Goal: Transaction & Acquisition: Purchase product/service

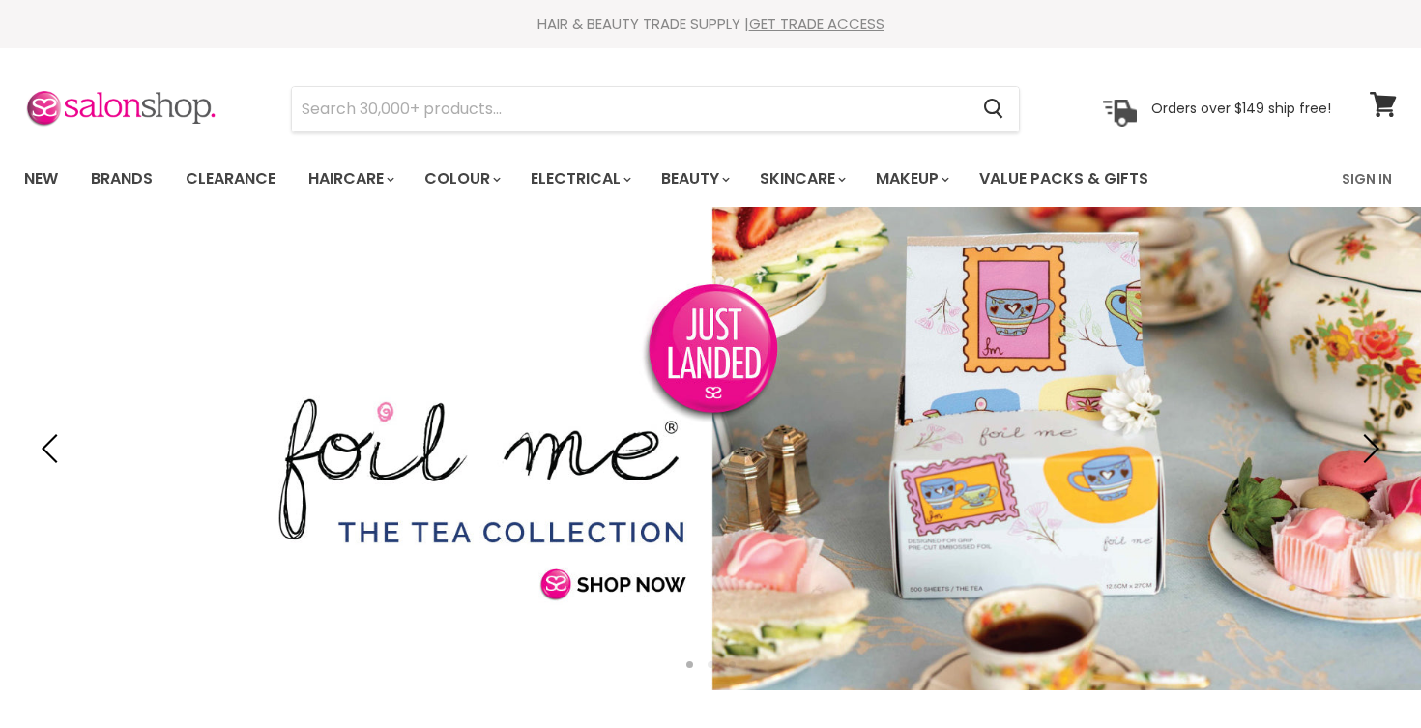
click at [1363, 180] on link "Sign In" at bounding box center [1366, 179] width 73 height 41
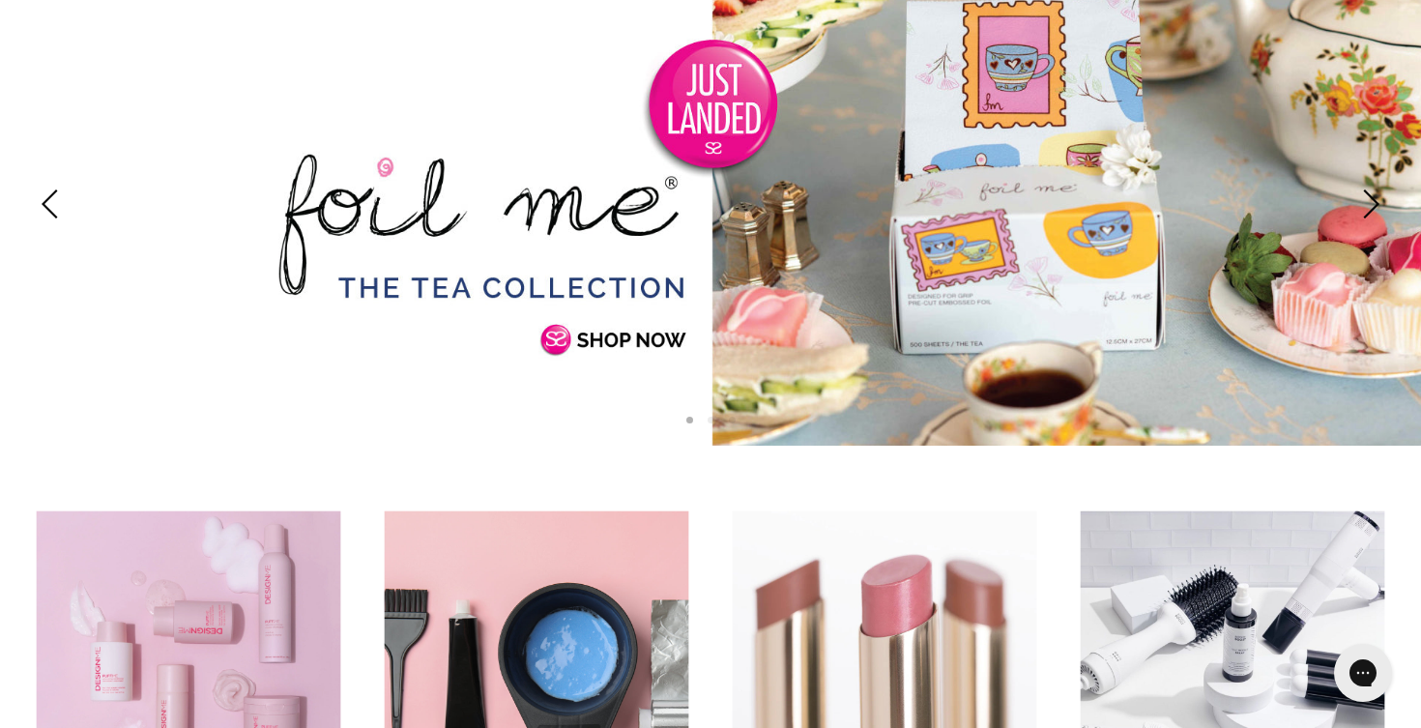
scroll to position [243, 0]
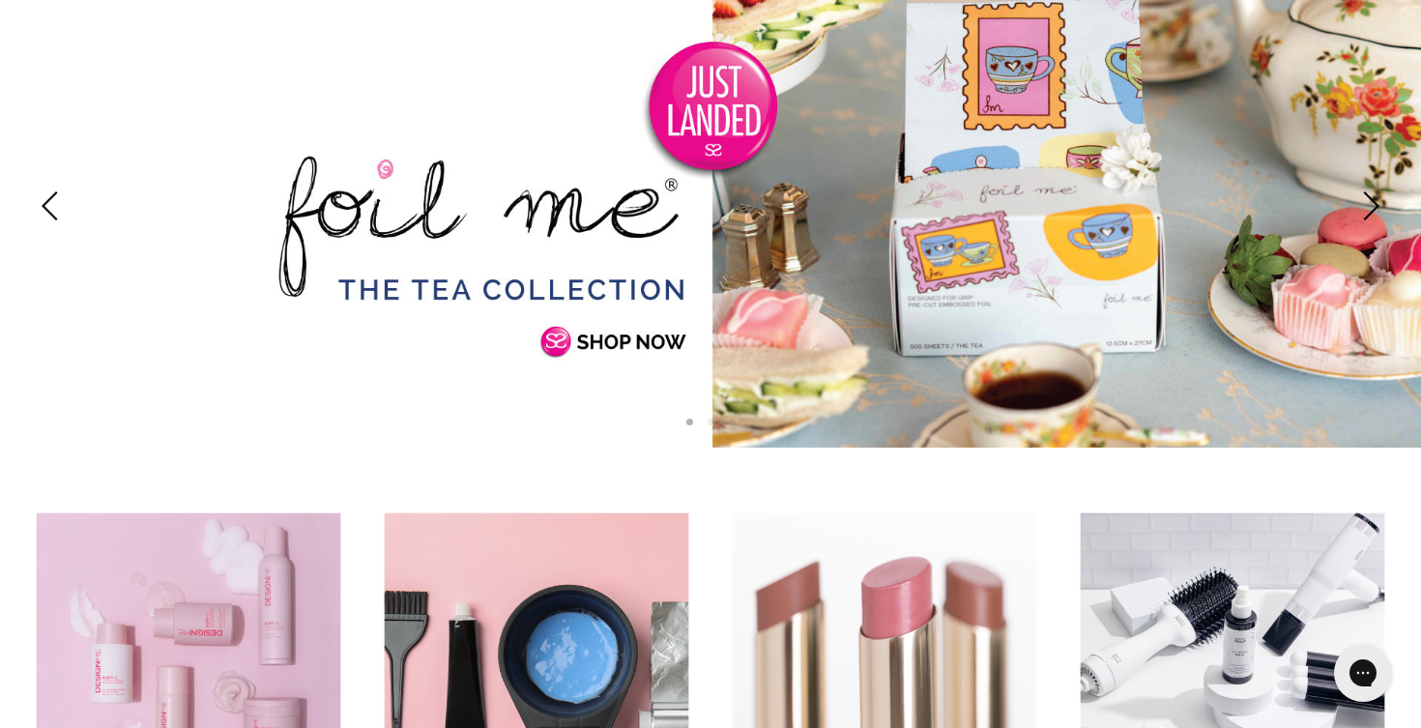
click at [1016, 260] on link "Slide 1 of 3" at bounding box center [710, 205] width 1421 height 483
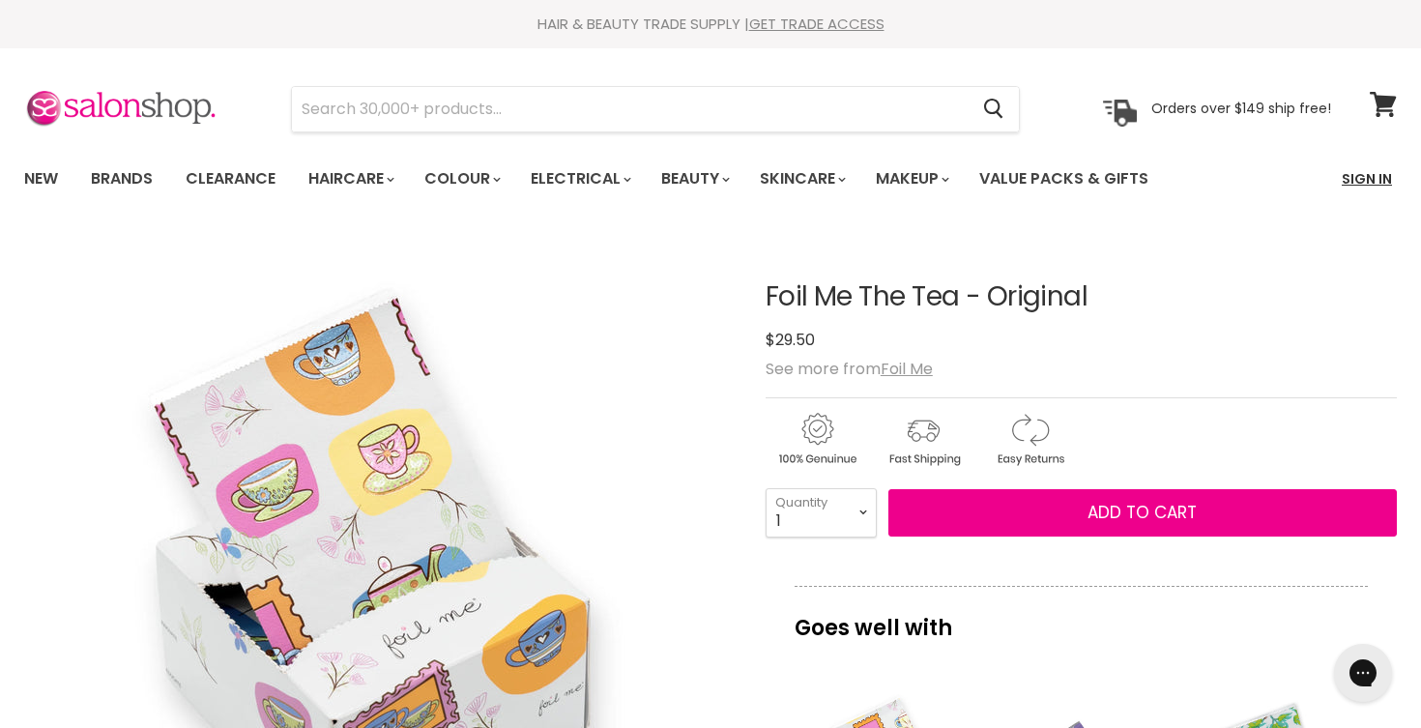
click at [1348, 179] on link "Sign In" at bounding box center [1366, 179] width 73 height 41
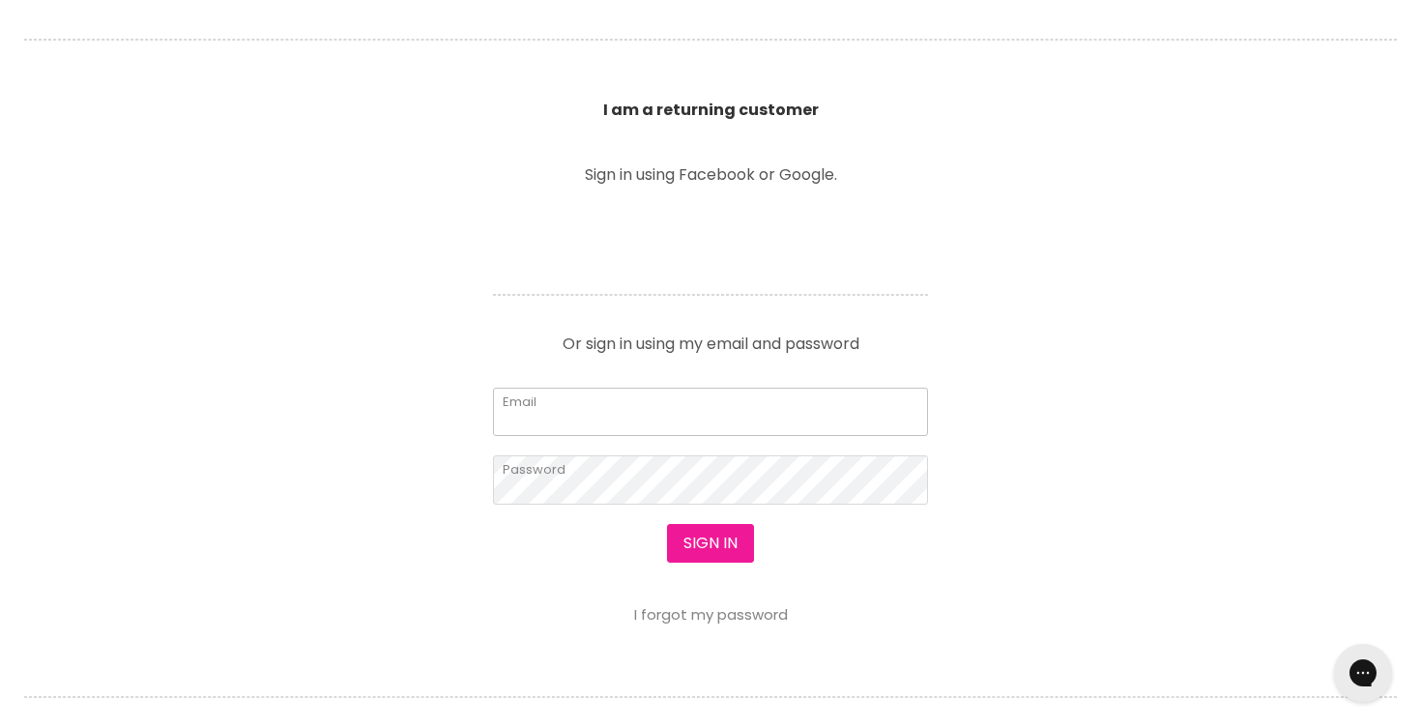
type input "[PERSON_NAME][EMAIL_ADDRESS][DOMAIN_NAME]"
click at [704, 540] on button "Sign in" at bounding box center [710, 543] width 87 height 39
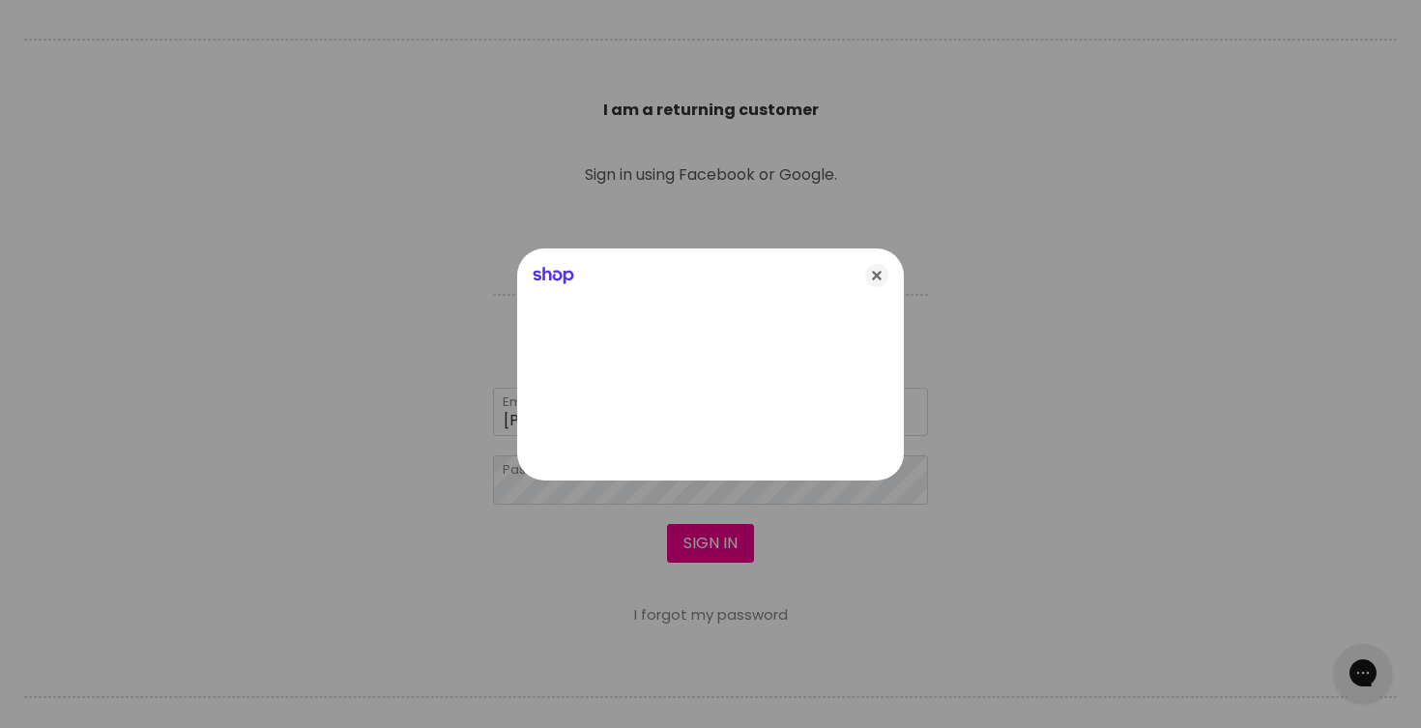
click at [727, 548] on div at bounding box center [710, 364] width 1421 height 728
click at [878, 277] on icon "Close" at bounding box center [876, 275] width 23 height 23
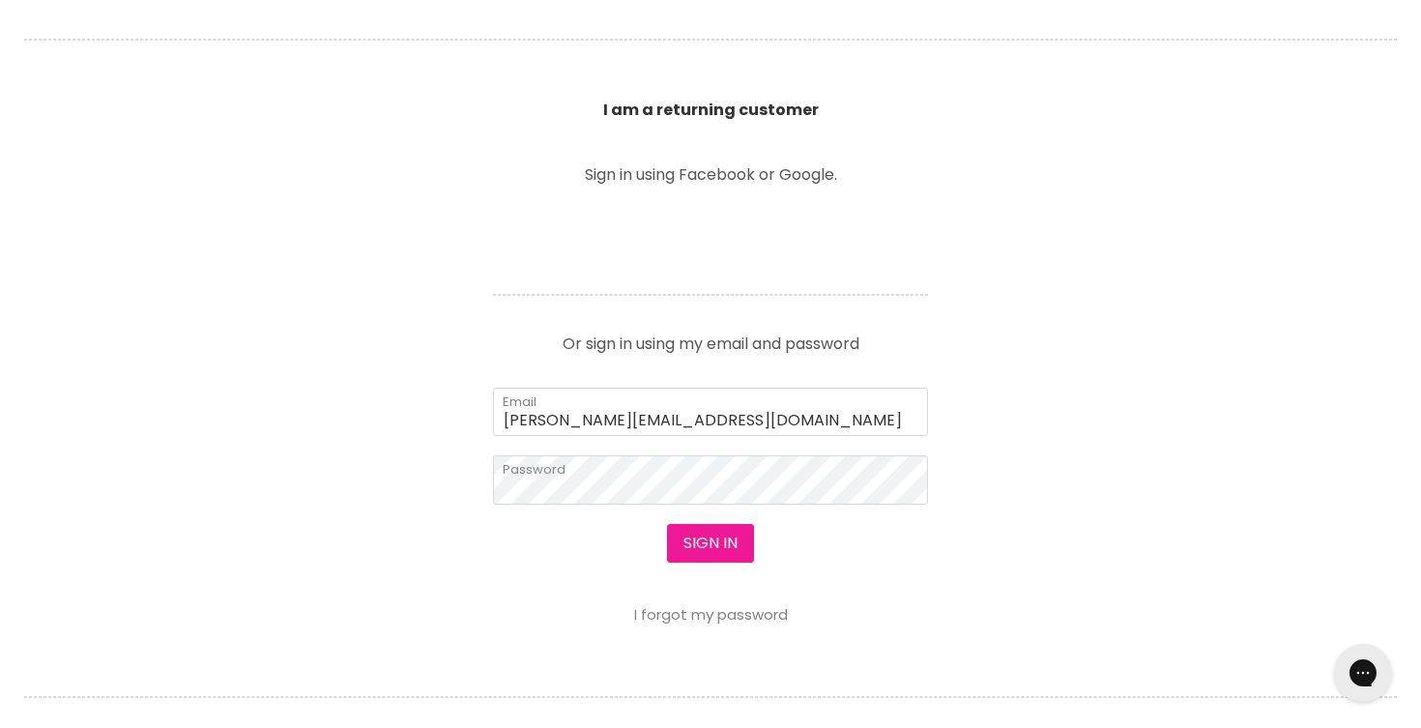
click at [691, 542] on button "Sign in" at bounding box center [710, 543] width 87 height 39
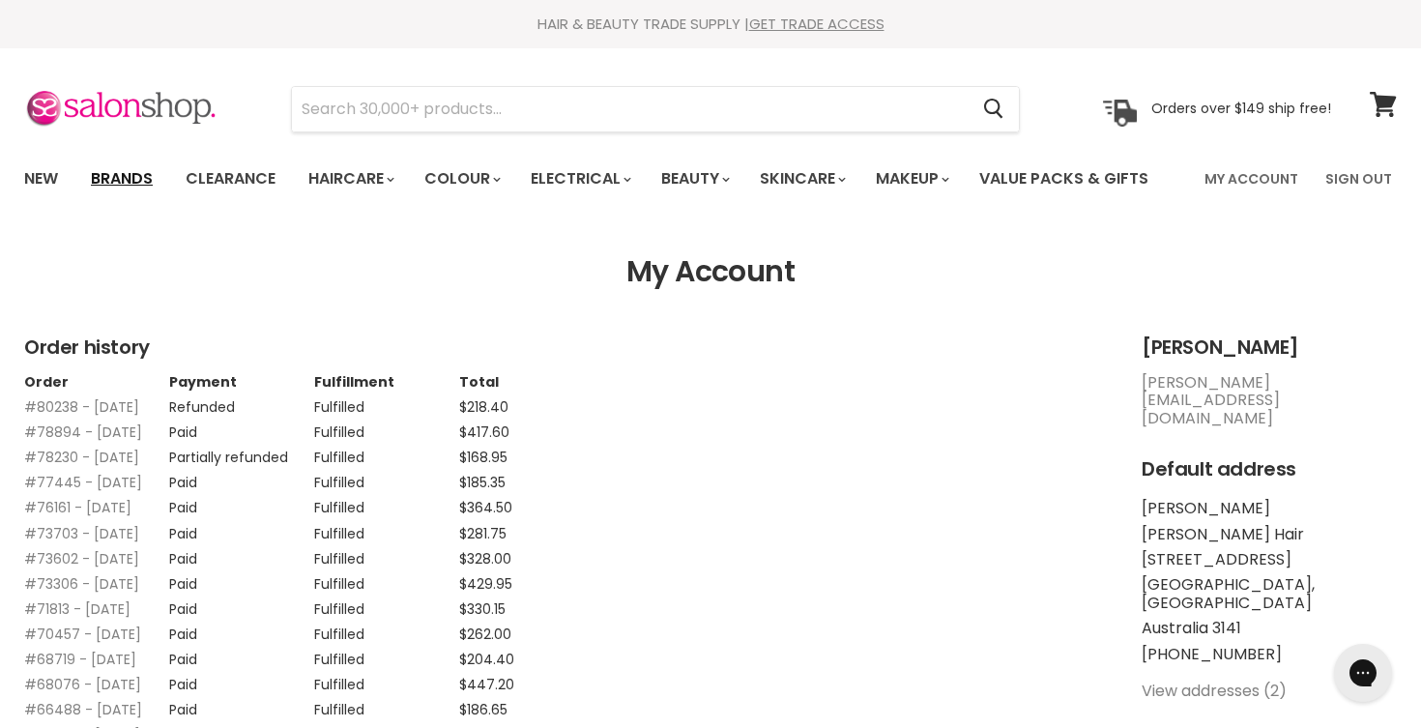
click at [136, 178] on link "Brands" at bounding box center [121, 179] width 91 height 41
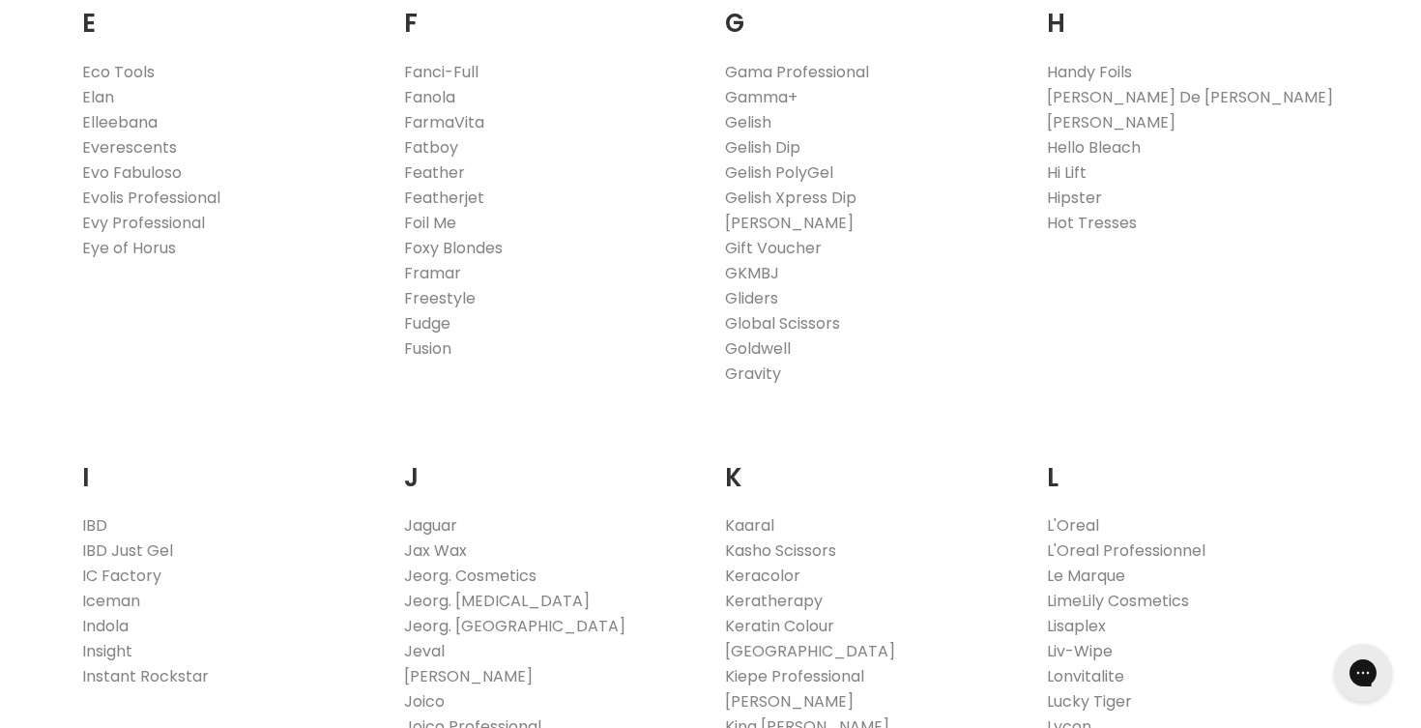
scroll to position [1268, 0]
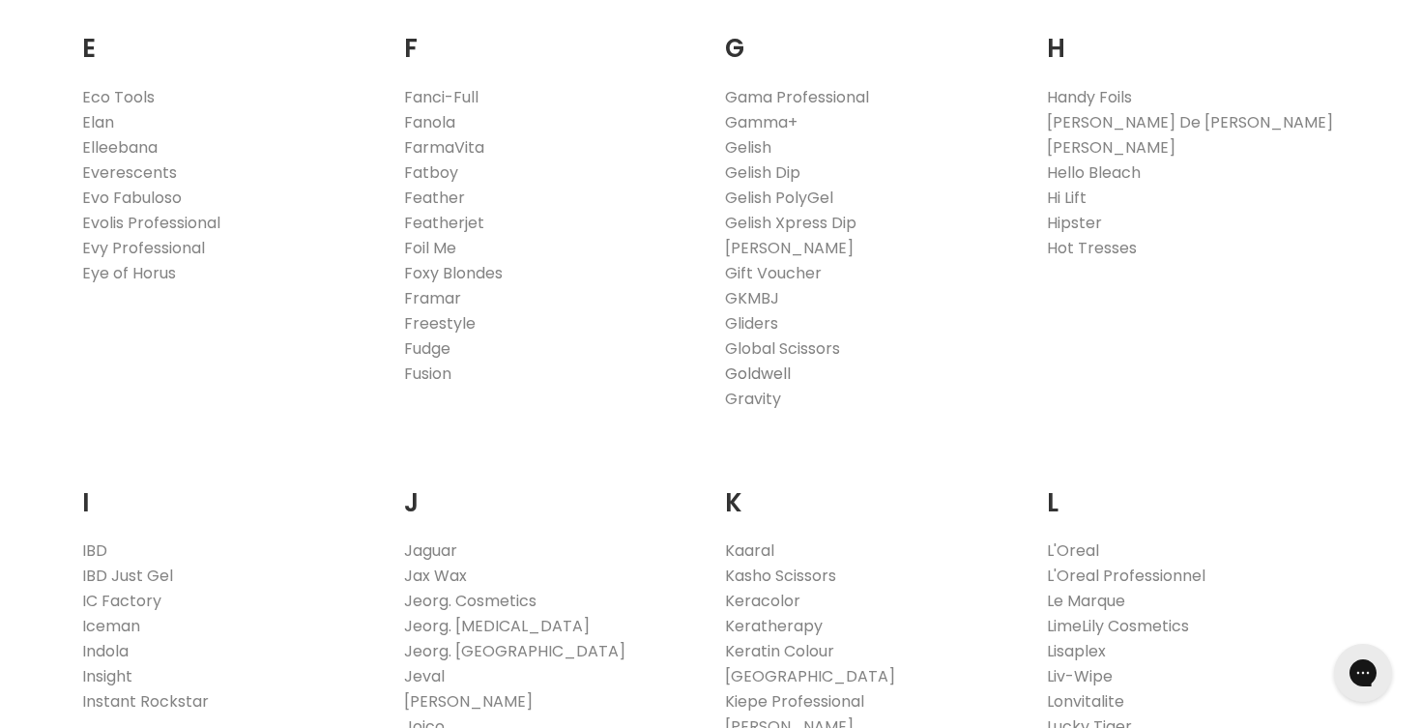
click at [774, 373] on link "Goldwell" at bounding box center [758, 374] width 66 height 22
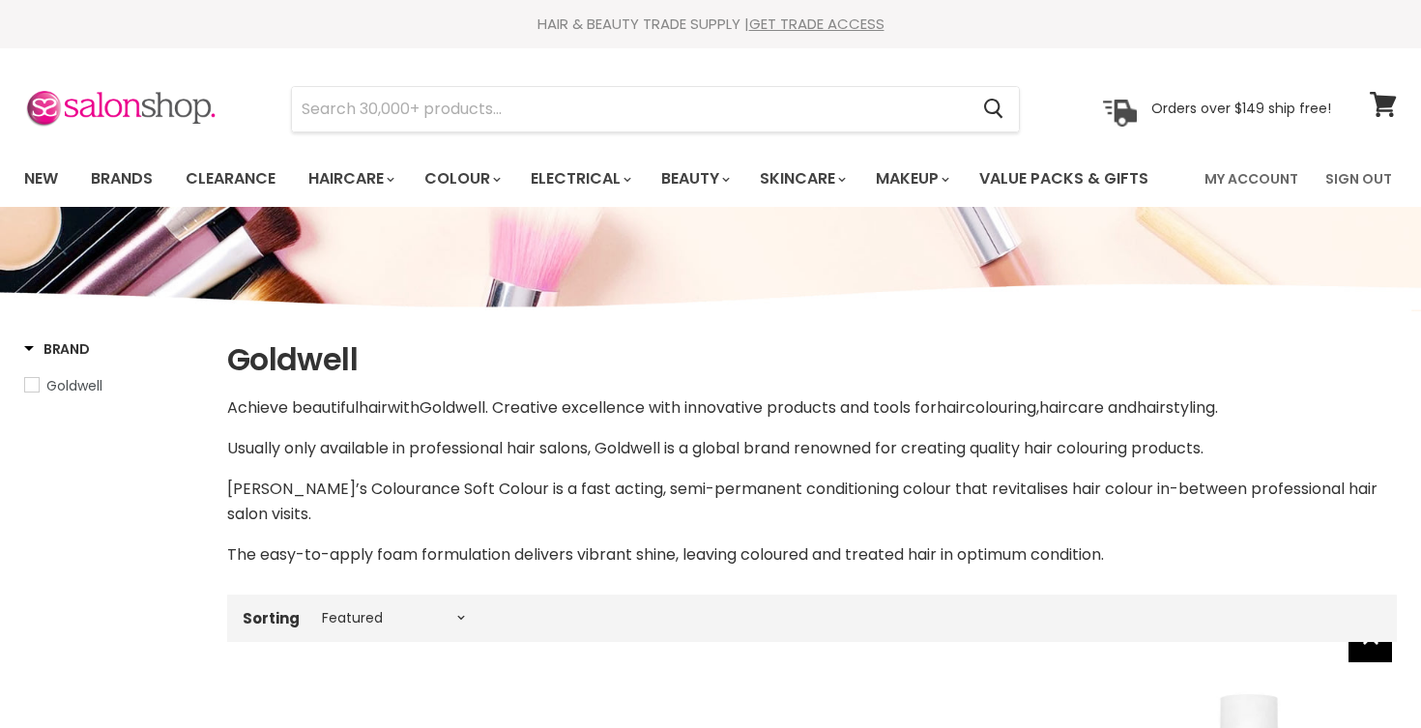
select select "manual"
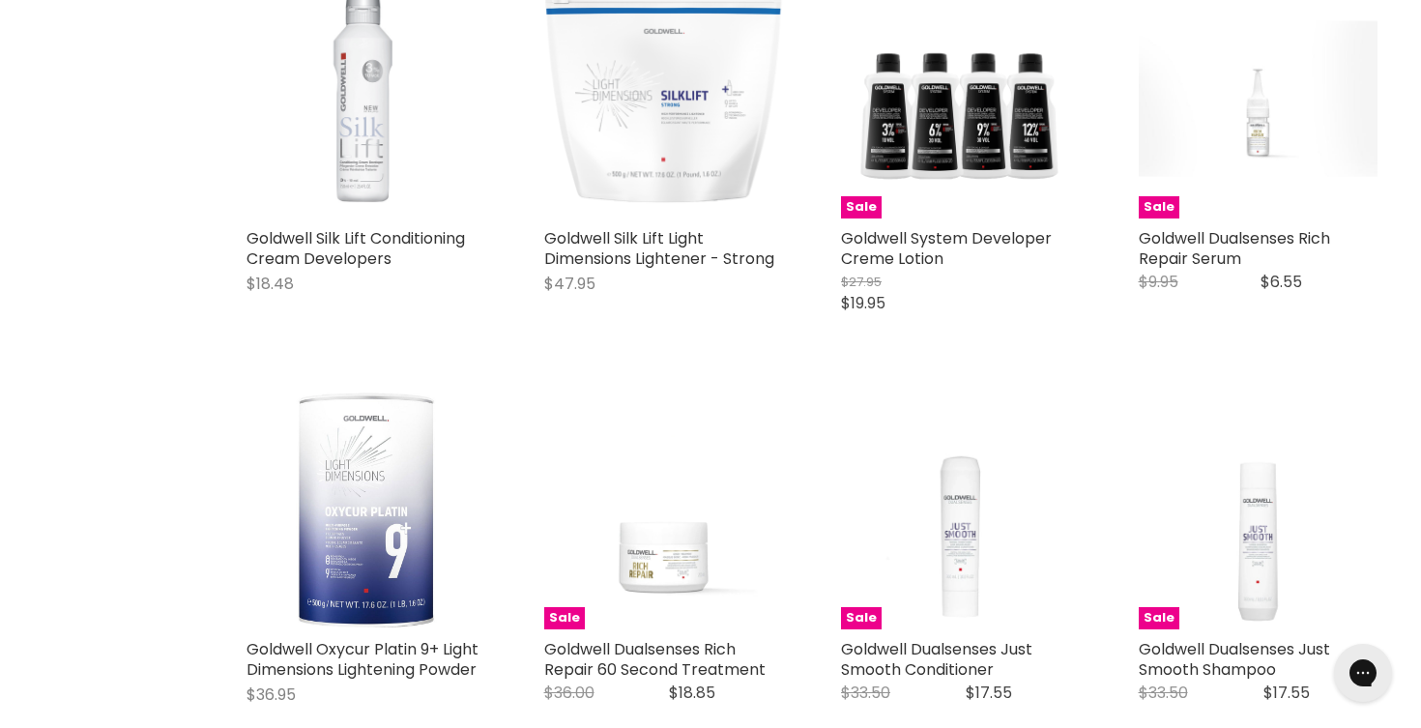
scroll to position [2307, 0]
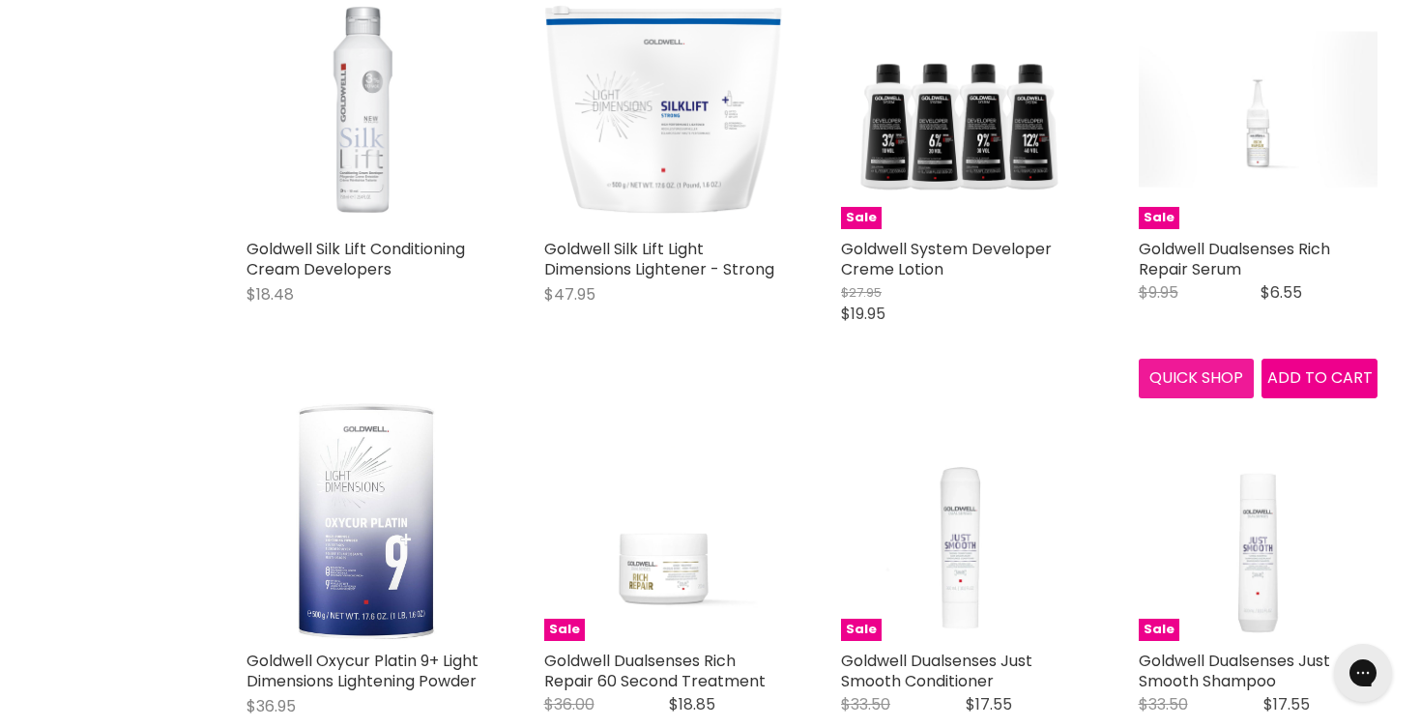
click at [1206, 393] on button "Quick shop" at bounding box center [1197, 378] width 116 height 39
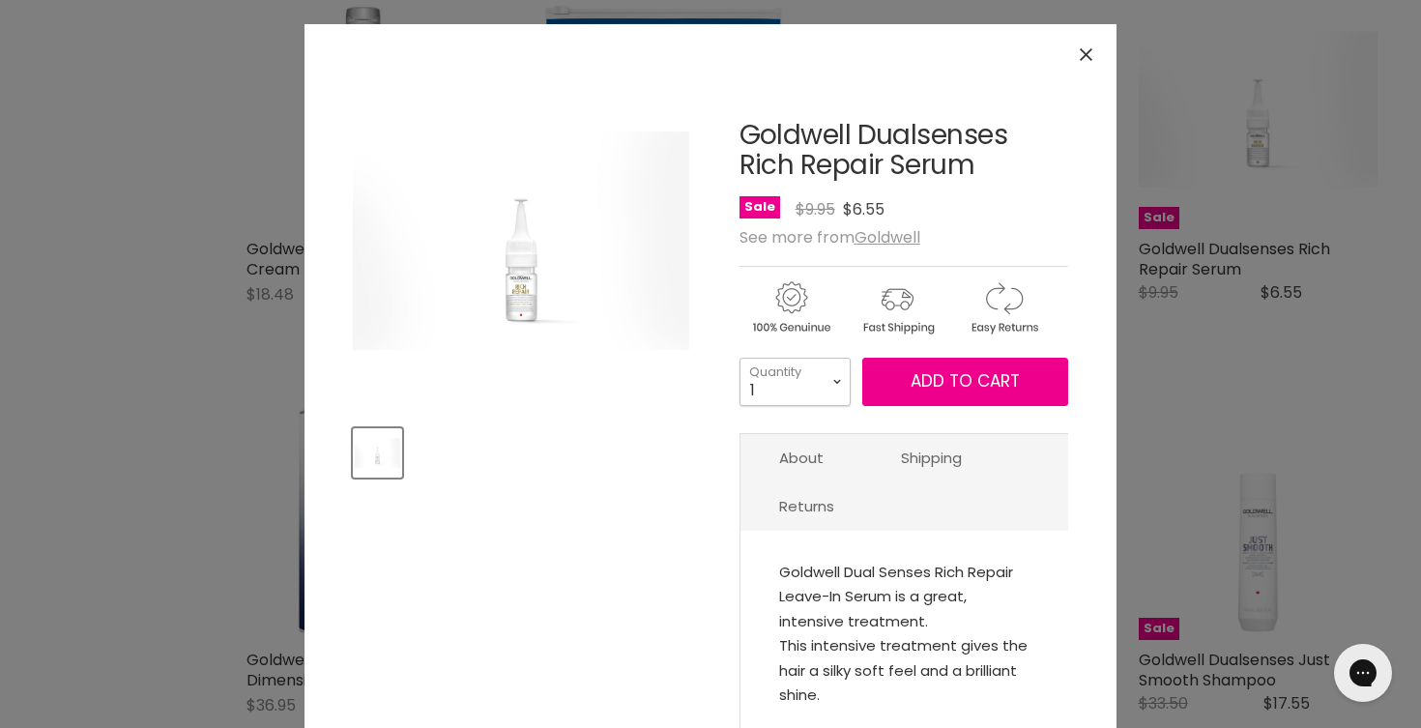
click at [835, 377] on select "1 2 3 4 5 6 7 8 9 10+" at bounding box center [795, 382] width 111 height 48
select select "10+"
click at [740, 358] on select "1 2 3 4 5 6 7 8 9 10+" at bounding box center [795, 382] width 111 height 48
type input "10"
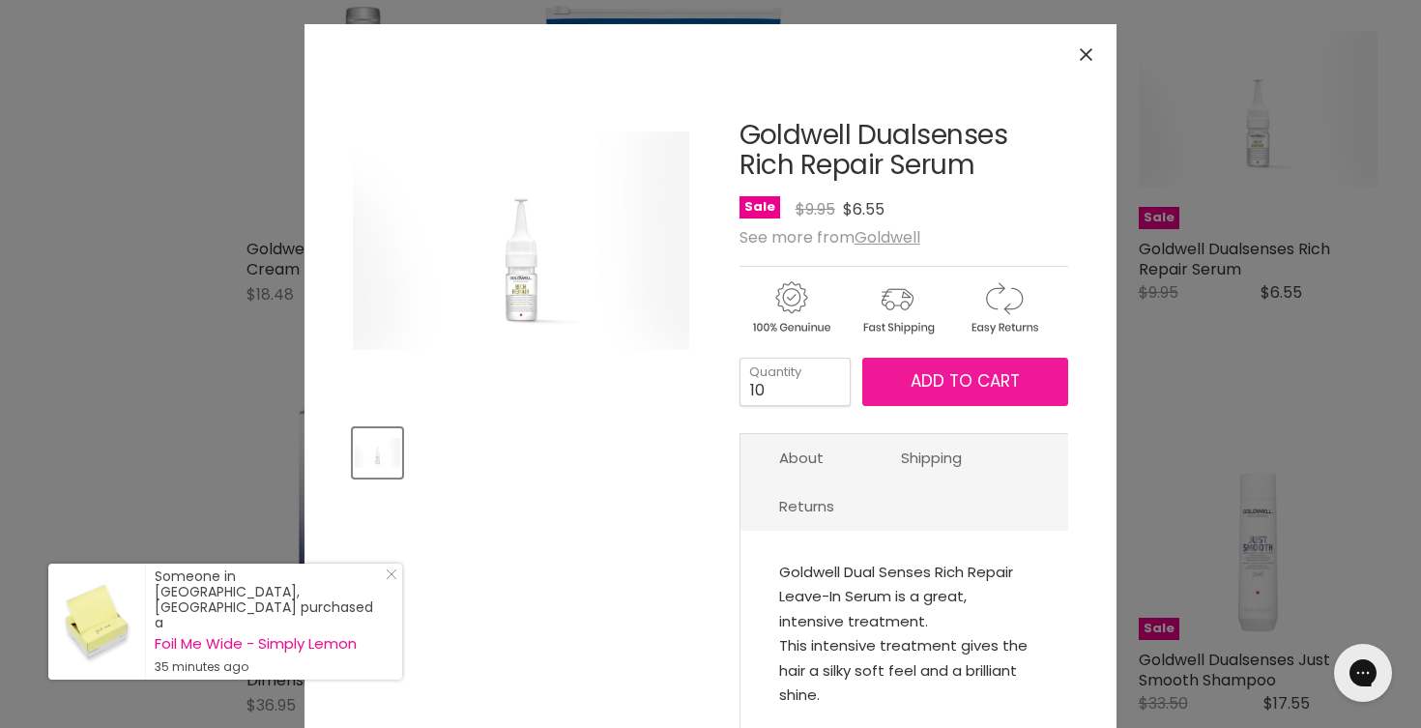
click at [935, 384] on span "Add to cart" at bounding box center [965, 380] width 109 height 23
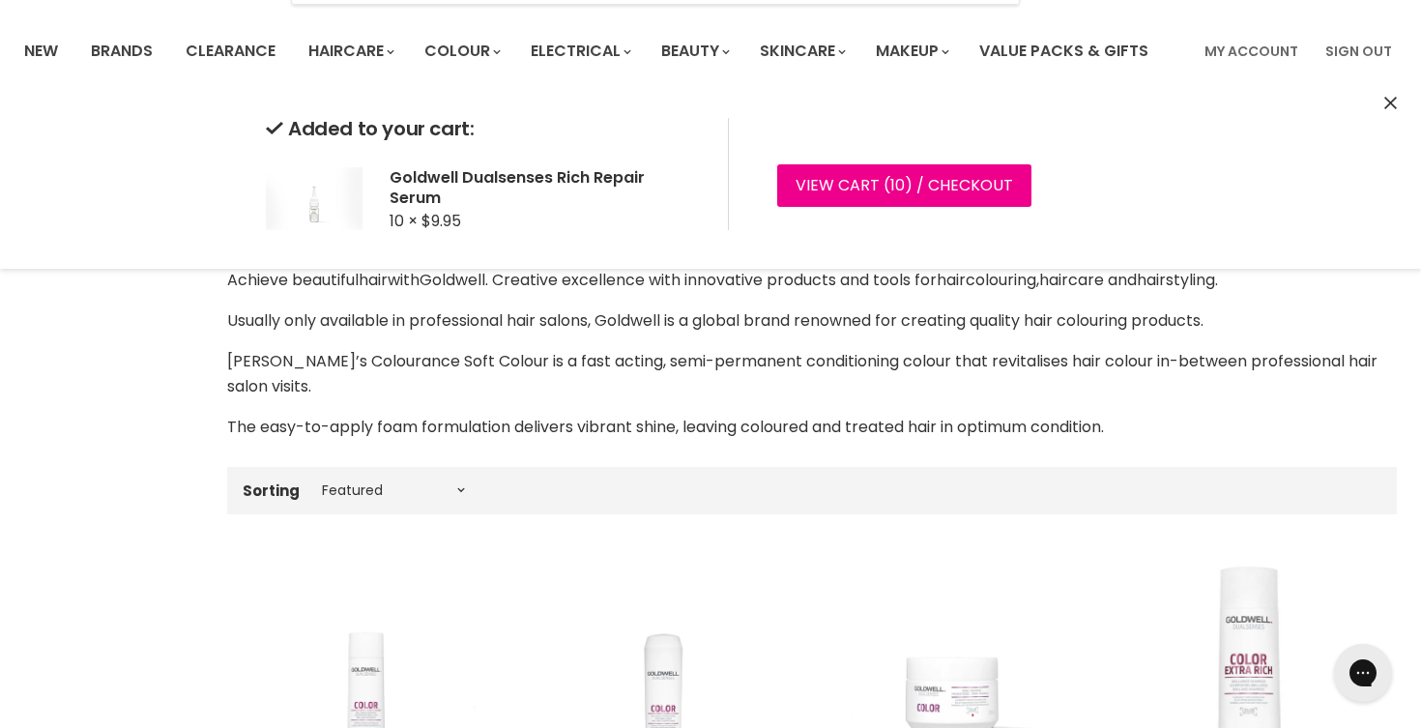
scroll to position [0, 0]
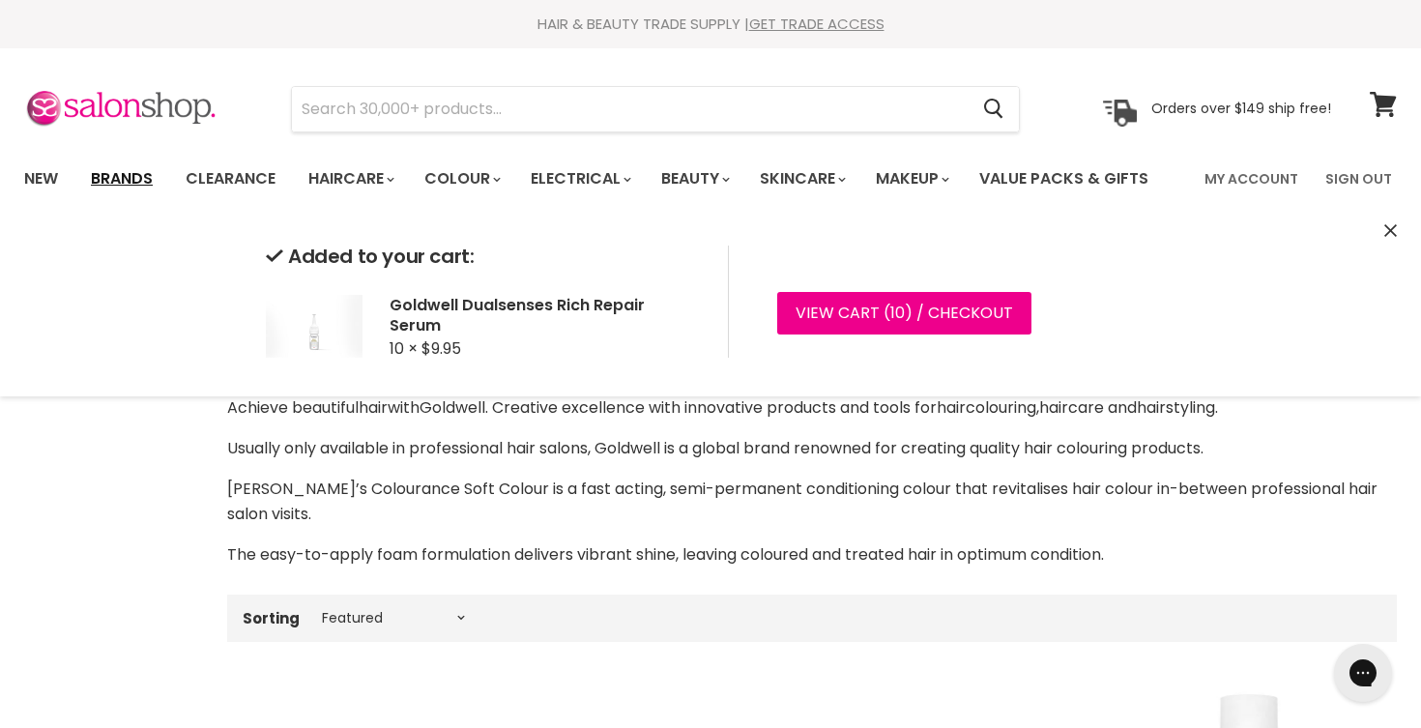
click at [147, 178] on link "Brands" at bounding box center [121, 179] width 91 height 41
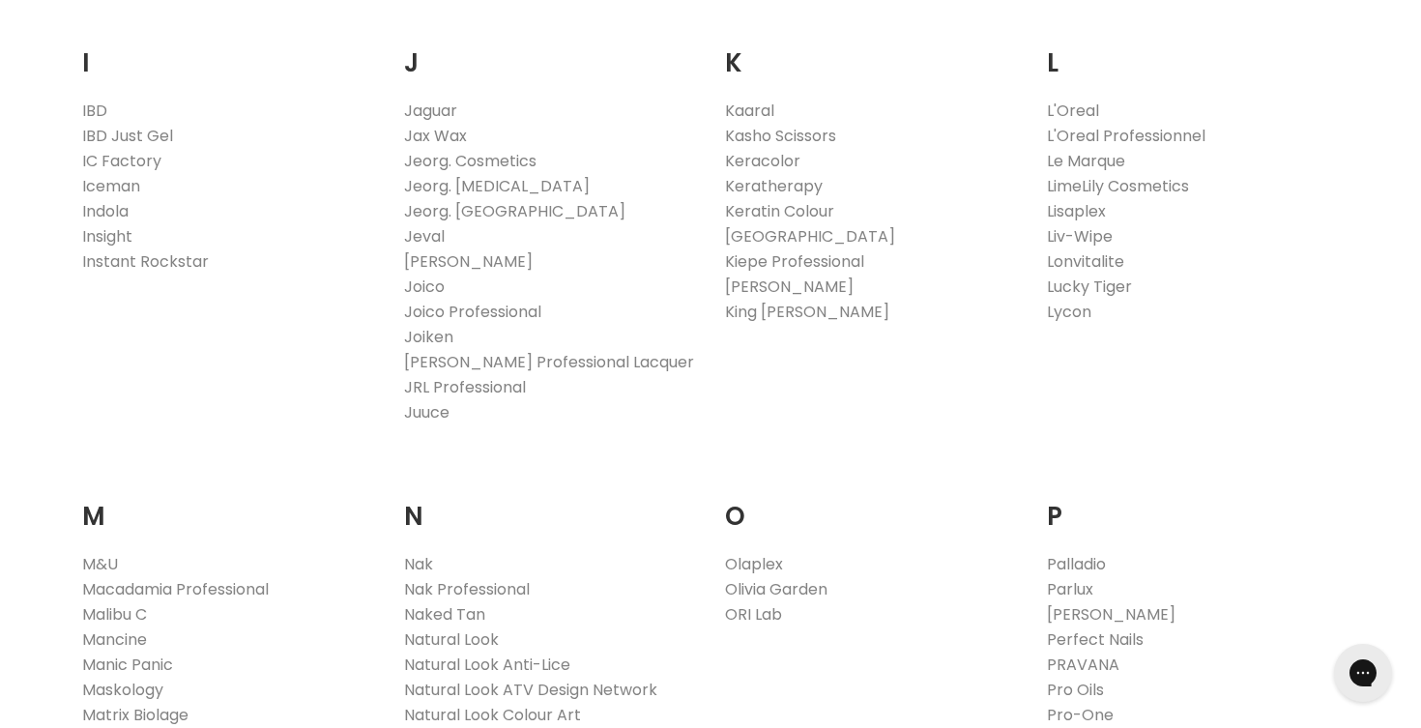
scroll to position [1714, 0]
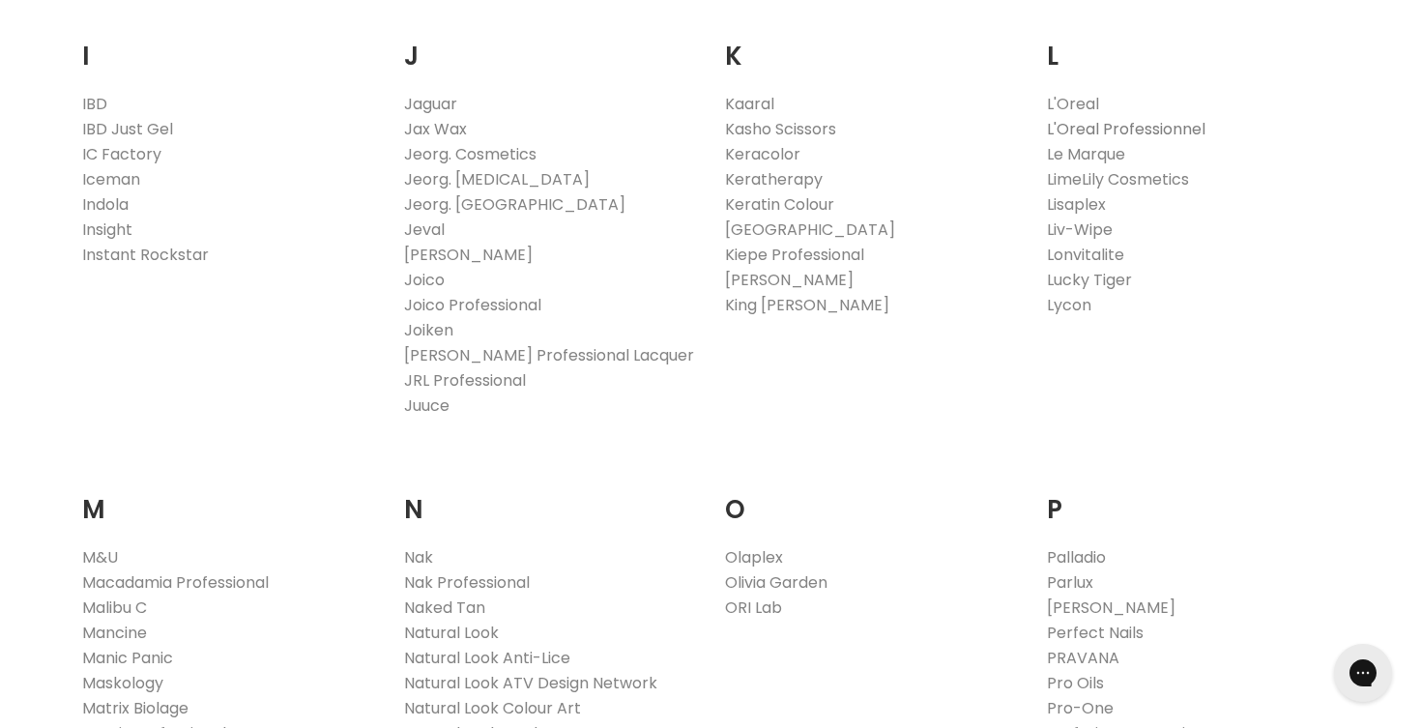
click at [1131, 132] on link "L'Oreal Professionnel" at bounding box center [1126, 129] width 159 height 22
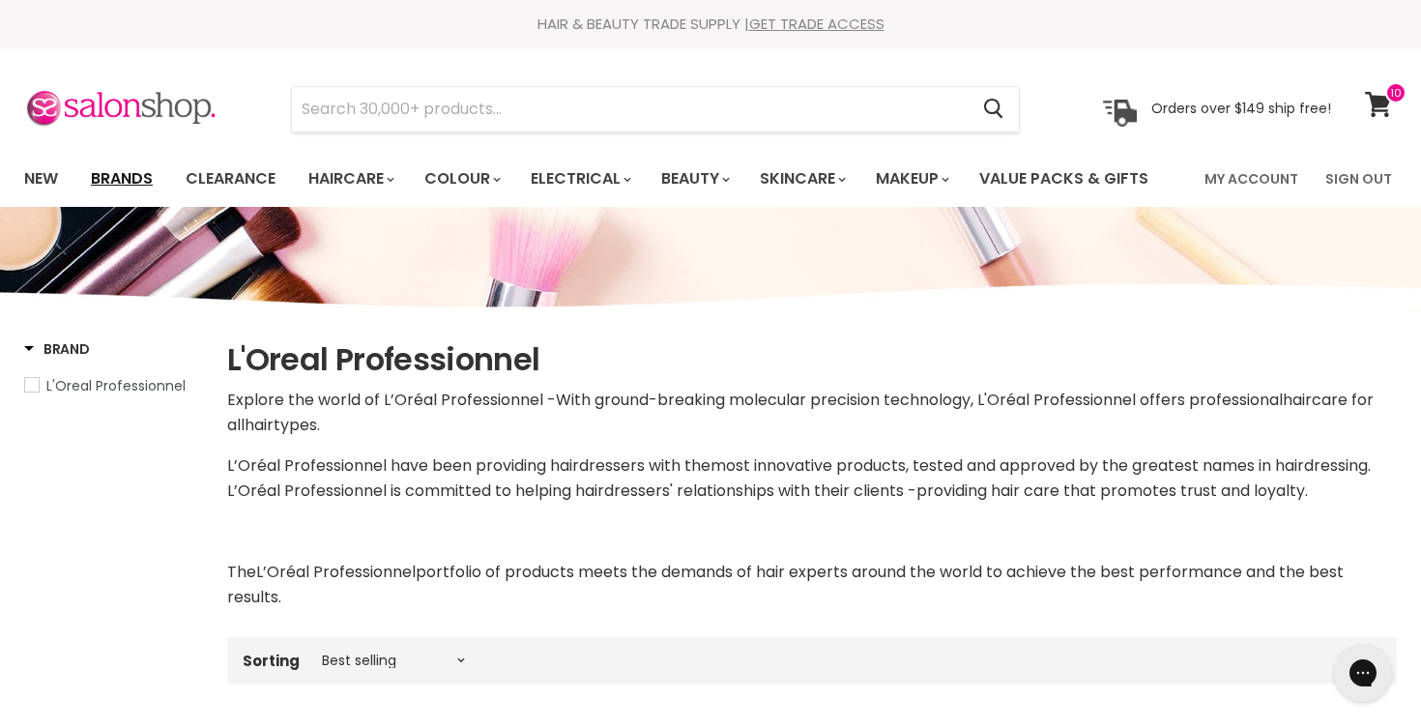
click at [150, 177] on link "Brands" at bounding box center [121, 179] width 91 height 41
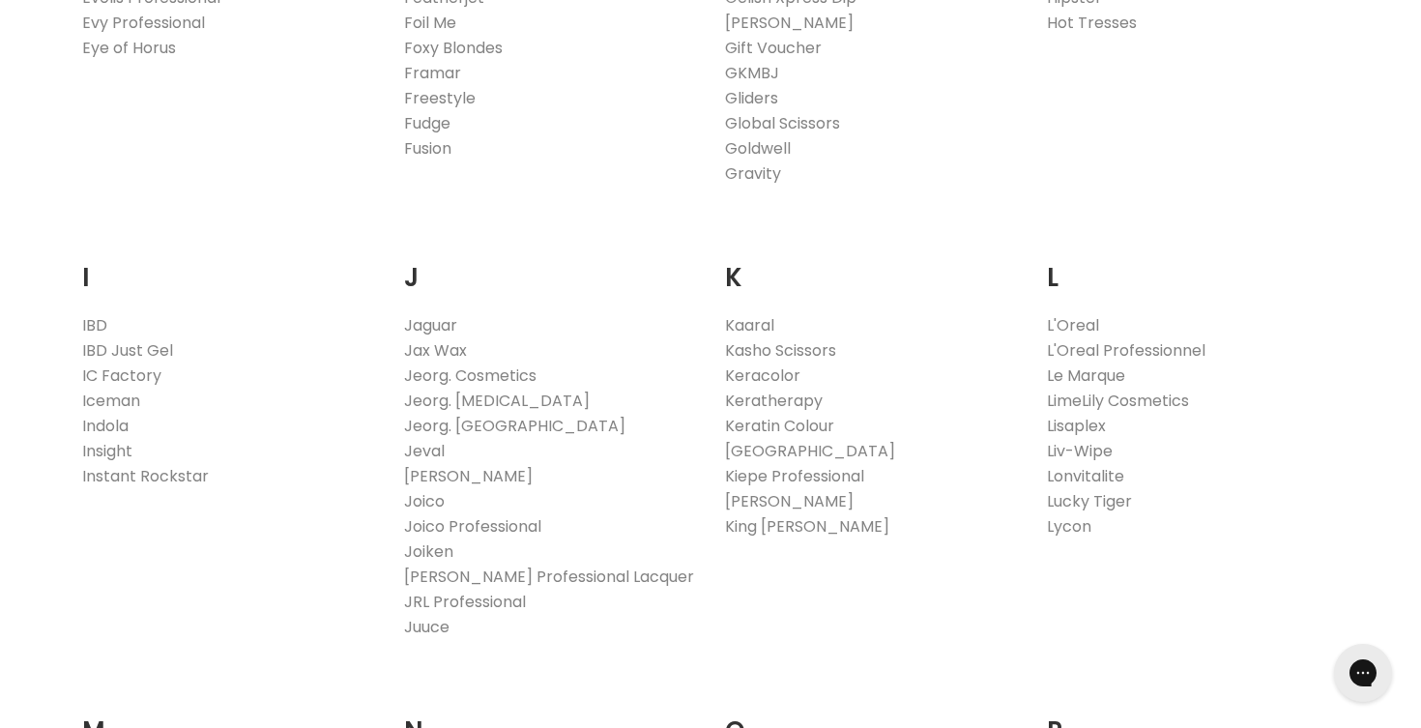
scroll to position [1550, 0]
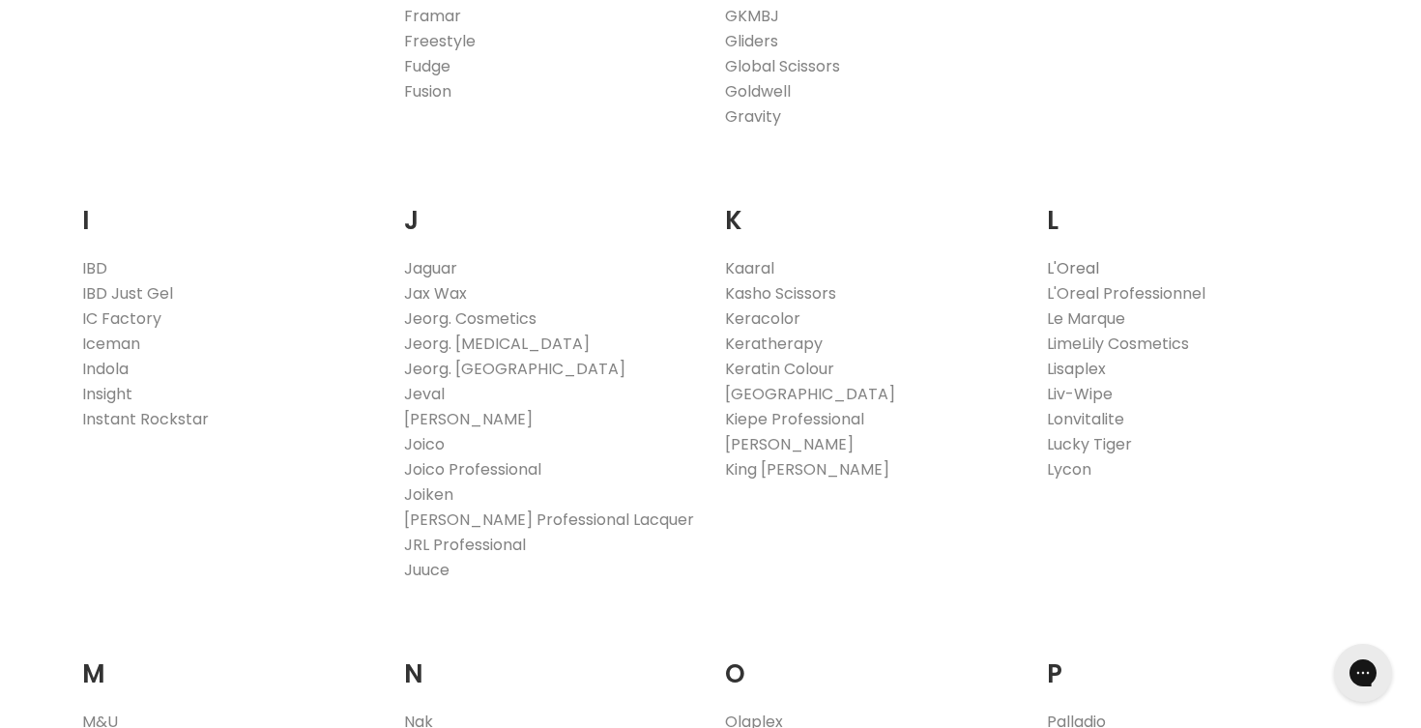
click at [1086, 270] on link "L'Oreal" at bounding box center [1073, 268] width 52 height 22
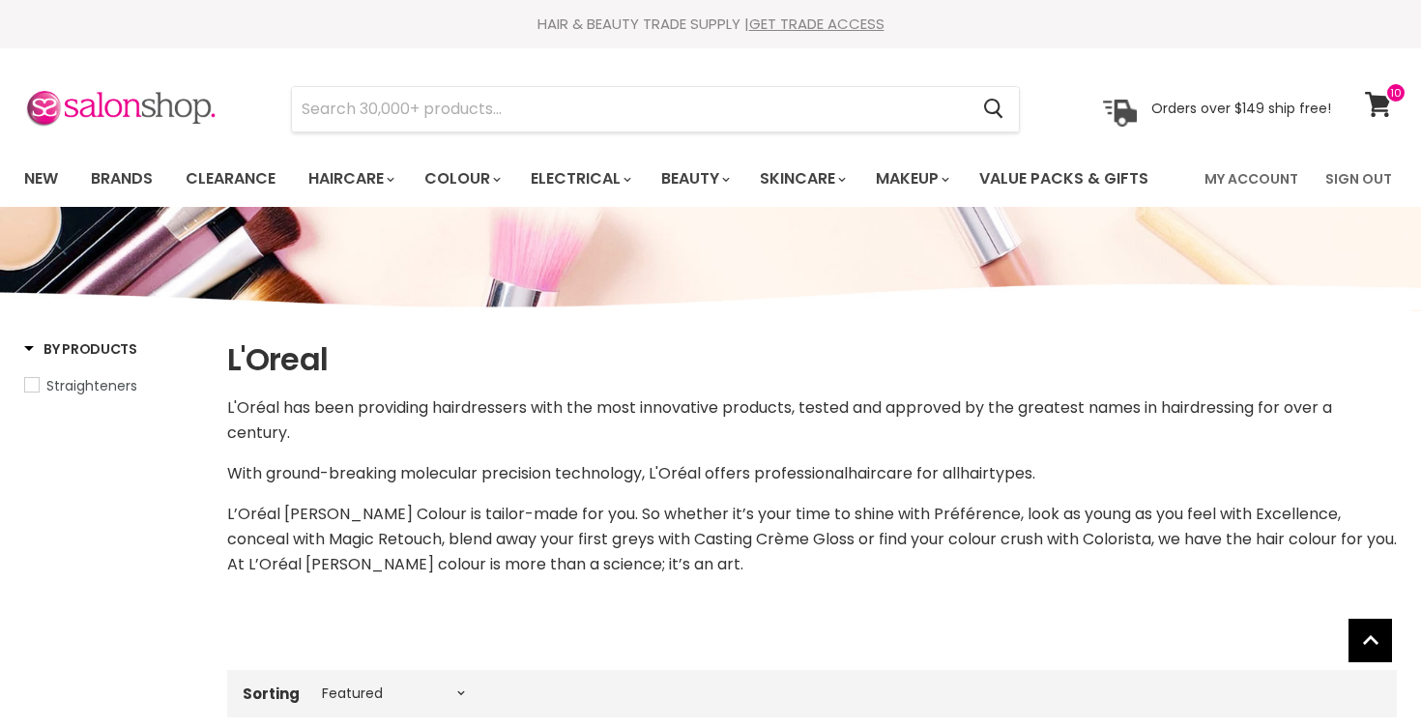
select select "manual"
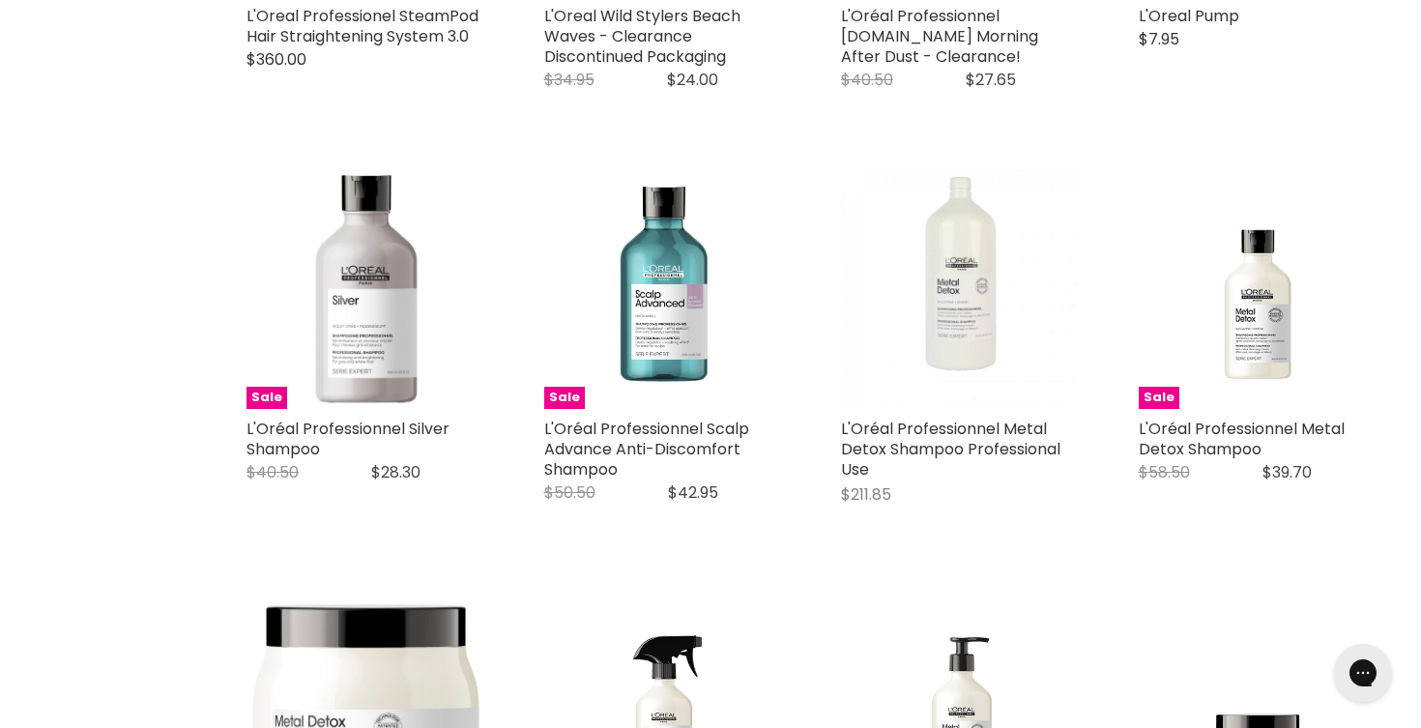
scroll to position [4617, 0]
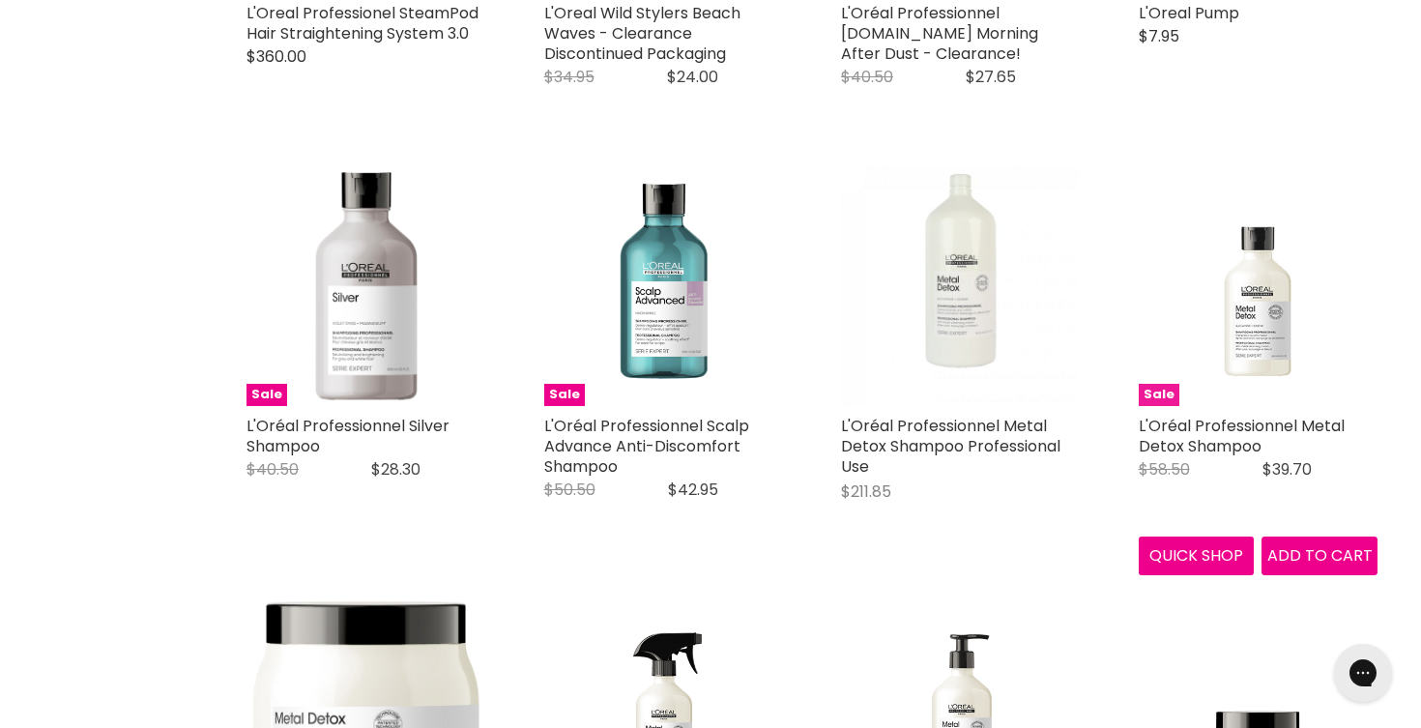
click at [1246, 314] on img "Main content" at bounding box center [1259, 286] width 240 height 223
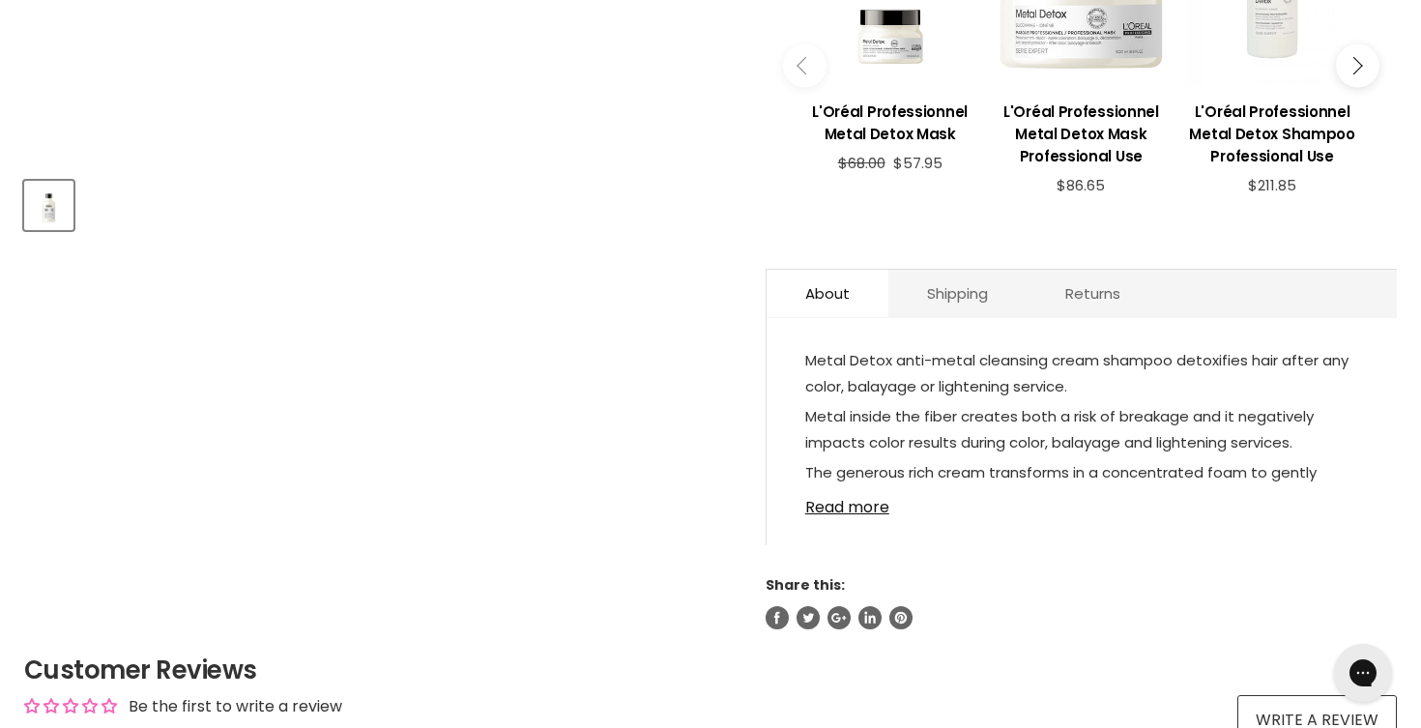
scroll to position [780, 0]
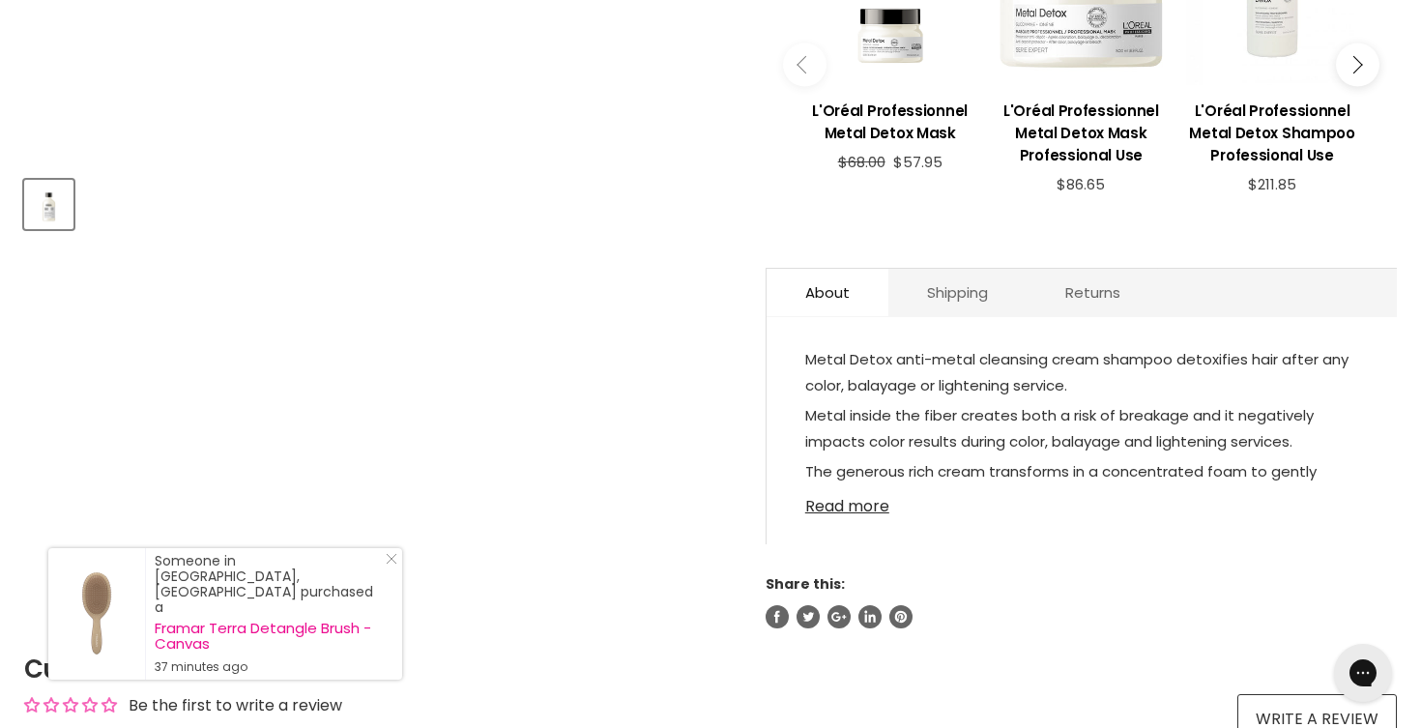
click at [880, 510] on link "Read more" at bounding box center [1081, 500] width 553 height 29
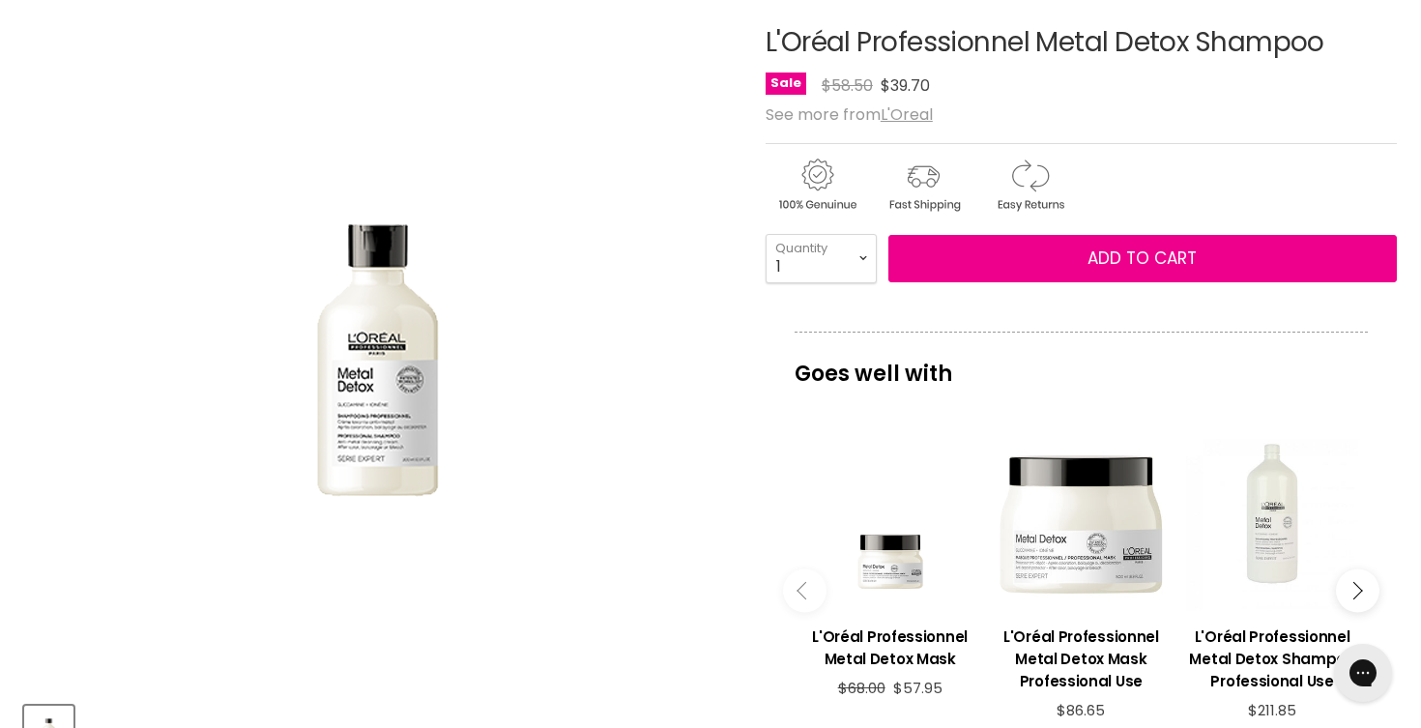
scroll to position [0, 0]
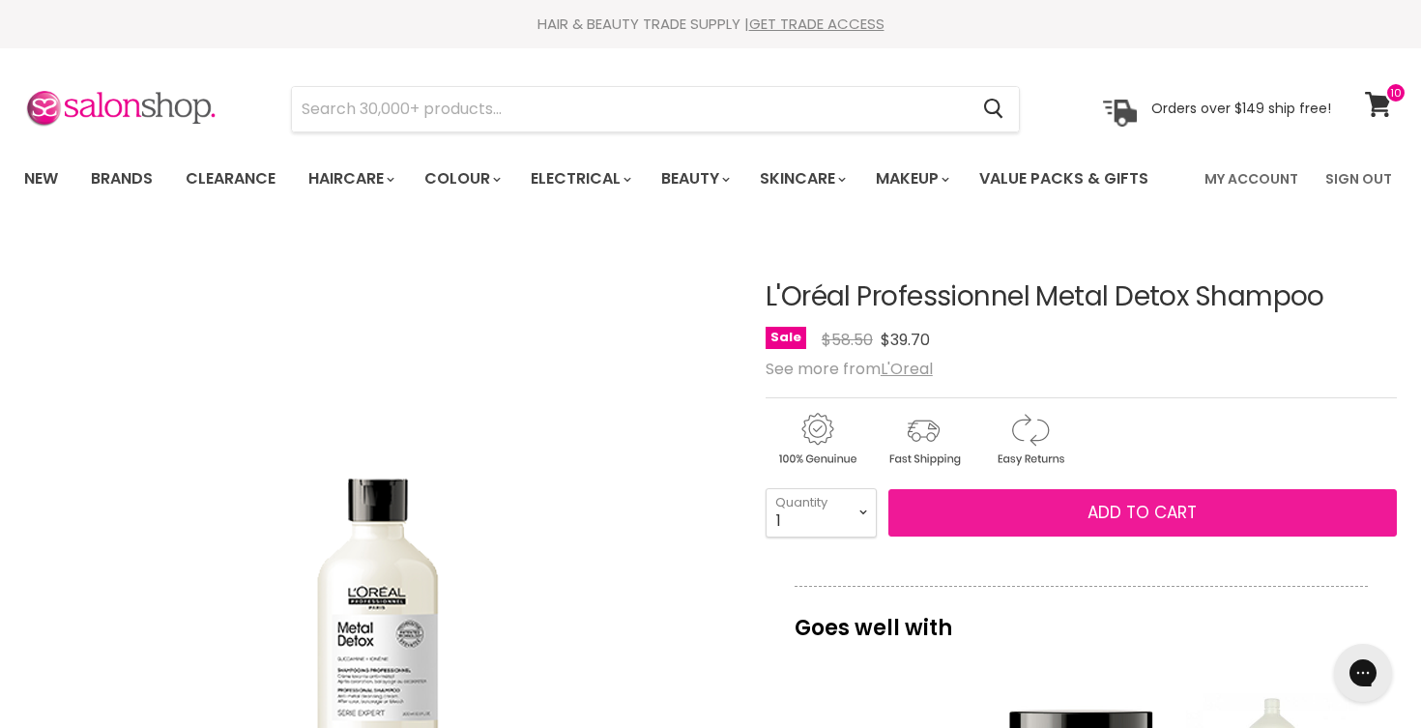
click at [1024, 504] on button "Add to cart" at bounding box center [1143, 513] width 509 height 48
click at [1103, 504] on span "Add to cart" at bounding box center [1142, 512] width 109 height 23
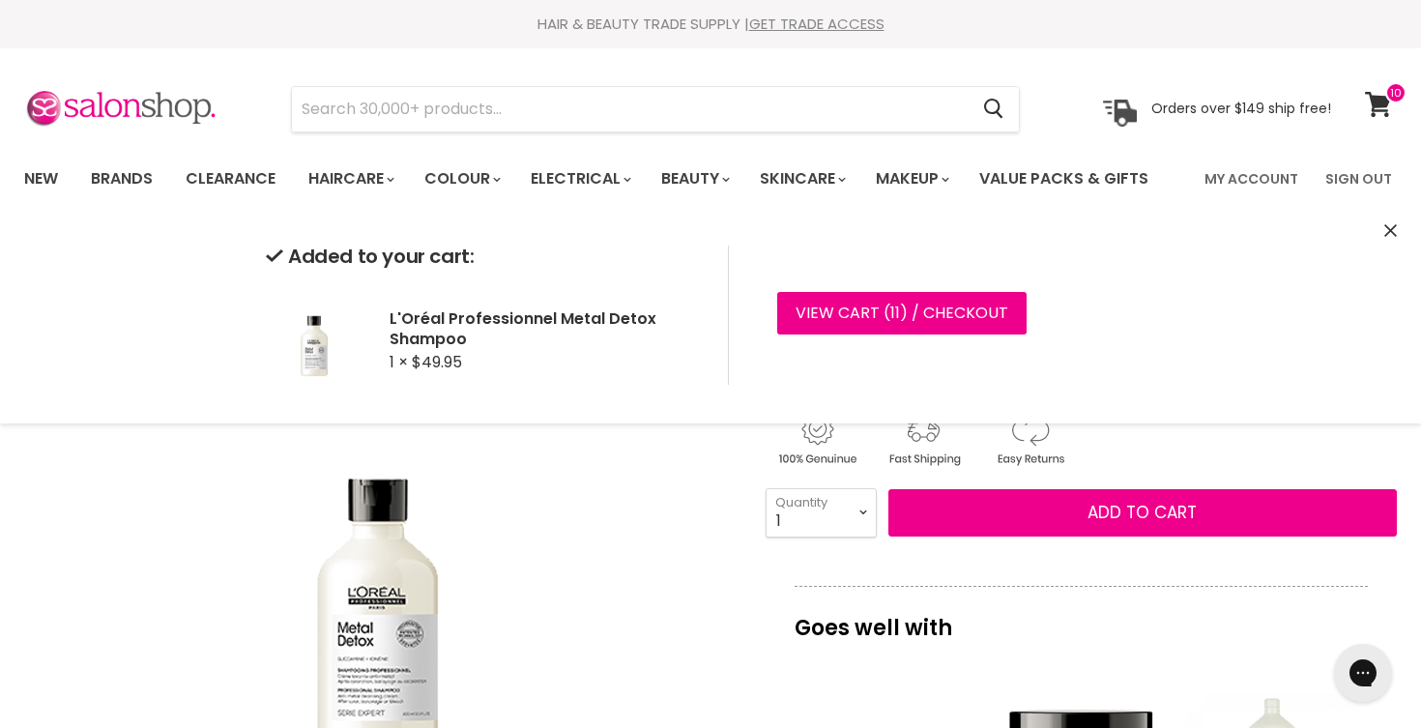
click at [576, 599] on img "L'Oréal Professionnel Metal Detox Shampoo image. Click or Scroll to Zoom." at bounding box center [378, 587] width 435 height 406
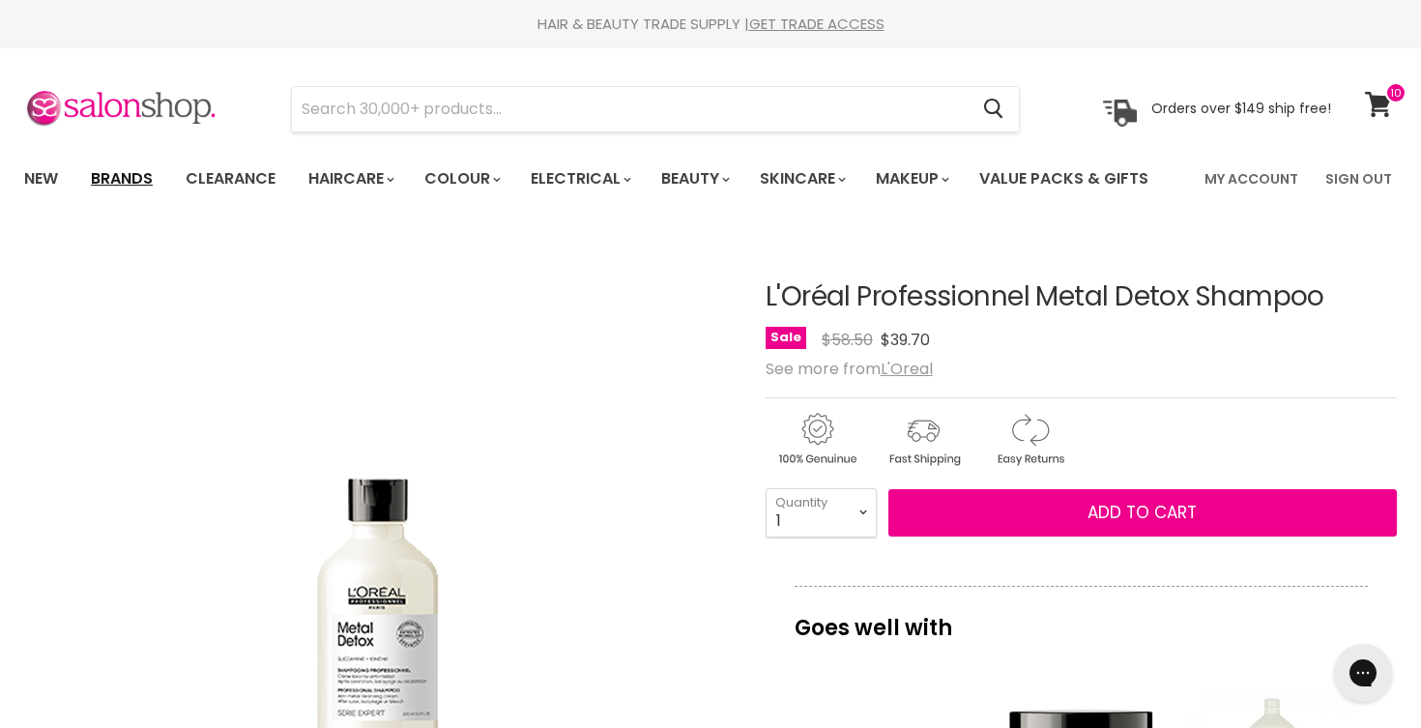
click at [138, 180] on link "Brands" at bounding box center [121, 179] width 91 height 41
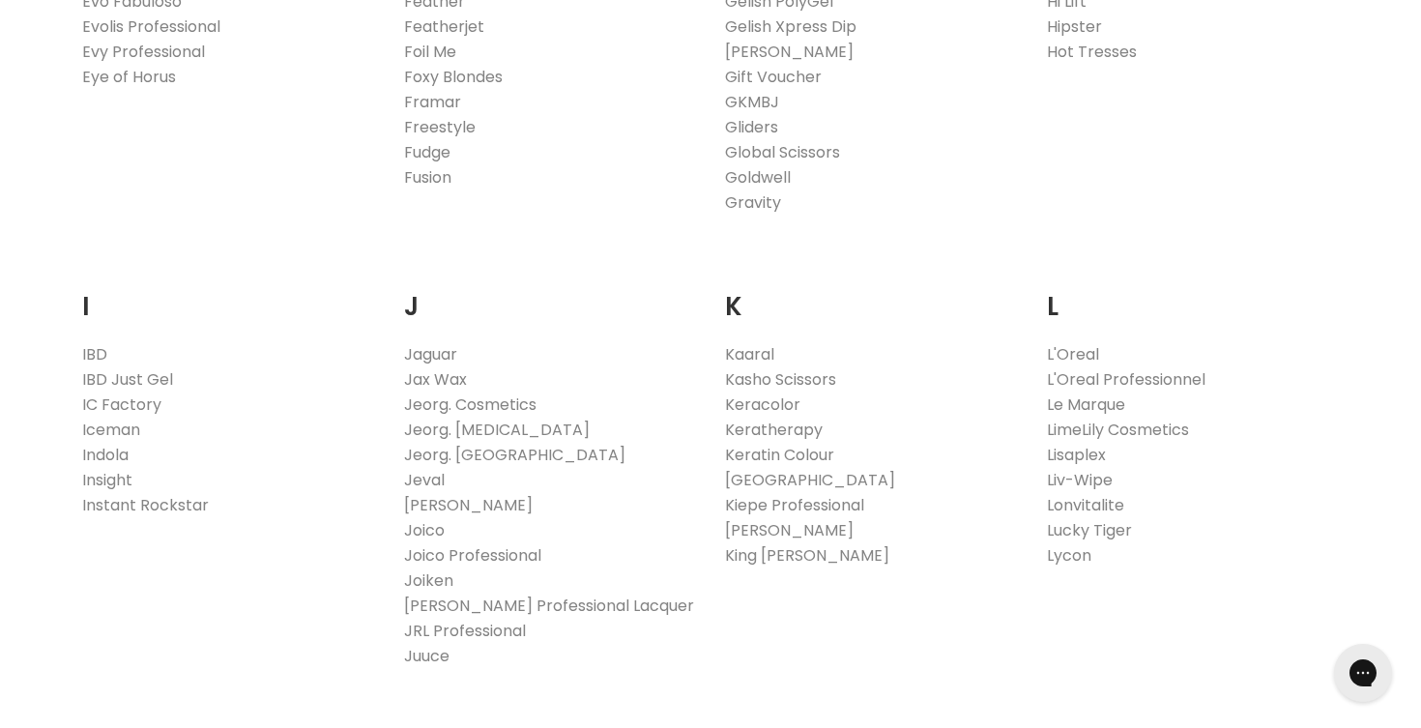
scroll to position [1475, 0]
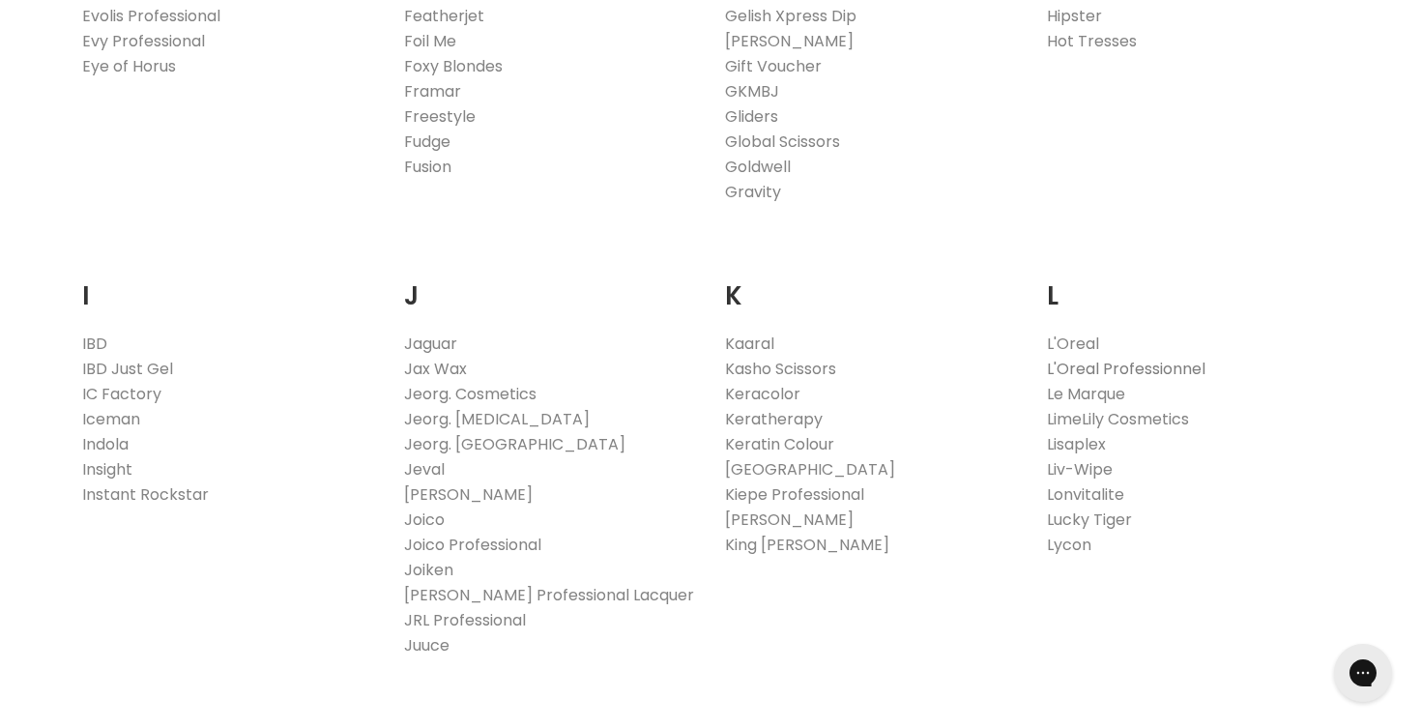
click at [1145, 375] on link "L'Oreal Professionnel" at bounding box center [1126, 369] width 159 height 22
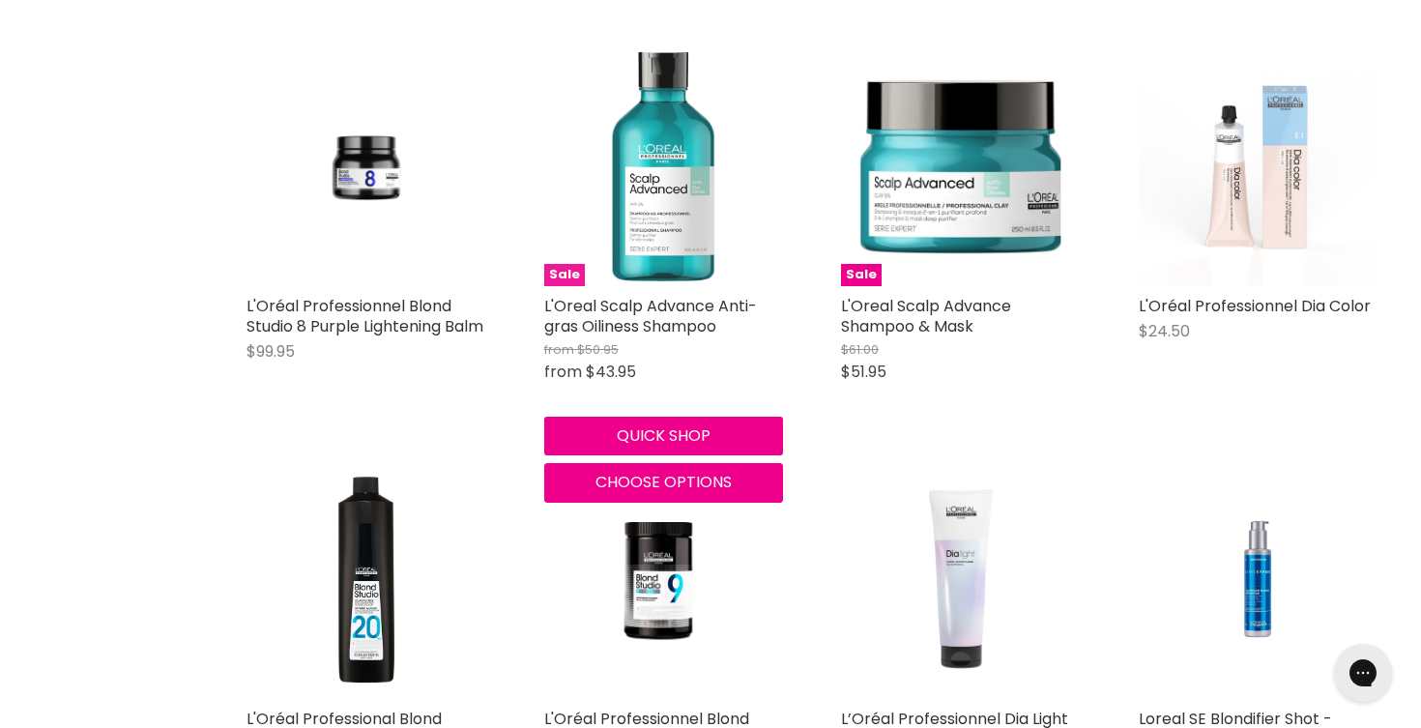
scroll to position [1133, 0]
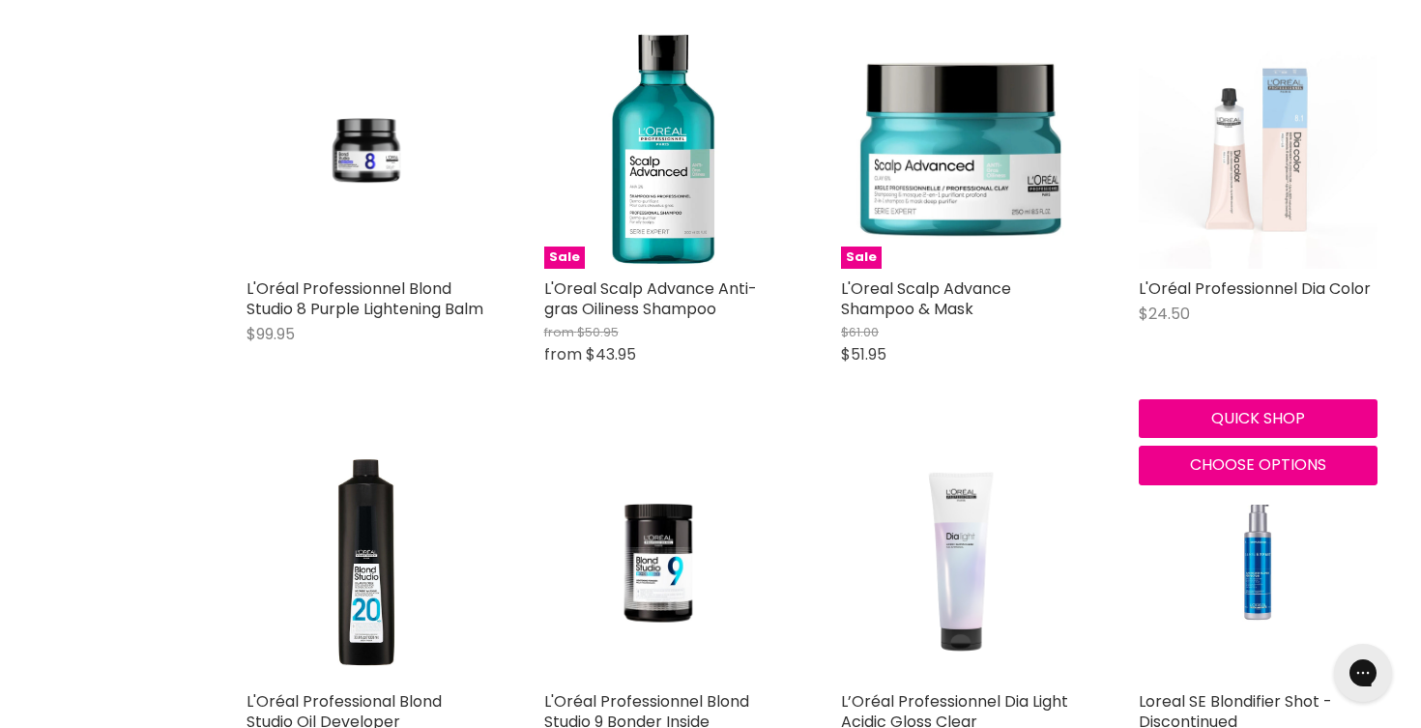
click at [1278, 153] on img "Main content" at bounding box center [1259, 150] width 240 height 240
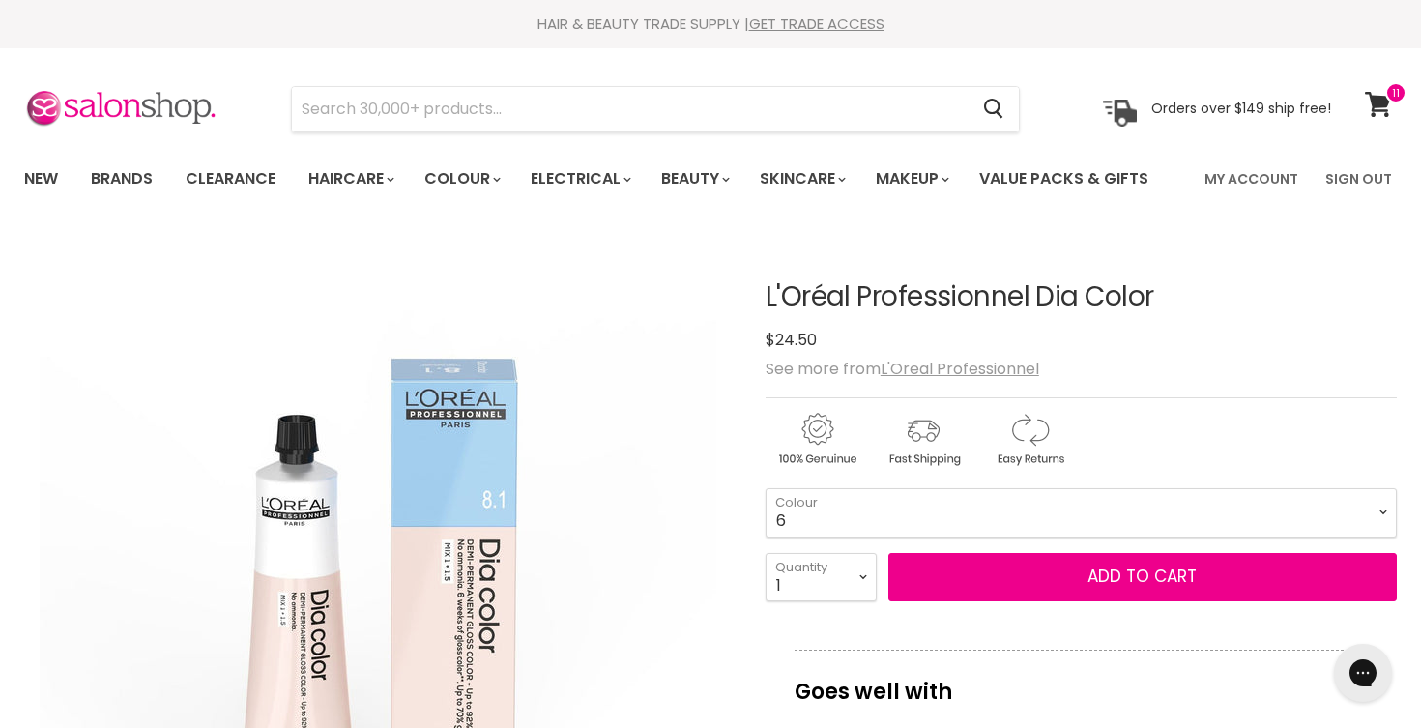
click at [766, 488] on select "1 3 4 4.12 4.15 4.20 4.45 4.62 5 5.1 5.18 5.3 5.35 5.4 5.5" at bounding box center [1081, 512] width 631 height 48
select select "6"
click at [861, 576] on select "1 2 3 4 5 6 7 8 9 10+" at bounding box center [821, 577] width 111 height 48
select select "2"
click at [766, 553] on select "1 2 3 4 5 6 7 8 9 10+" at bounding box center [821, 577] width 111 height 48
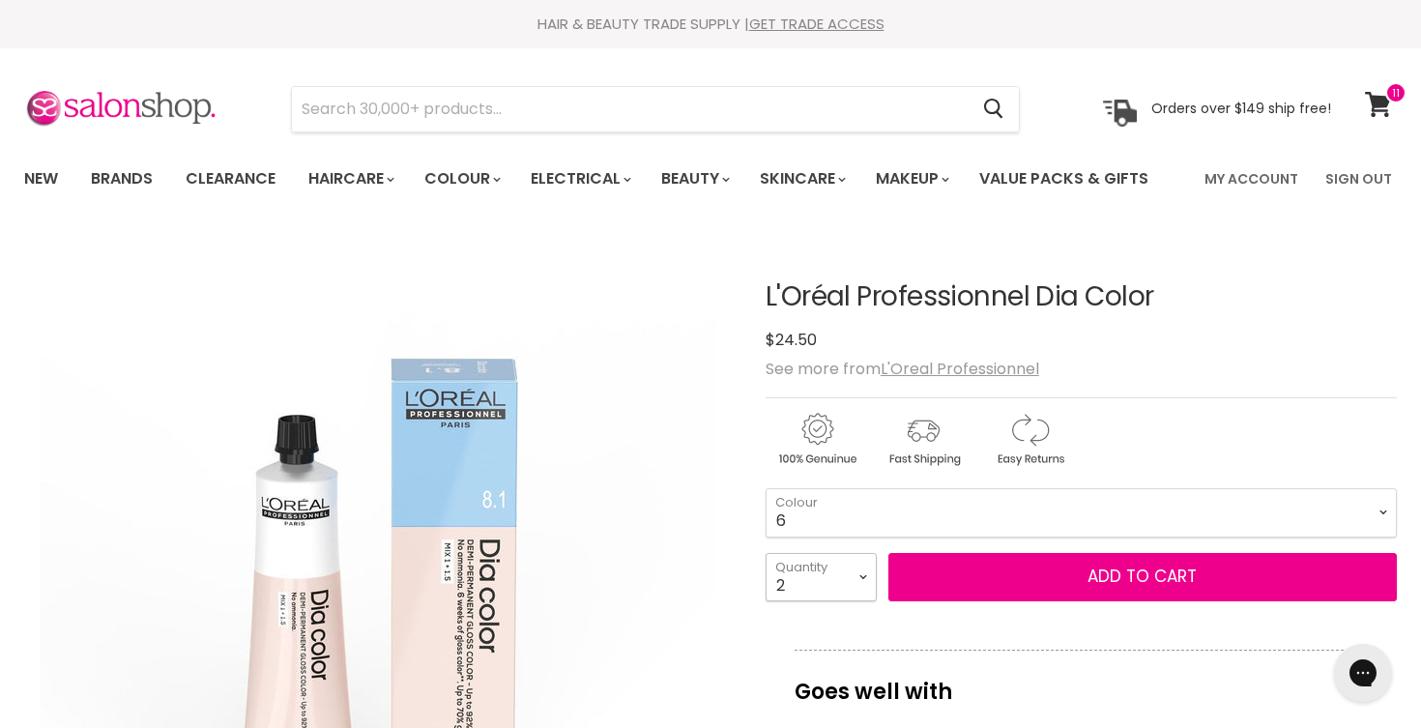
type input "2"
click at [860, 580] on select "1 2 3 4 5 6 7 8 9 10+" at bounding box center [821, 577] width 111 height 48
select select "1"
click at [766, 553] on select "1 2 3 4 5 6 7 8 9 10+" at bounding box center [821, 577] width 111 height 48
type input "1"
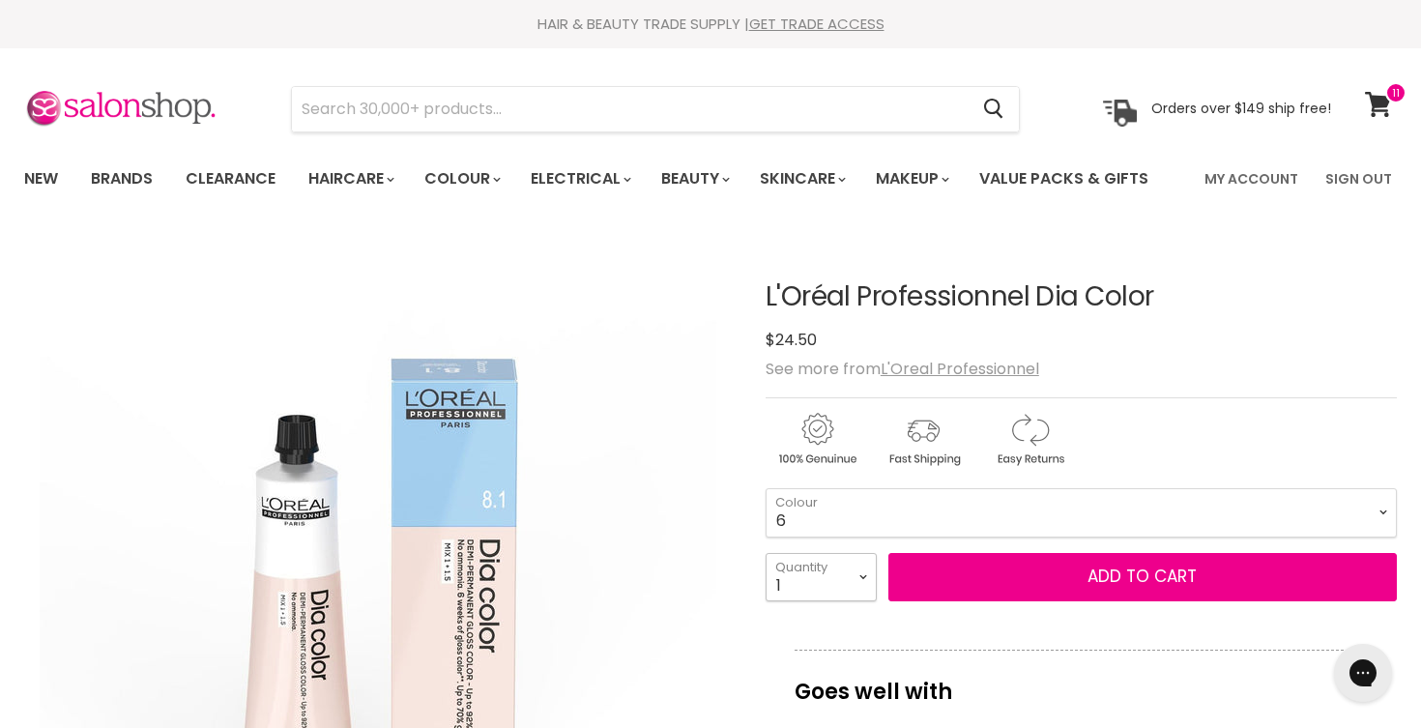
click at [859, 575] on select "1 2 3 4 5 6 7 8 9 10+" at bounding box center [821, 577] width 111 height 48
select select "2"
click at [766, 553] on select "1 2 3 4 5 6 7 8 9 10+" at bounding box center [821, 577] width 111 height 48
type input "2"
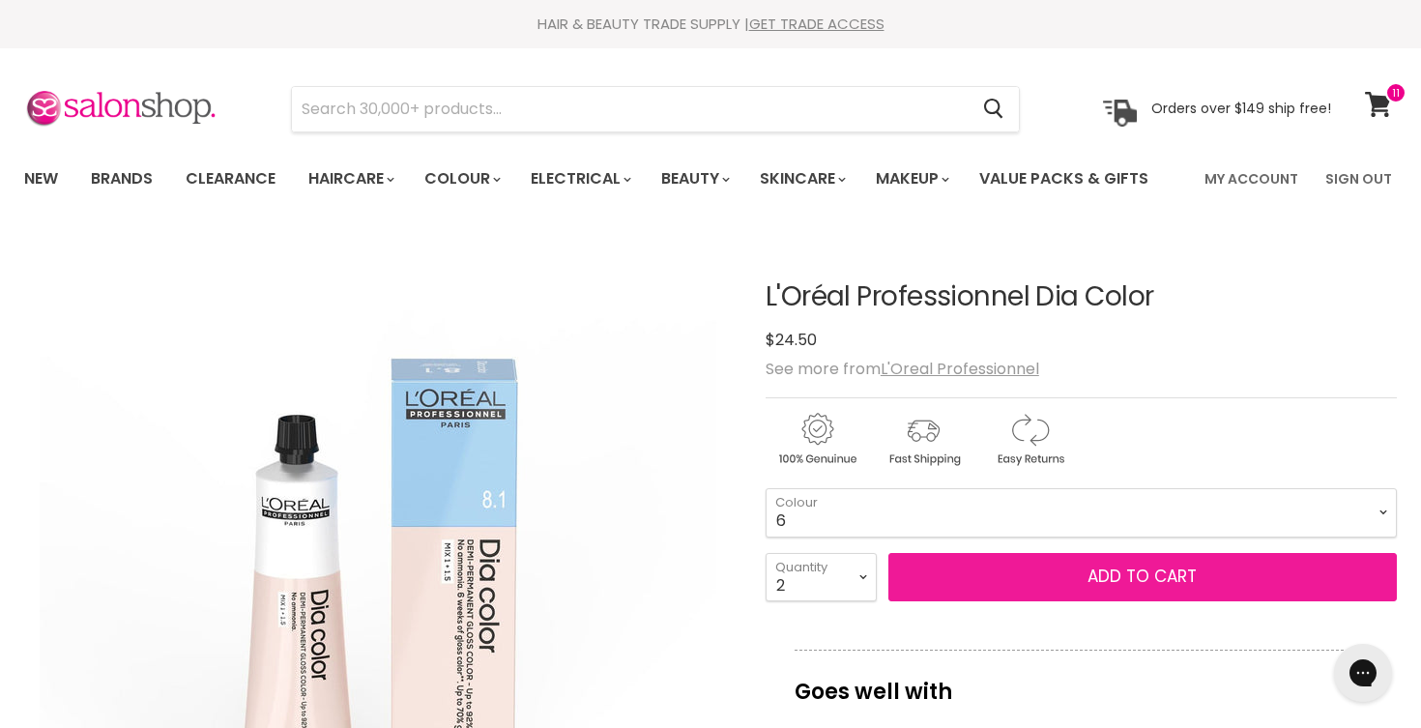
click at [938, 571] on button "Add to cart" at bounding box center [1143, 577] width 509 height 48
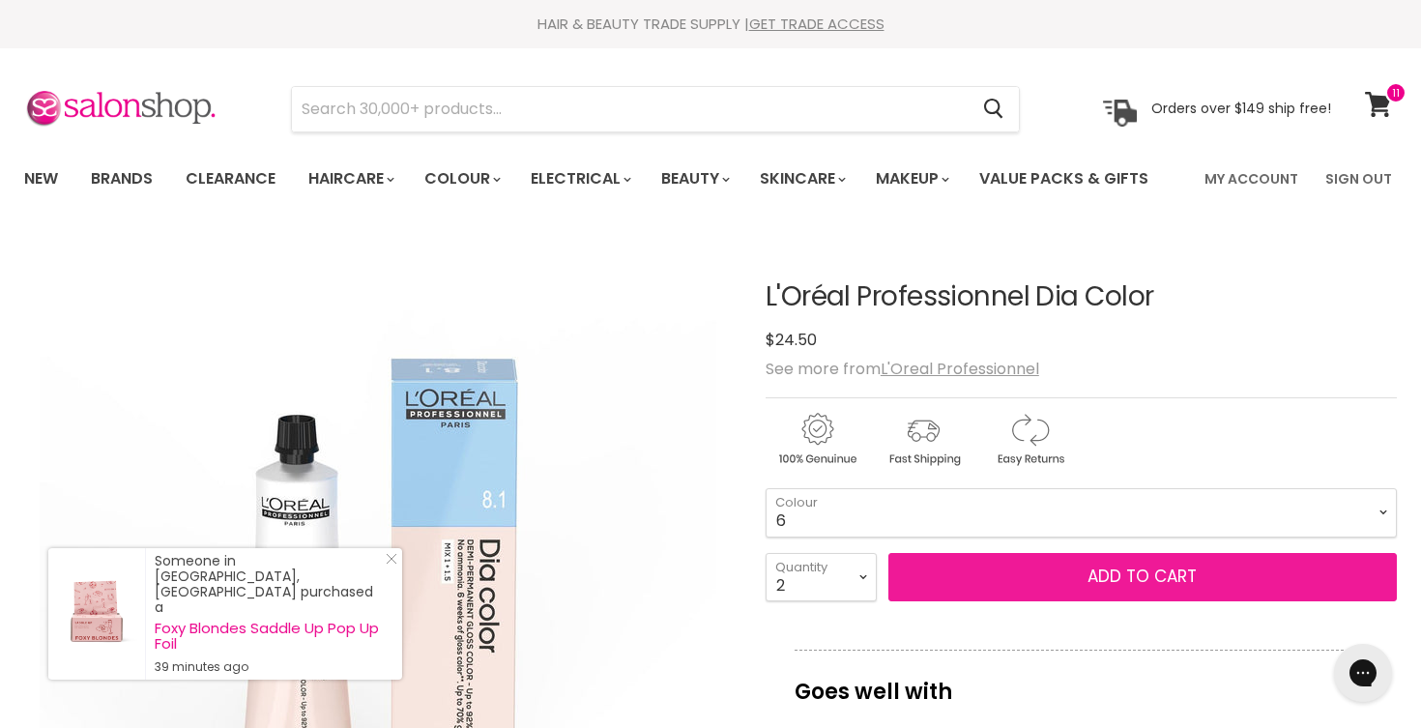
click at [938, 571] on button "Add to cart" at bounding box center [1143, 577] width 509 height 48
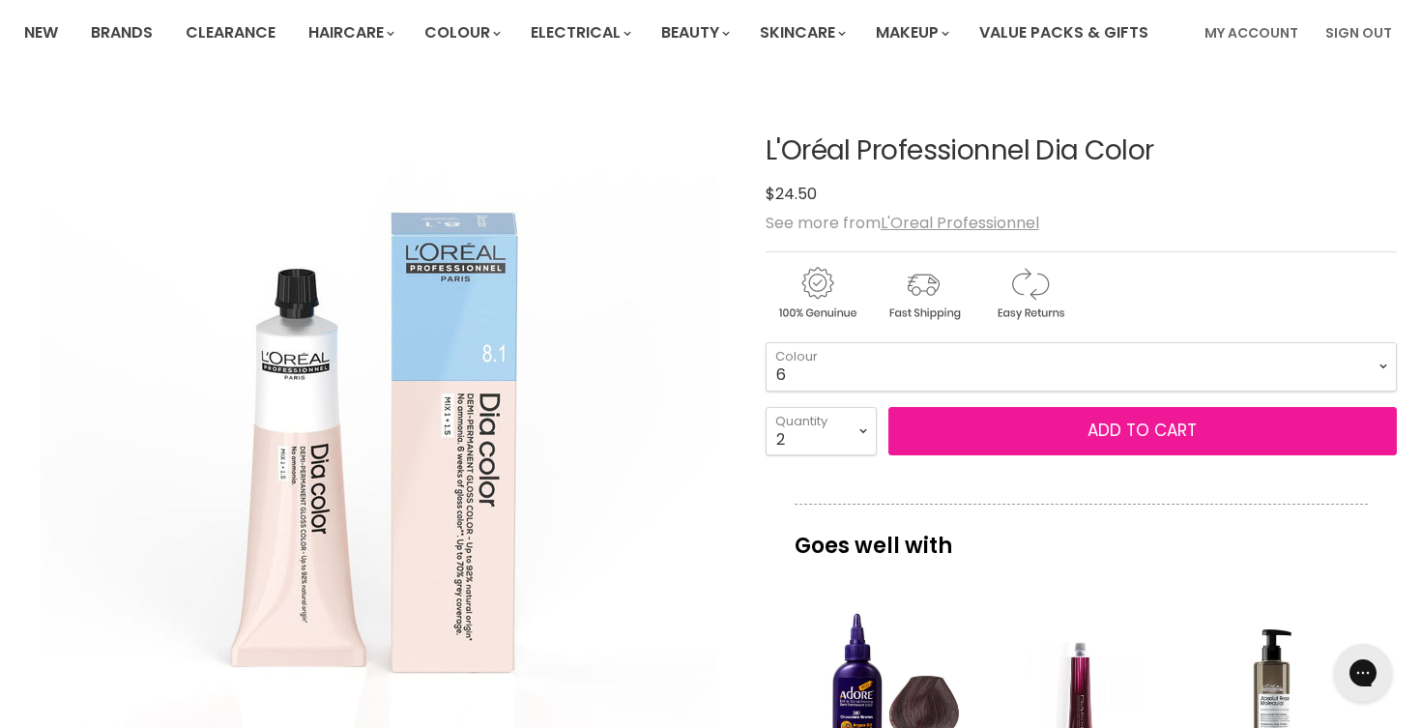
scroll to position [152, 0]
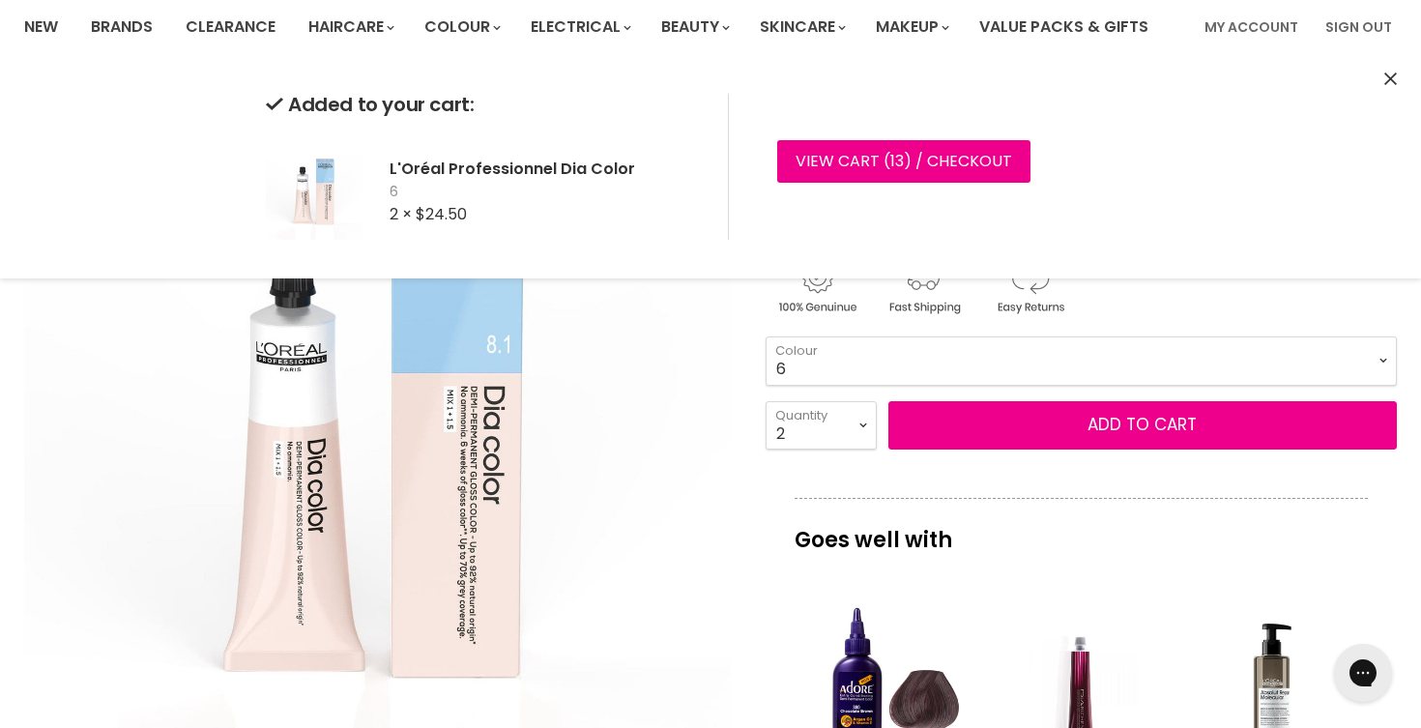
click at [681, 368] on img "L'Oréal Professionnel Dia Color image. Click or Scroll to Zoom." at bounding box center [377, 435] width 707 height 707
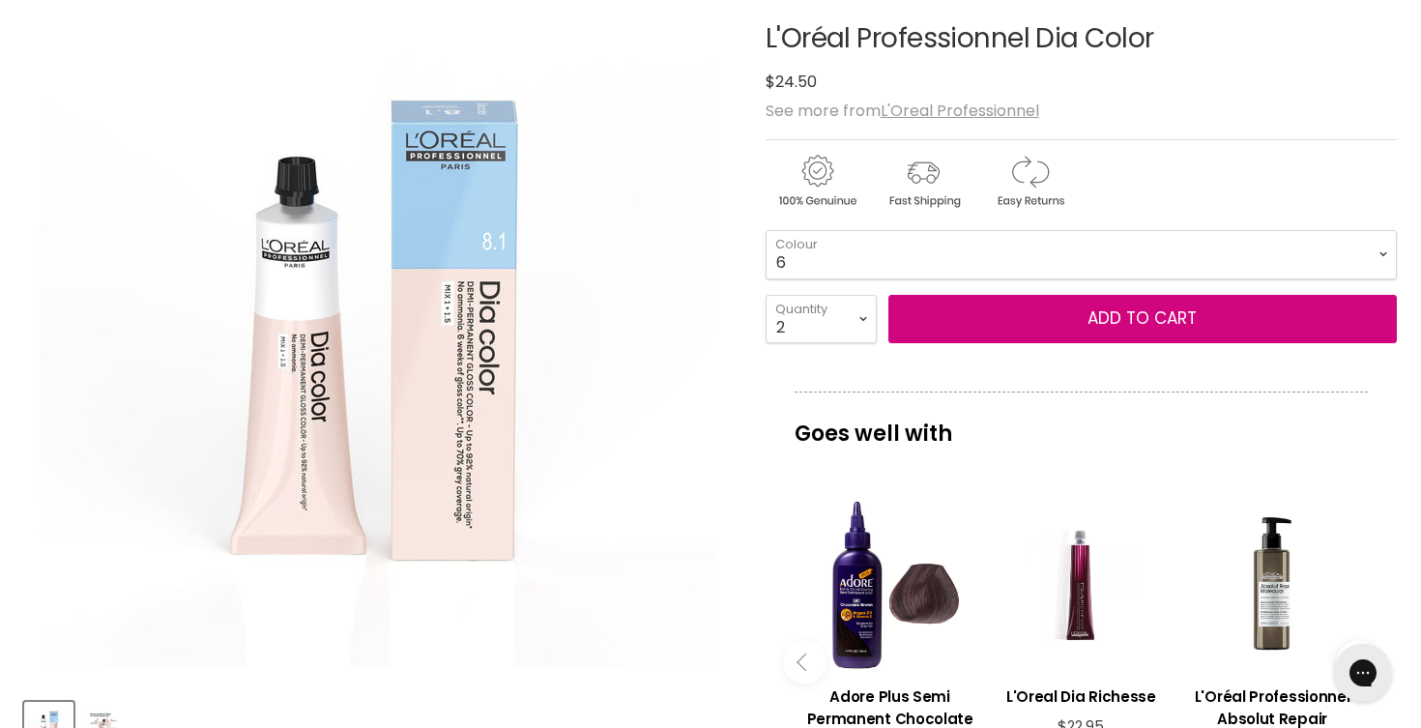
scroll to position [249, 0]
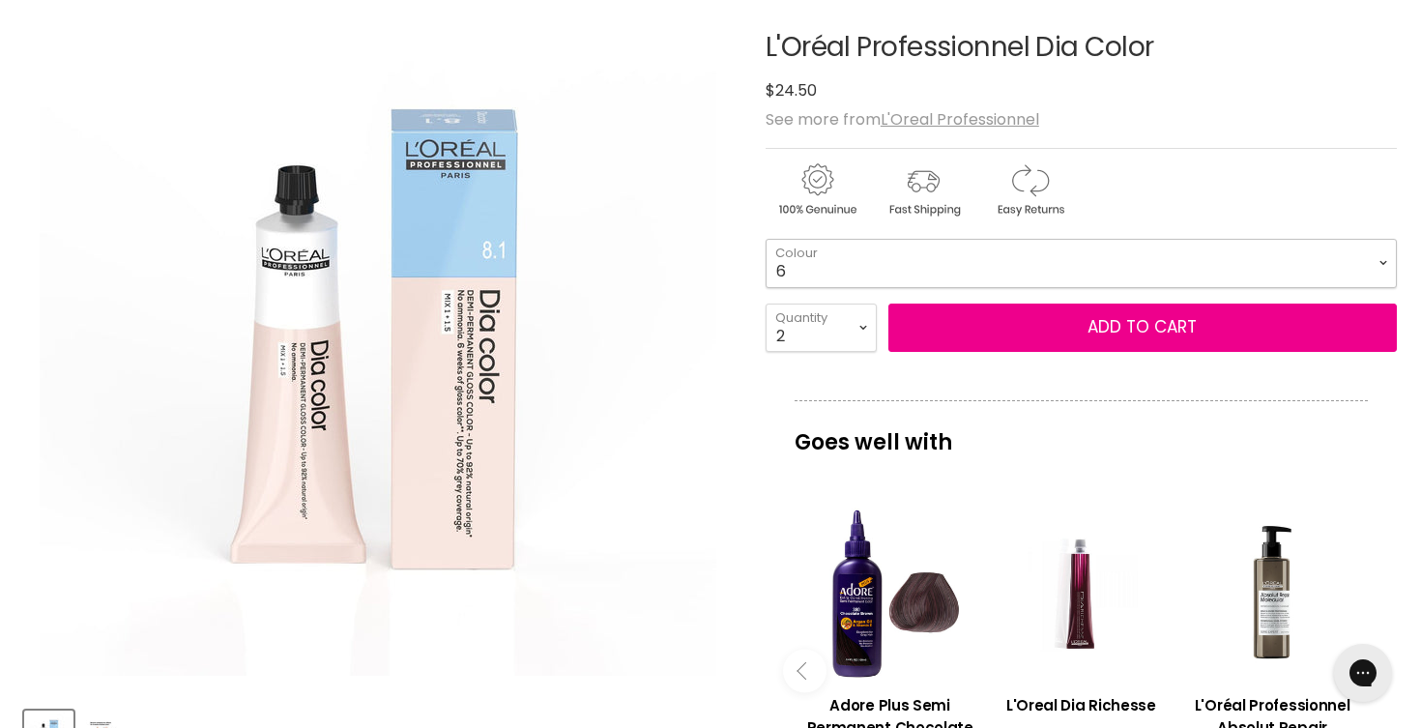
click at [838, 267] on select "1 3 4 4.12 4.15 4.20 4.45 4.62 5 5.1 5.18 5.3 5.35 5.4 5.5" at bounding box center [1081, 263] width 631 height 48
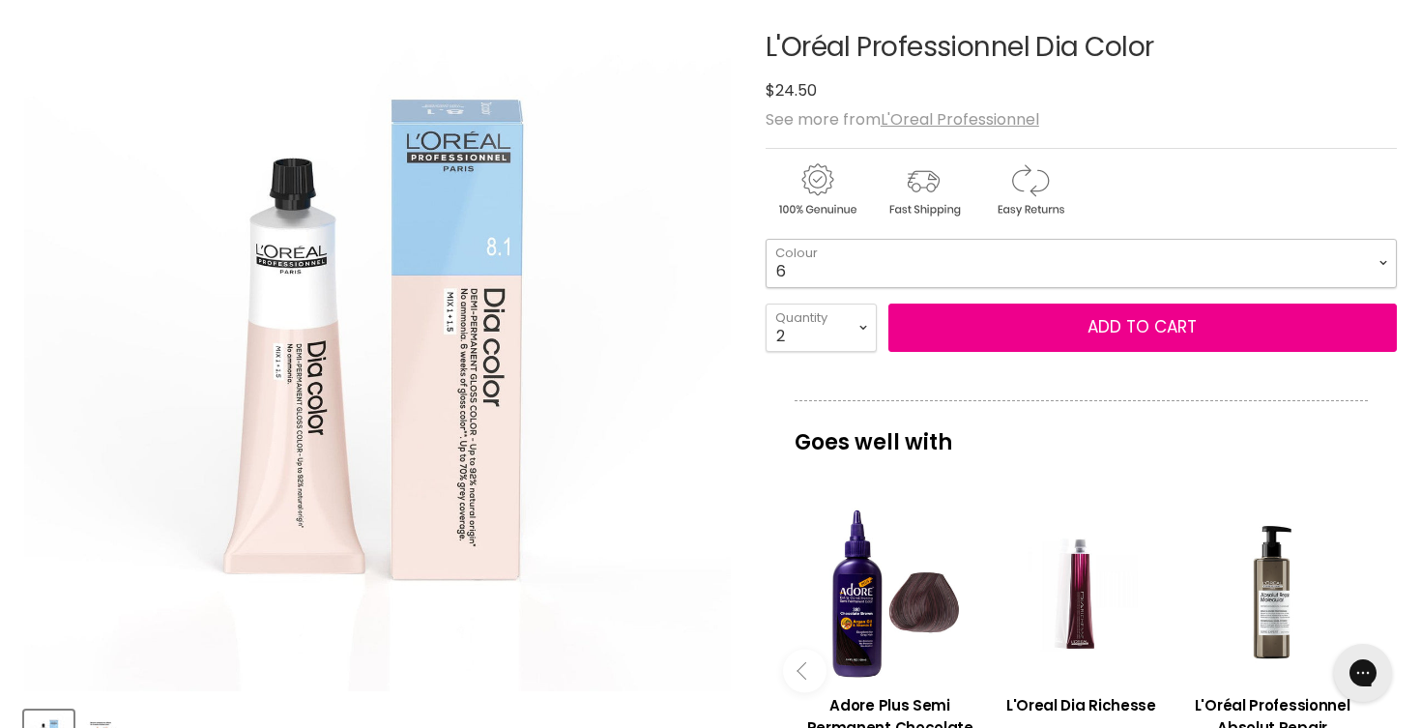
scroll to position [0, 0]
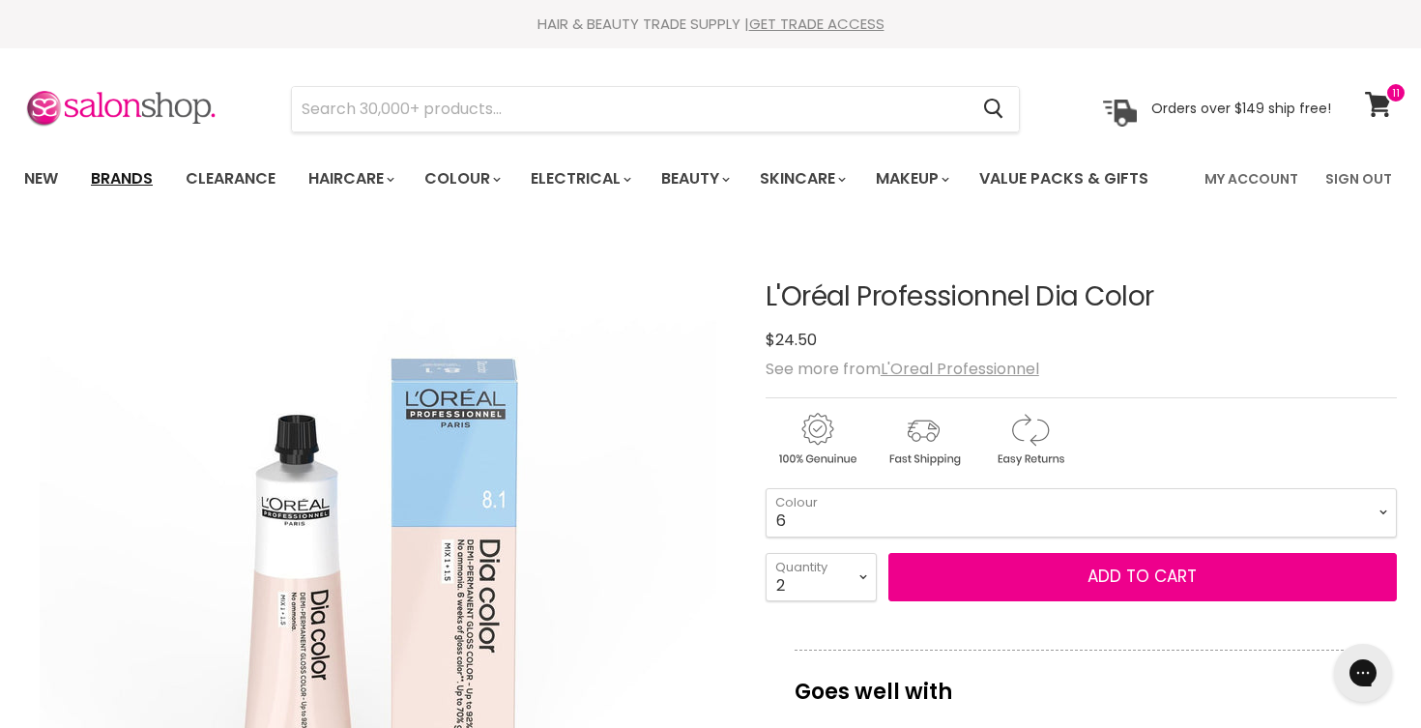
click at [145, 182] on link "Brands" at bounding box center [121, 179] width 91 height 41
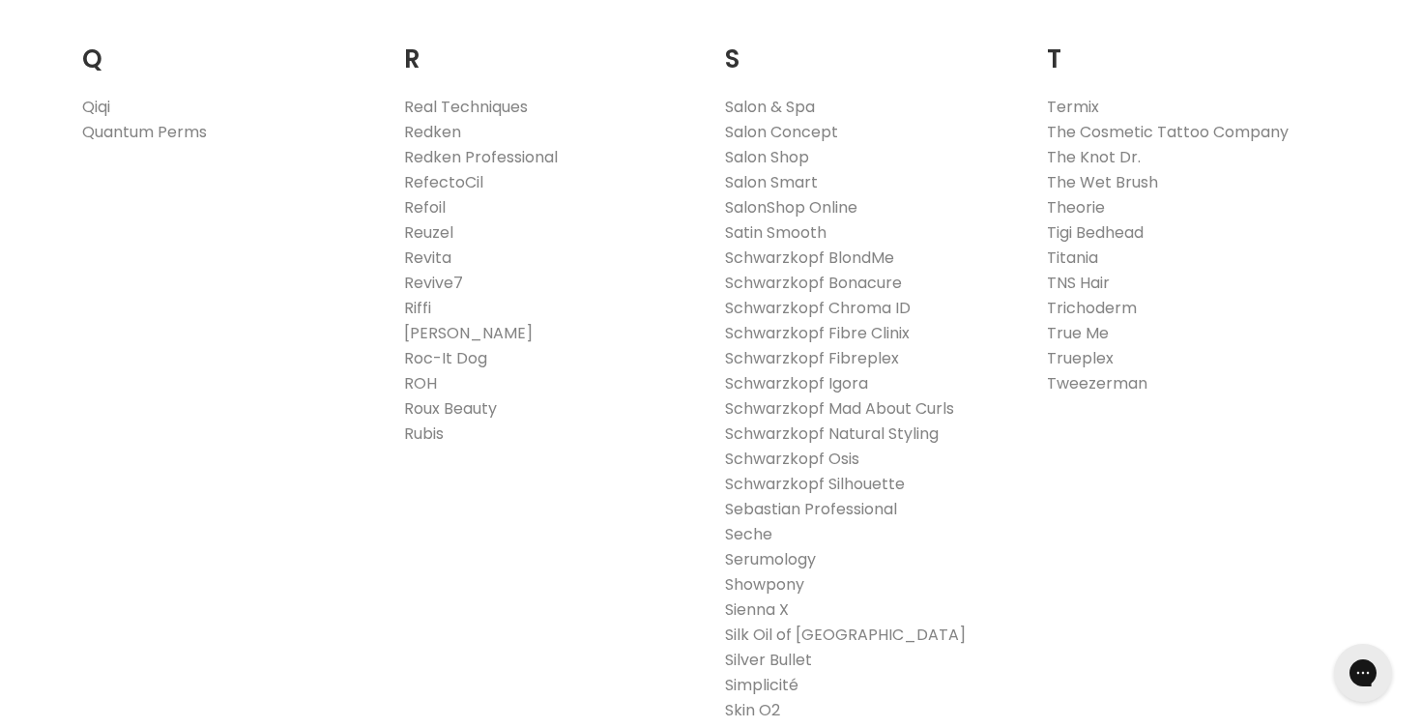
scroll to position [2951, 0]
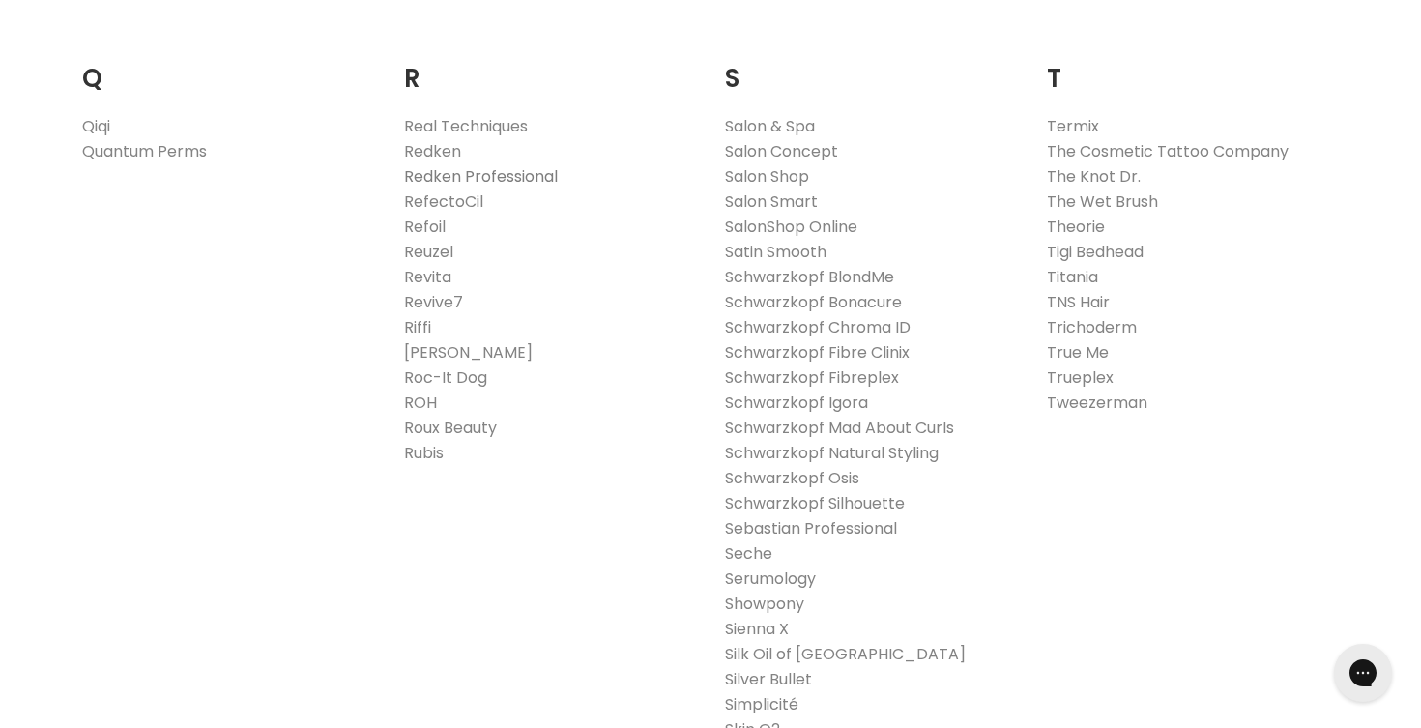
click at [506, 177] on link "Redken Professional" at bounding box center [481, 176] width 154 height 22
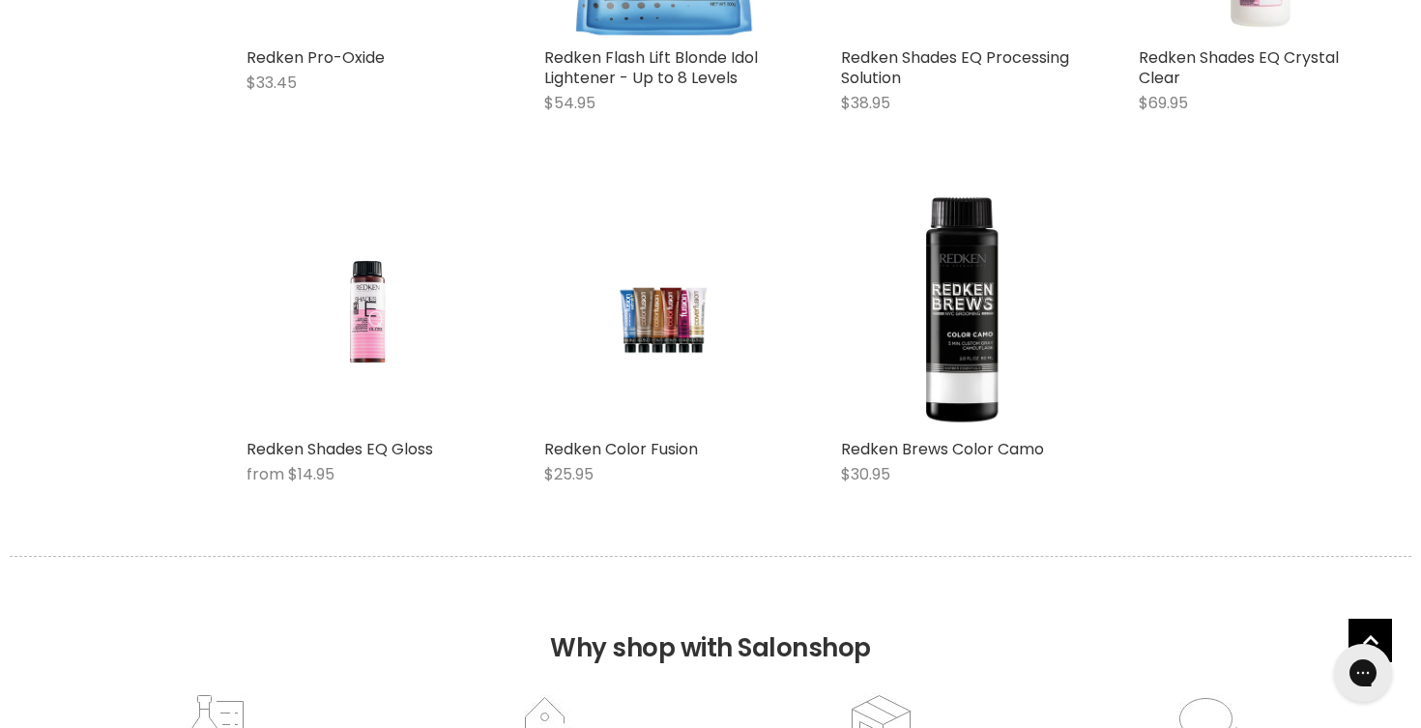
scroll to position [2050, 0]
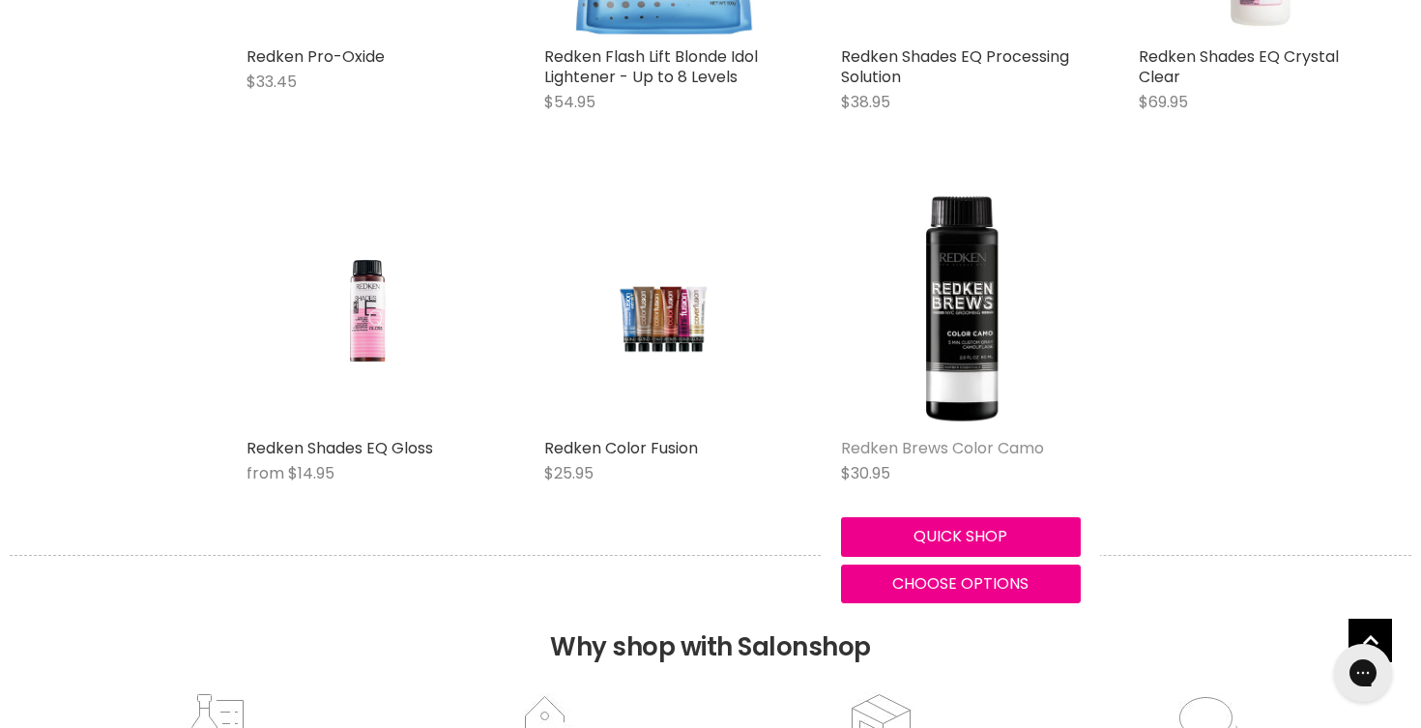
click at [889, 449] on link "Redken Brews Color Camo" at bounding box center [942, 448] width 203 height 22
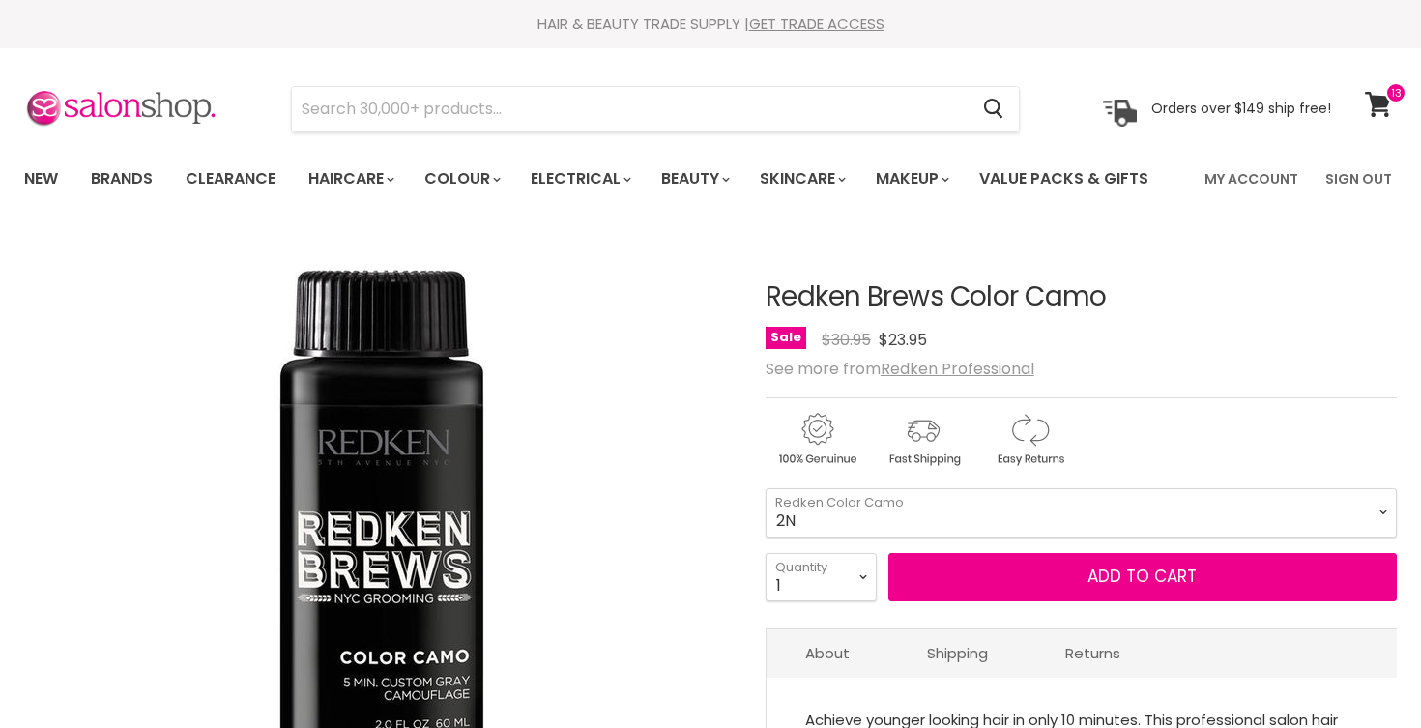
scroll to position [120, 0]
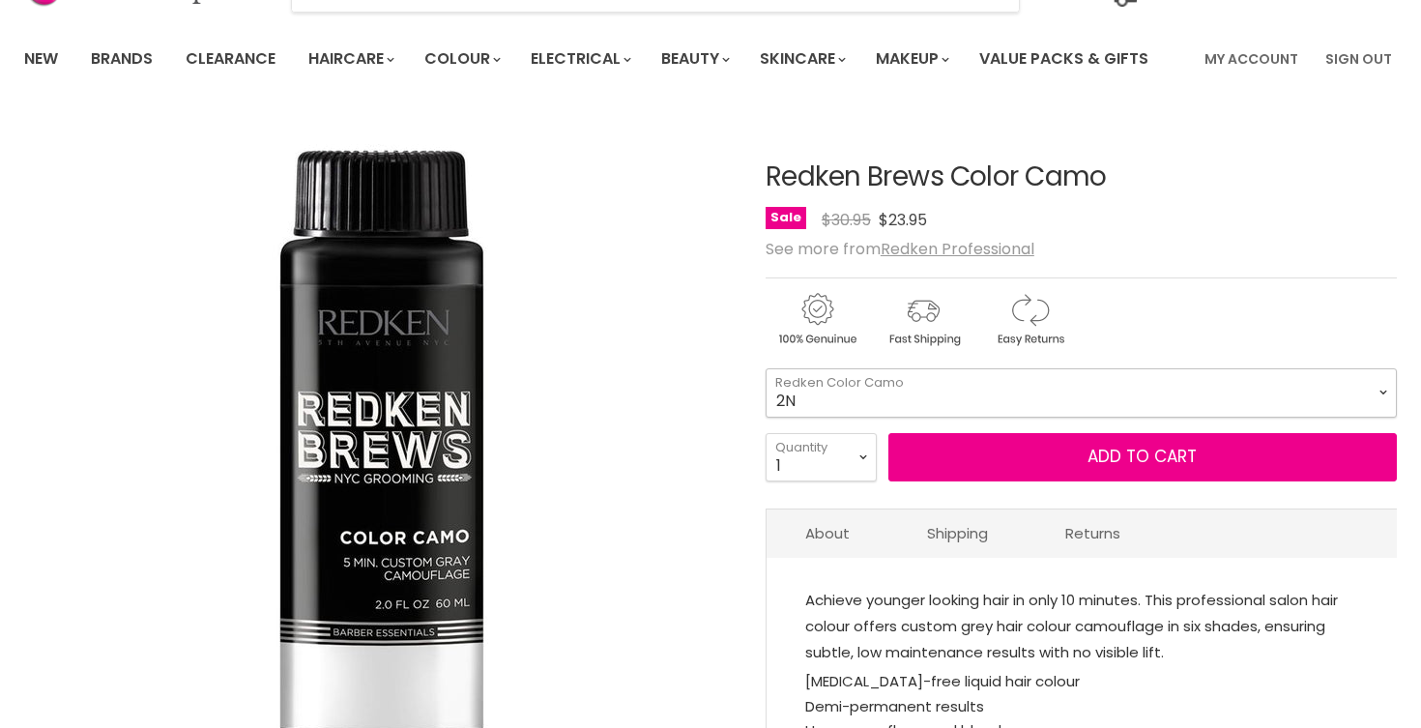
click at [895, 392] on select "2N 4NA 5N 7NA 8N" at bounding box center [1081, 392] width 631 height 48
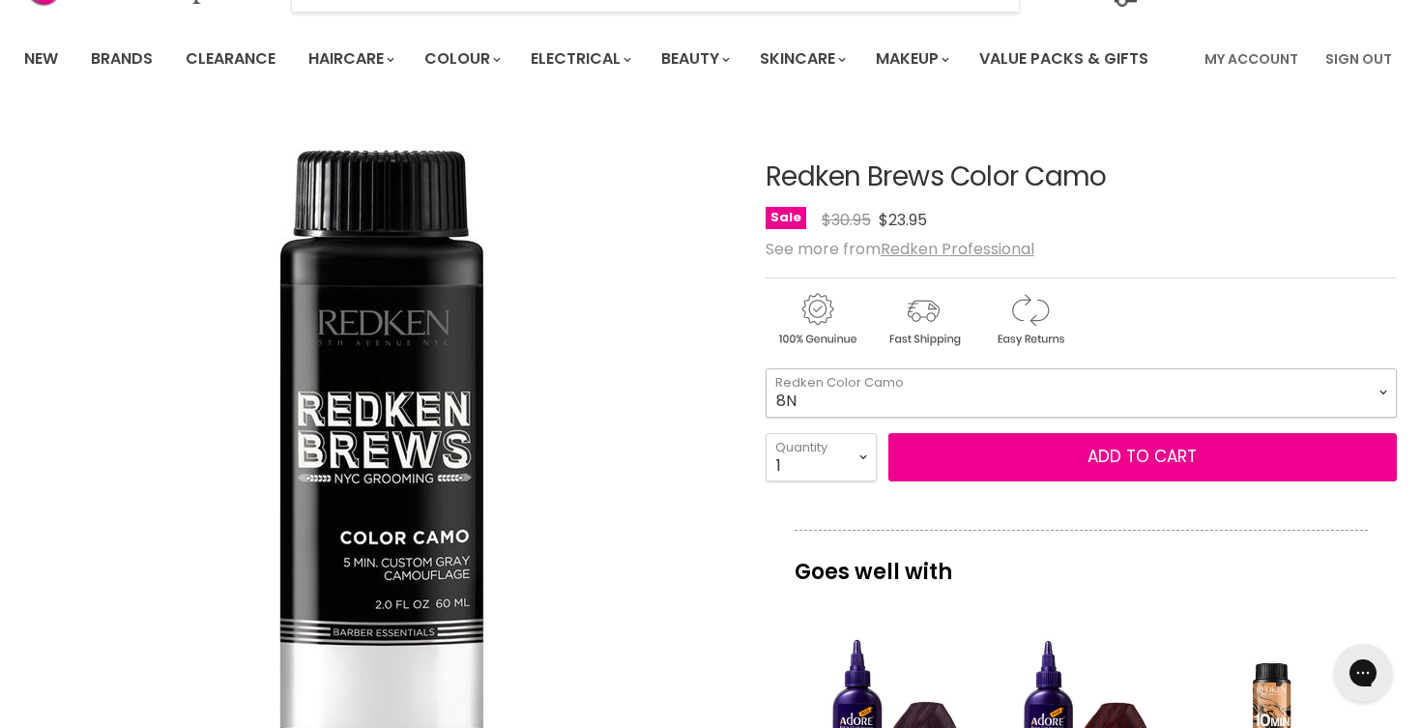
click at [766, 368] on select "2N 4NA 5N 7NA 8N" at bounding box center [1081, 392] width 631 height 48
select select "8N"
click at [861, 454] on select "1 2 3 4 5 6 7 8 9 10+" at bounding box center [821, 457] width 111 height 48
select select "2"
click at [766, 433] on select "1 2 3 4 5 6 7 8 9 10+" at bounding box center [821, 457] width 111 height 48
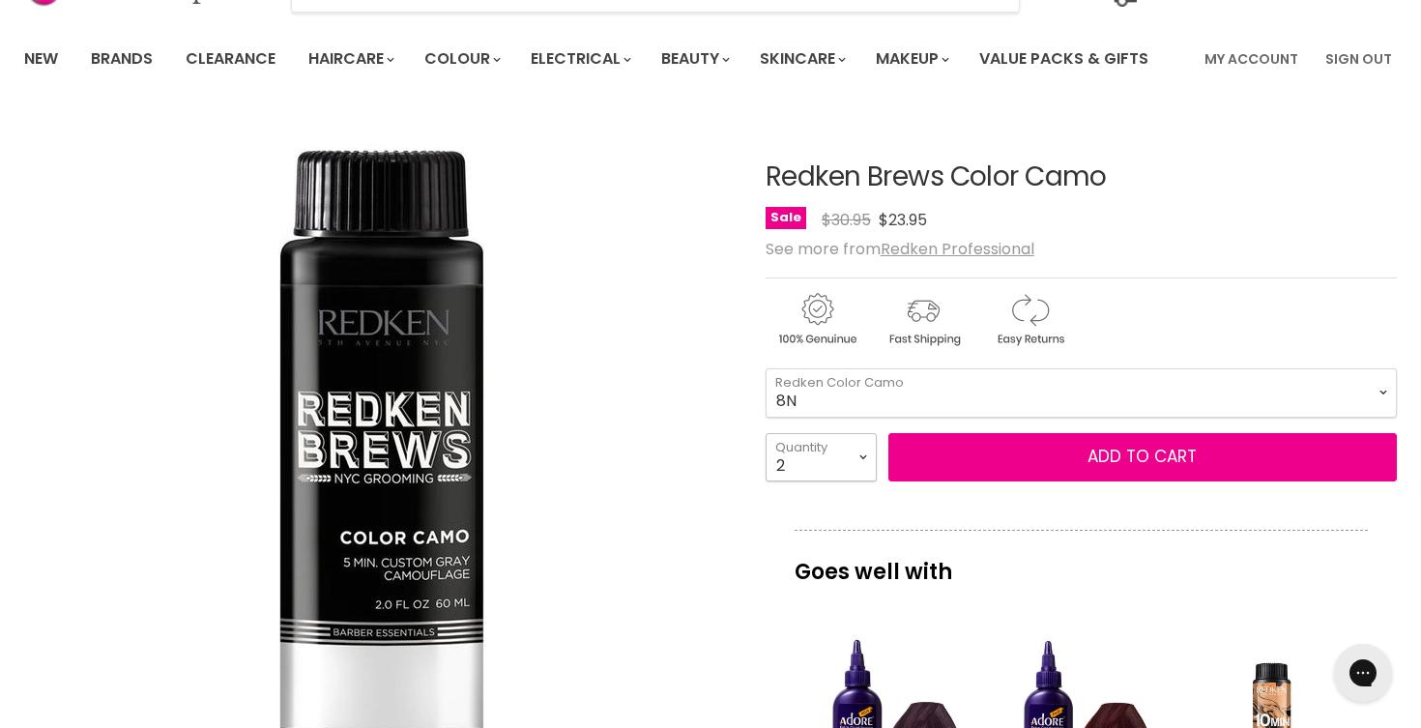
type input "2"
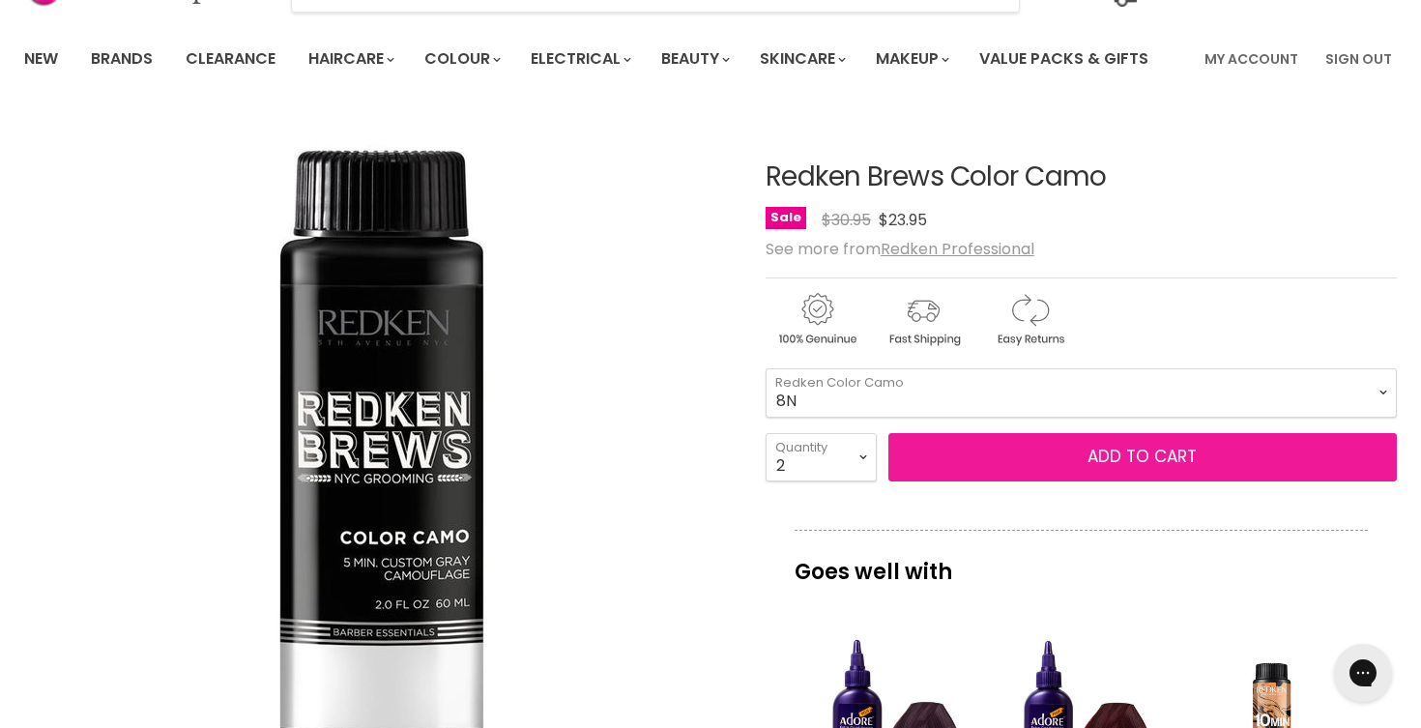
click at [941, 453] on button "Add to cart" at bounding box center [1143, 457] width 509 height 48
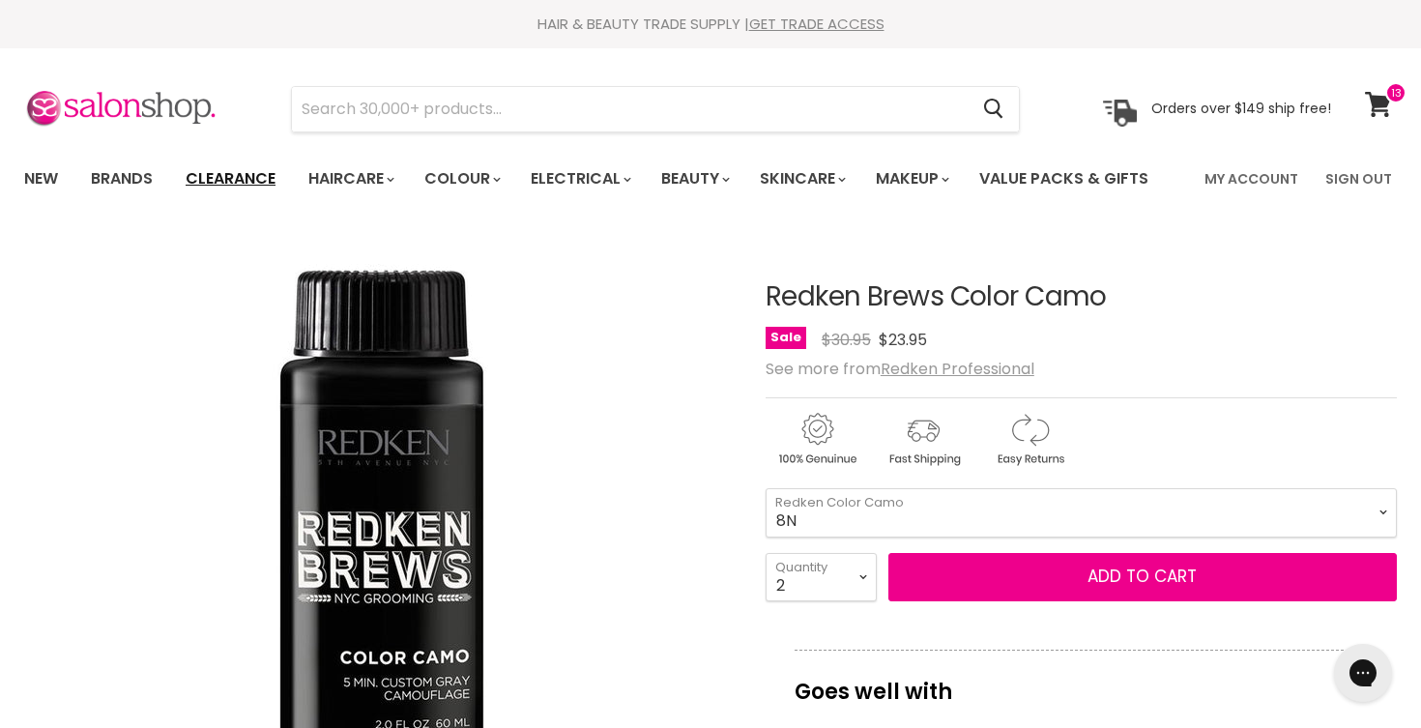
click at [257, 178] on link "Clearance" at bounding box center [230, 179] width 119 height 41
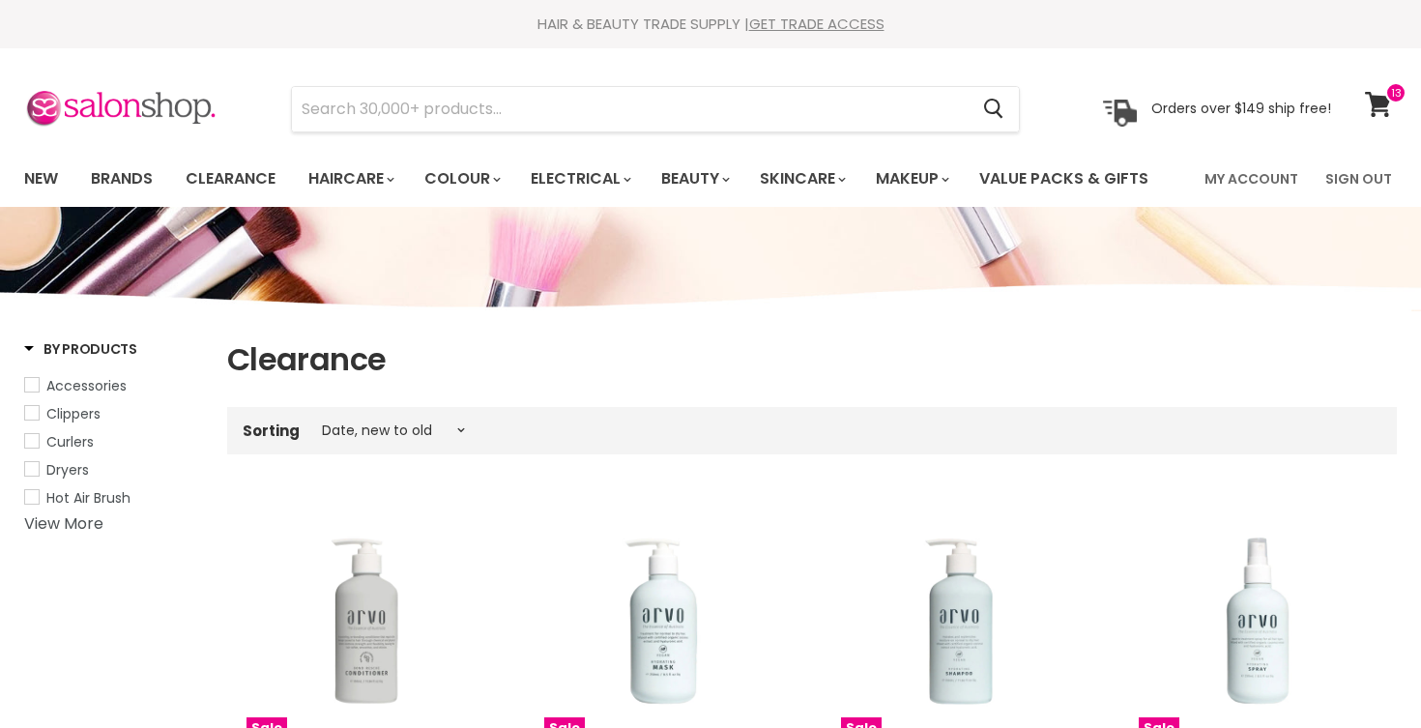
select select "created-descending"
click at [145, 182] on link "Brands" at bounding box center [121, 179] width 91 height 41
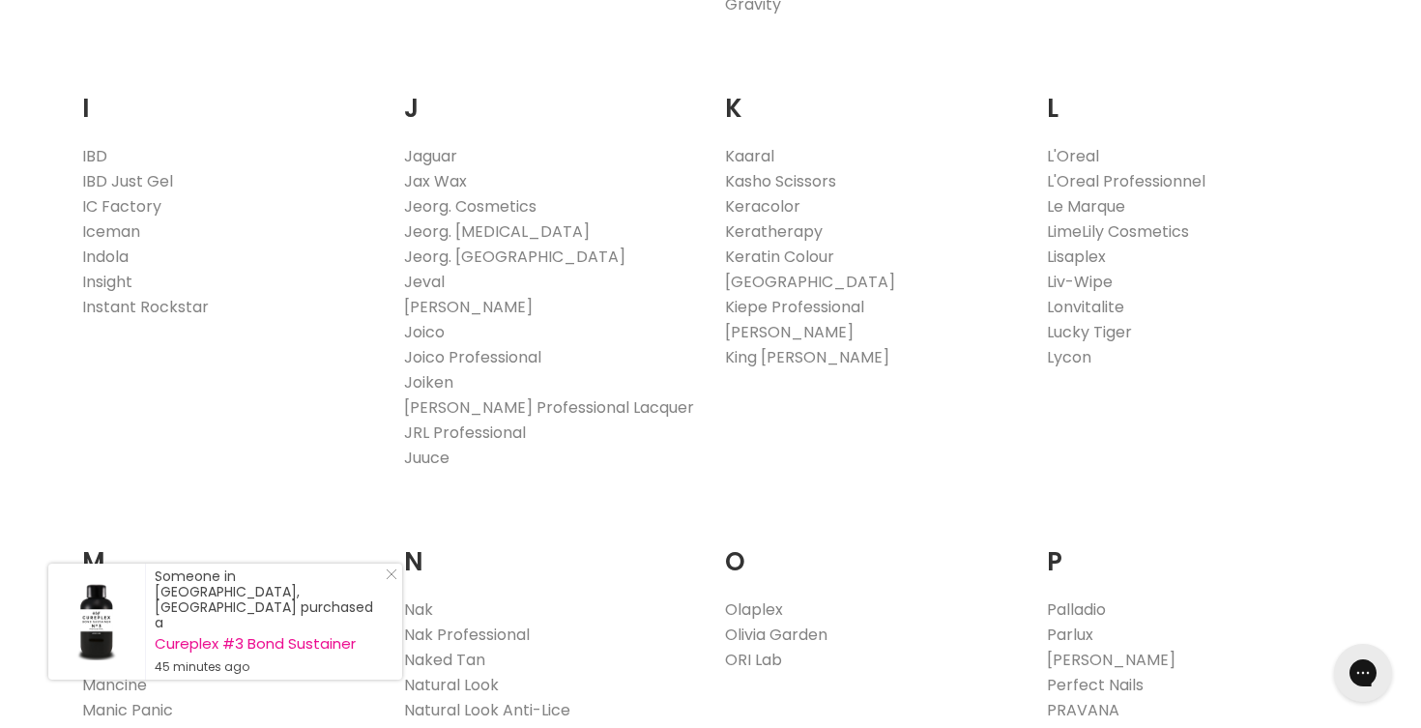
scroll to position [1670, 0]
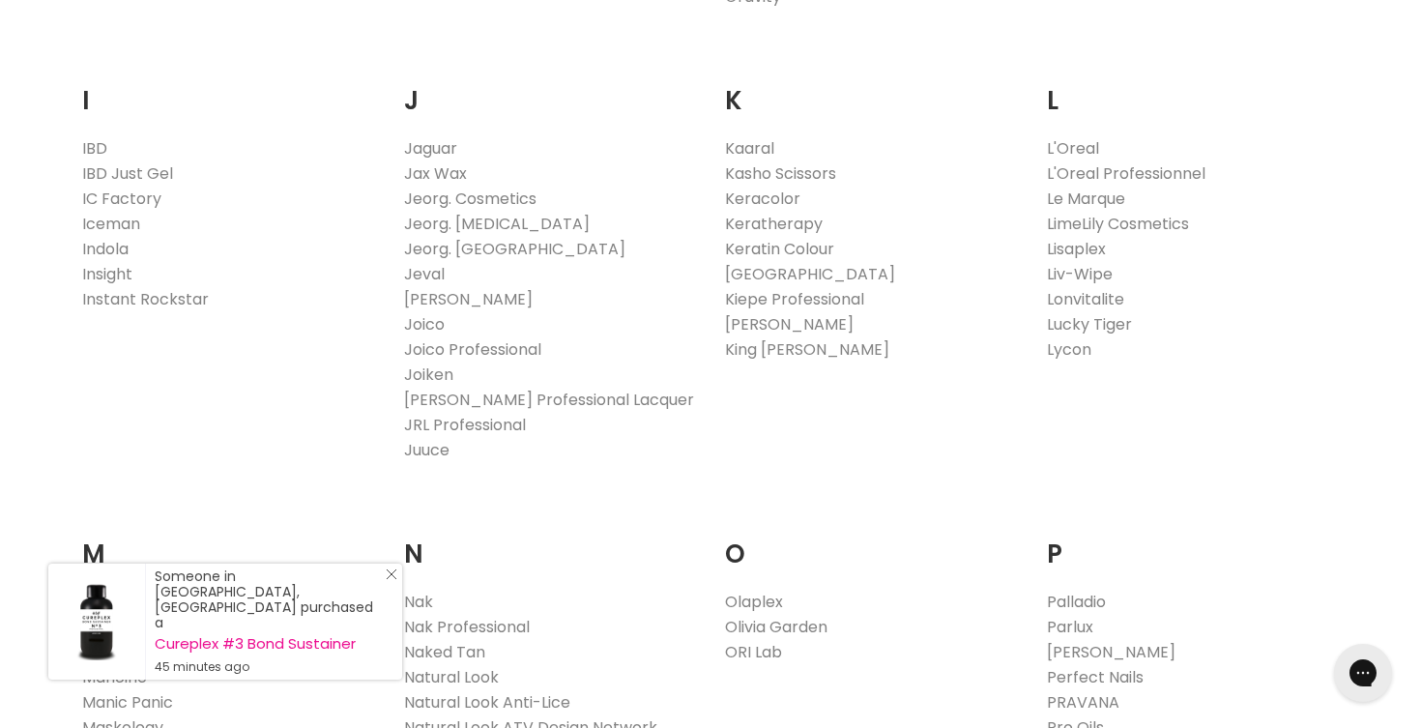
click at [394, 580] on icon "Close Icon" at bounding box center [392, 575] width 12 height 12
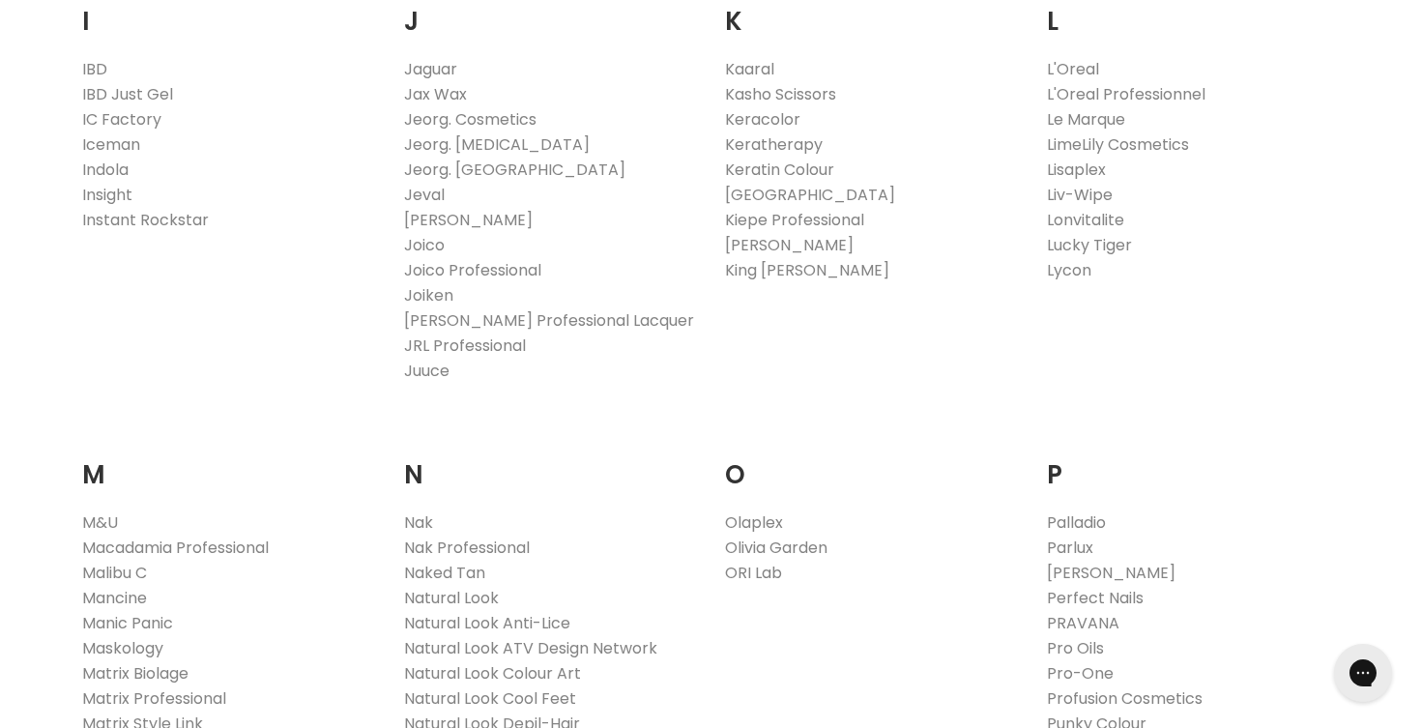
scroll to position [1763, 0]
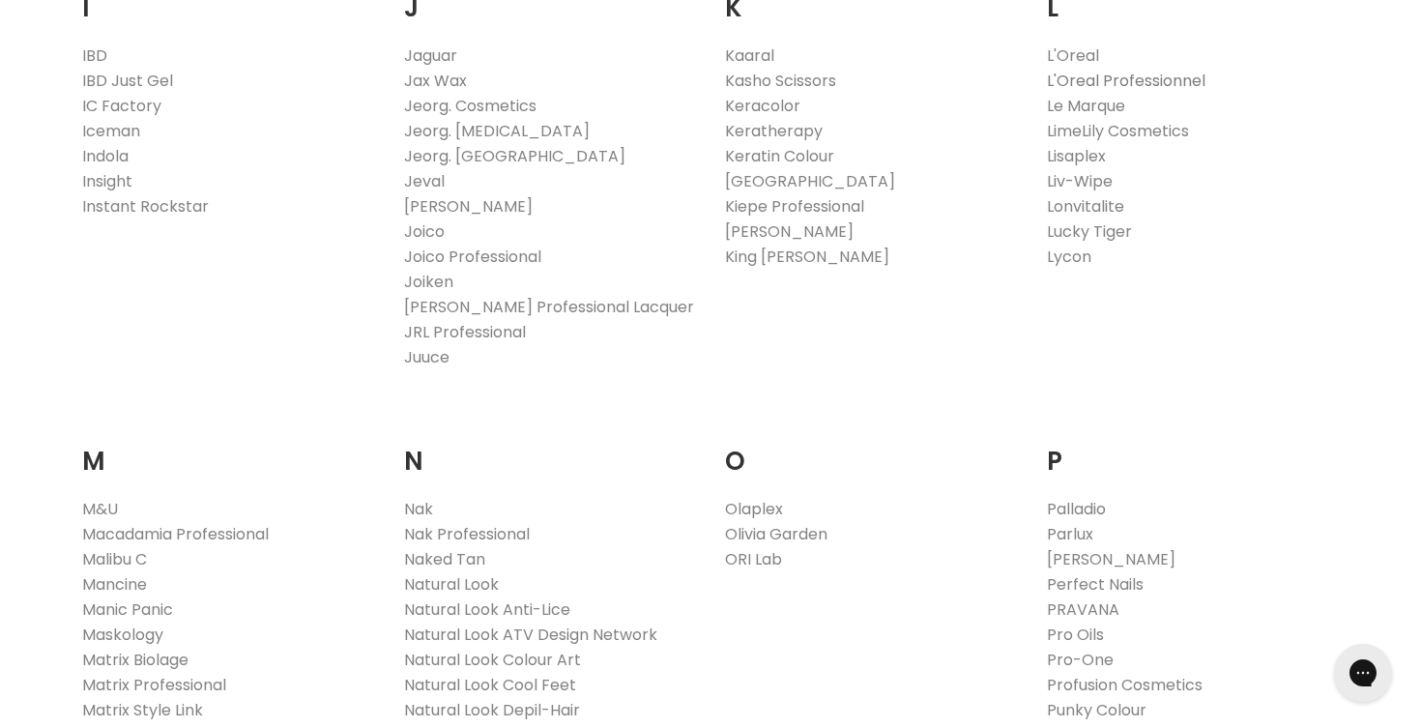
click at [1182, 85] on link "L'Oreal Professionnel" at bounding box center [1126, 81] width 159 height 22
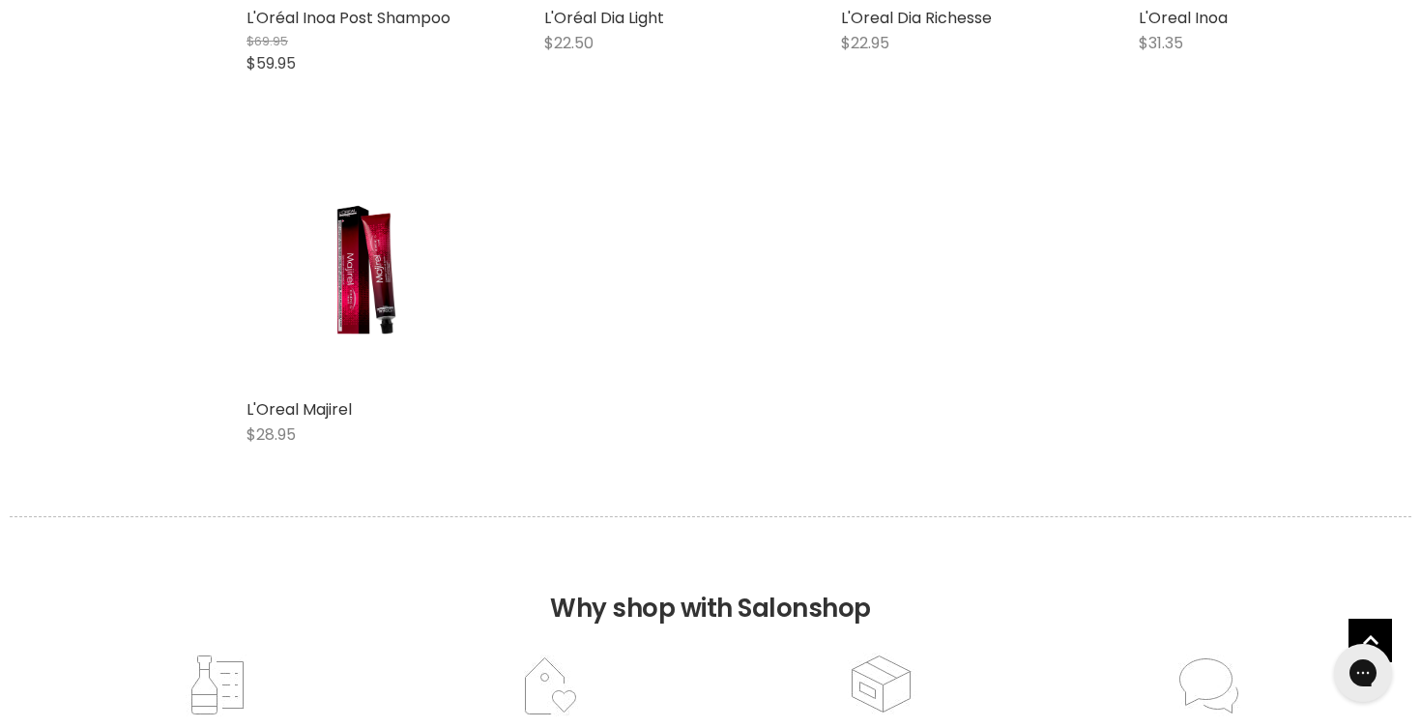
scroll to position [3446, 0]
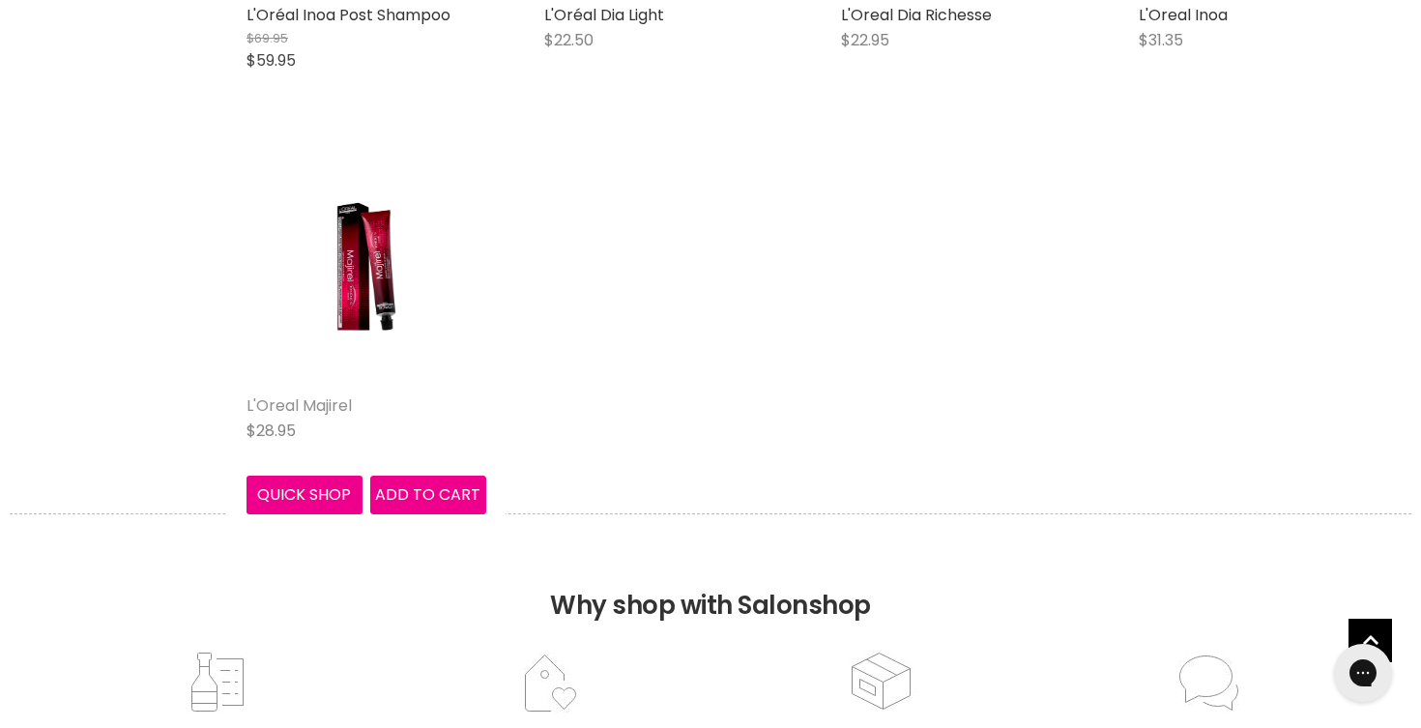
click at [312, 407] on link "L'Oreal Majirel" at bounding box center [299, 405] width 105 height 22
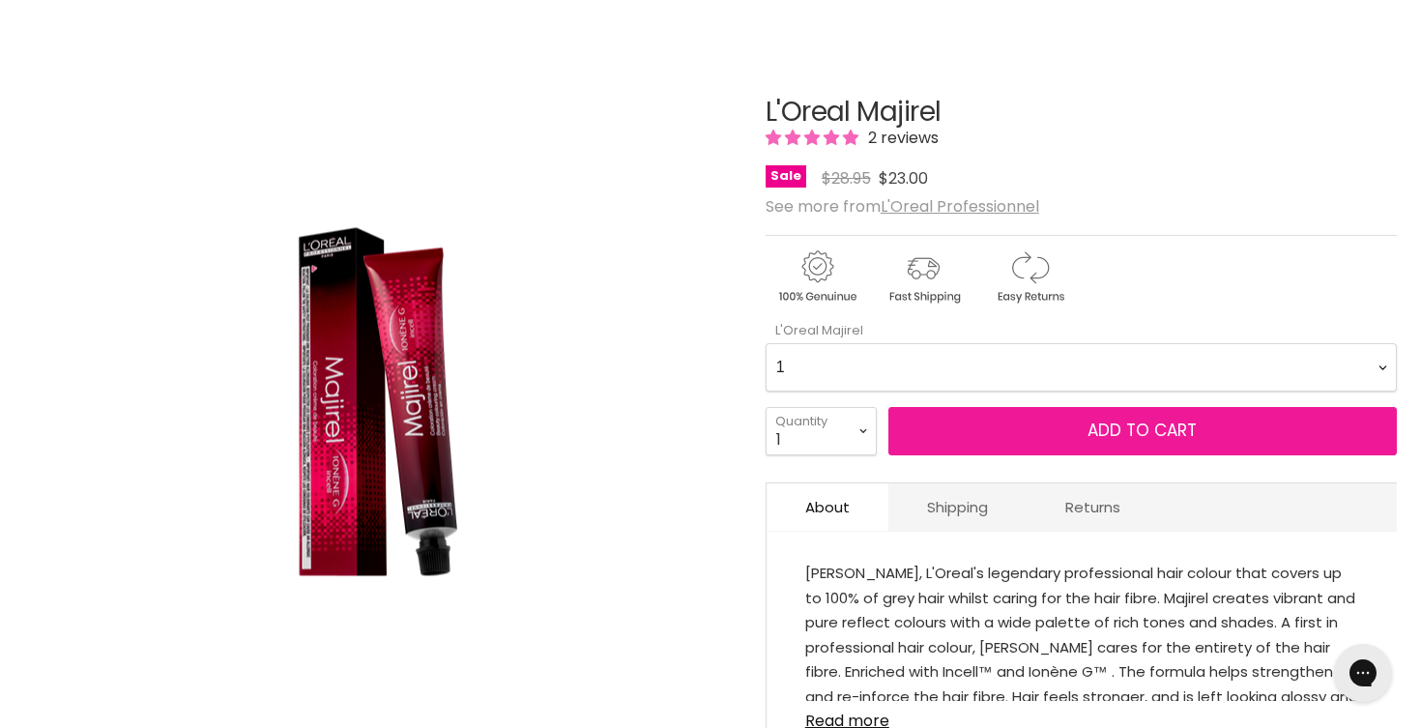
scroll to position [187, 0]
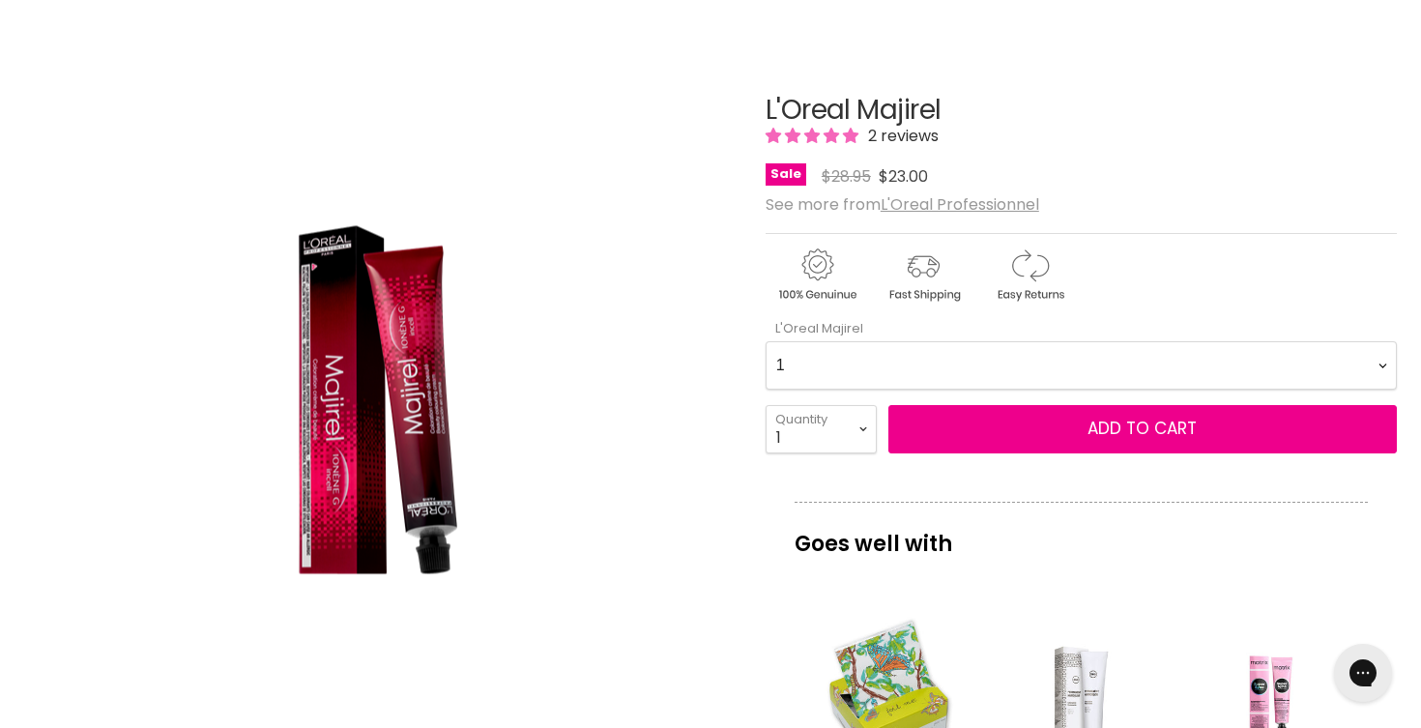
click at [941, 363] on Majirel-0-0 "1 3 4 4.0 4.15 4.3 4.35 4.45 4.56 4.8 5 5.0 5.12 5.15 5.3 5.32 5.35 5.4 5.5 5.5…" at bounding box center [1081, 365] width 631 height 48
select Majirel-0-0 "6"
click at [766, 341] on Majirel-0-0 "1 3 4 4.0 4.15 4.3 4.35 4.45 4.56 4.8 5 5.0 5.12 5.15 5.3 5.32 5.35 5.4 5.5 5.5…" at bounding box center [1081, 365] width 631 height 48
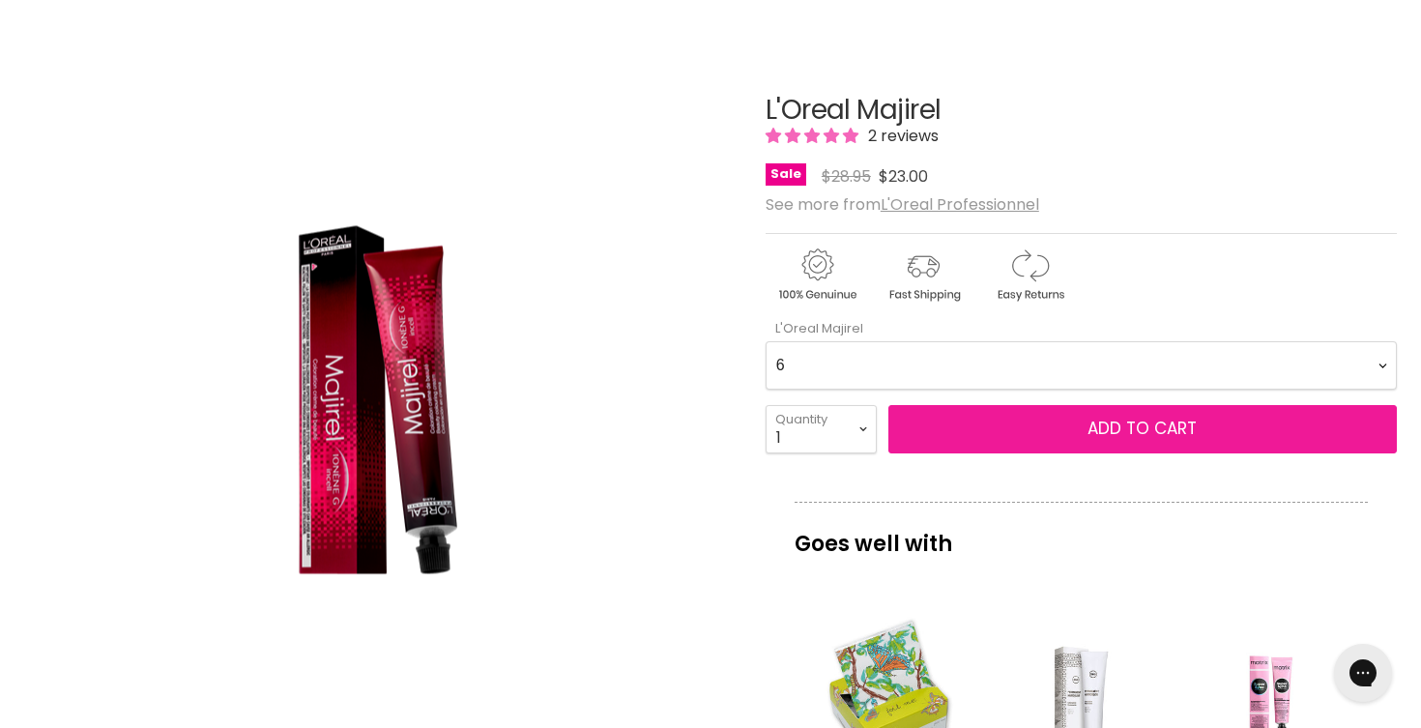
click at [915, 432] on button "Add to cart" at bounding box center [1143, 429] width 509 height 48
click at [942, 431] on button "Add to cart" at bounding box center [1143, 429] width 509 height 48
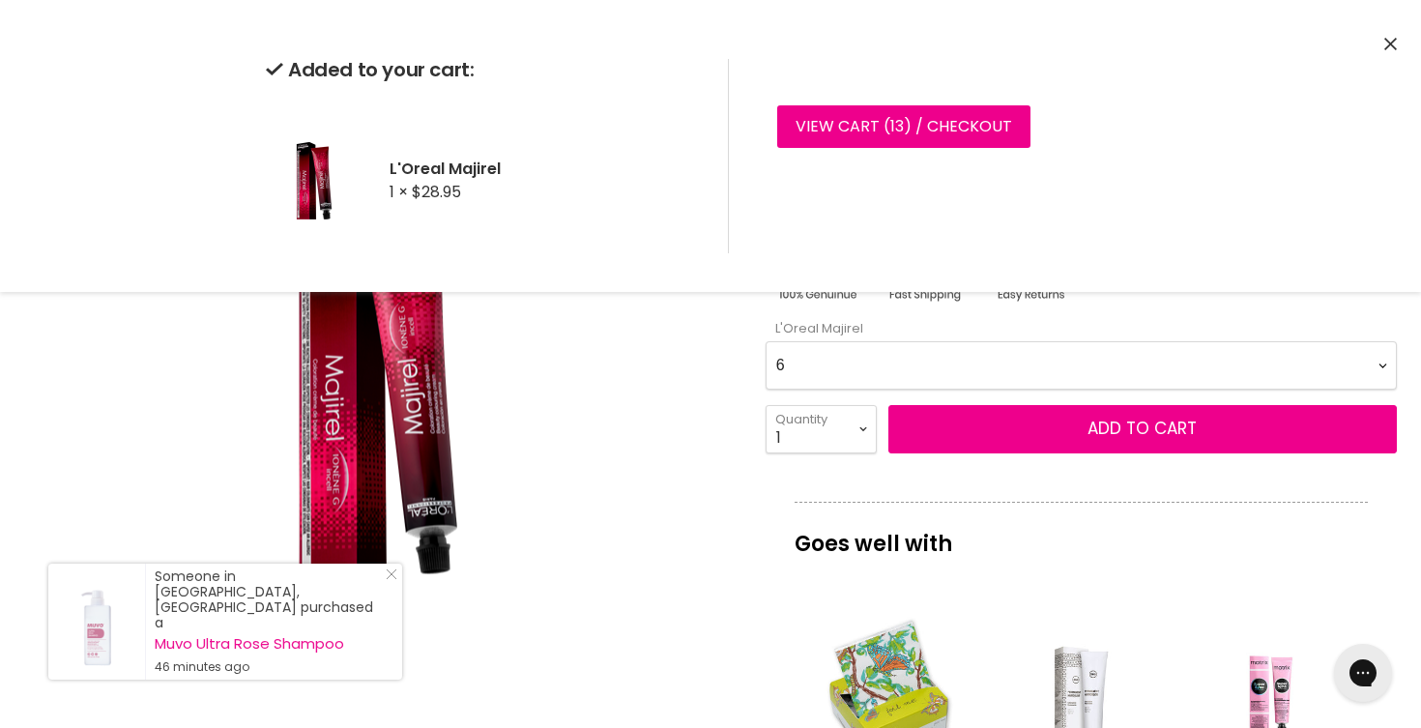
click at [649, 490] on div "Click or scroll to zoom Tap or pinch to zoom" at bounding box center [377, 400] width 707 height 707
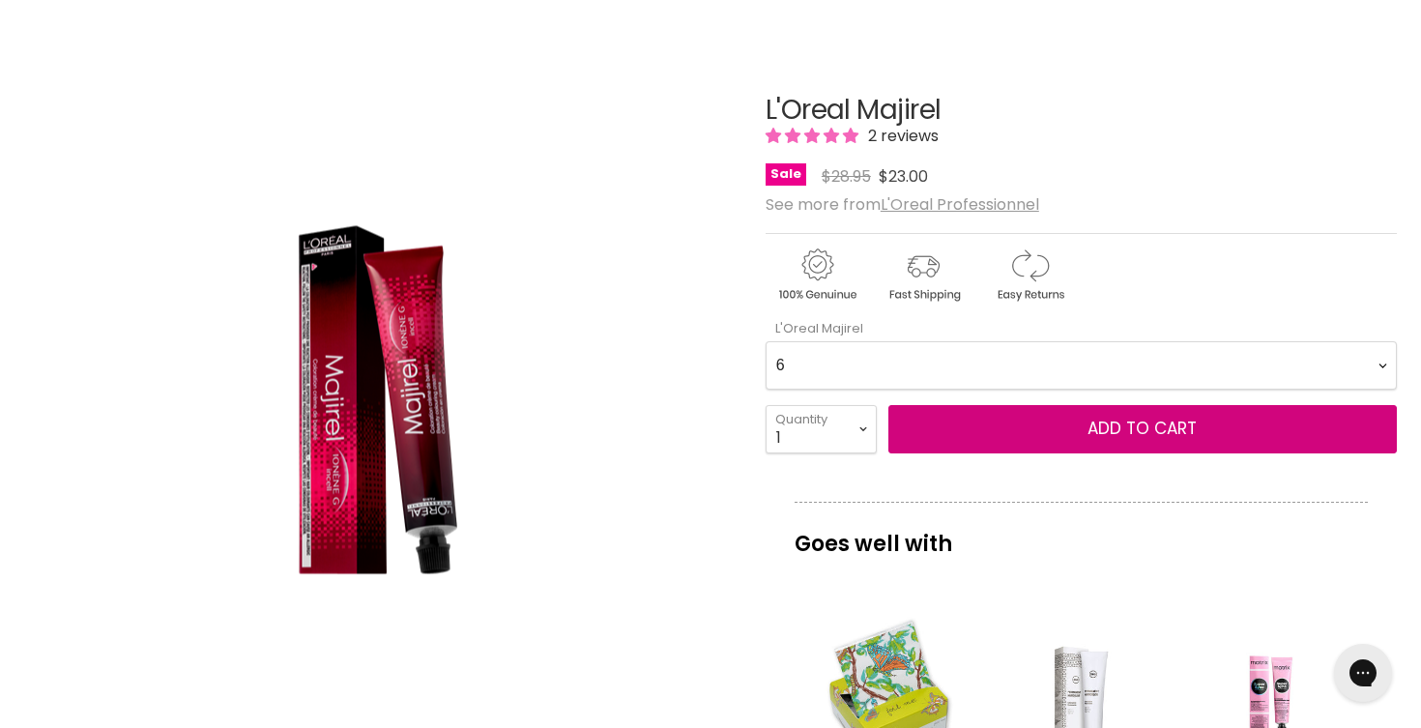
scroll to position [0, 0]
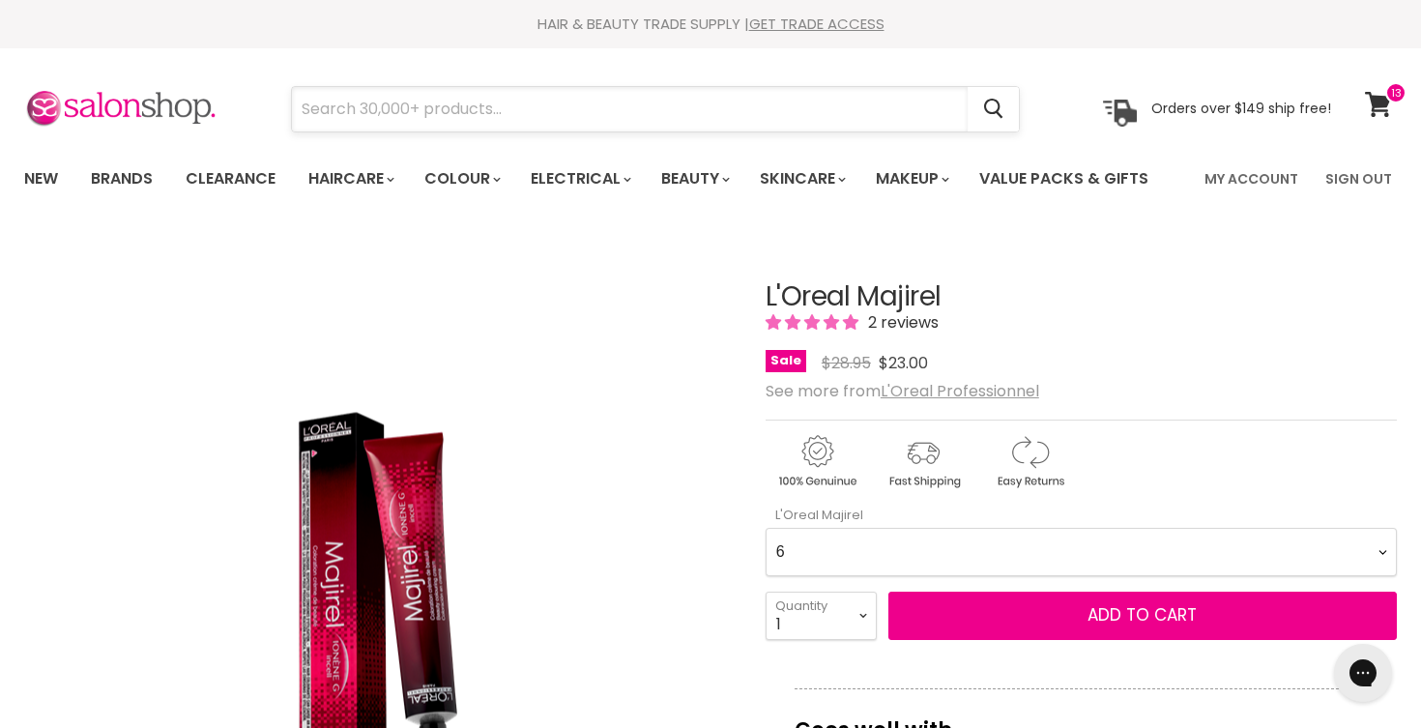
click at [557, 117] on input "Search" at bounding box center [630, 109] width 676 height 44
type input "towels"
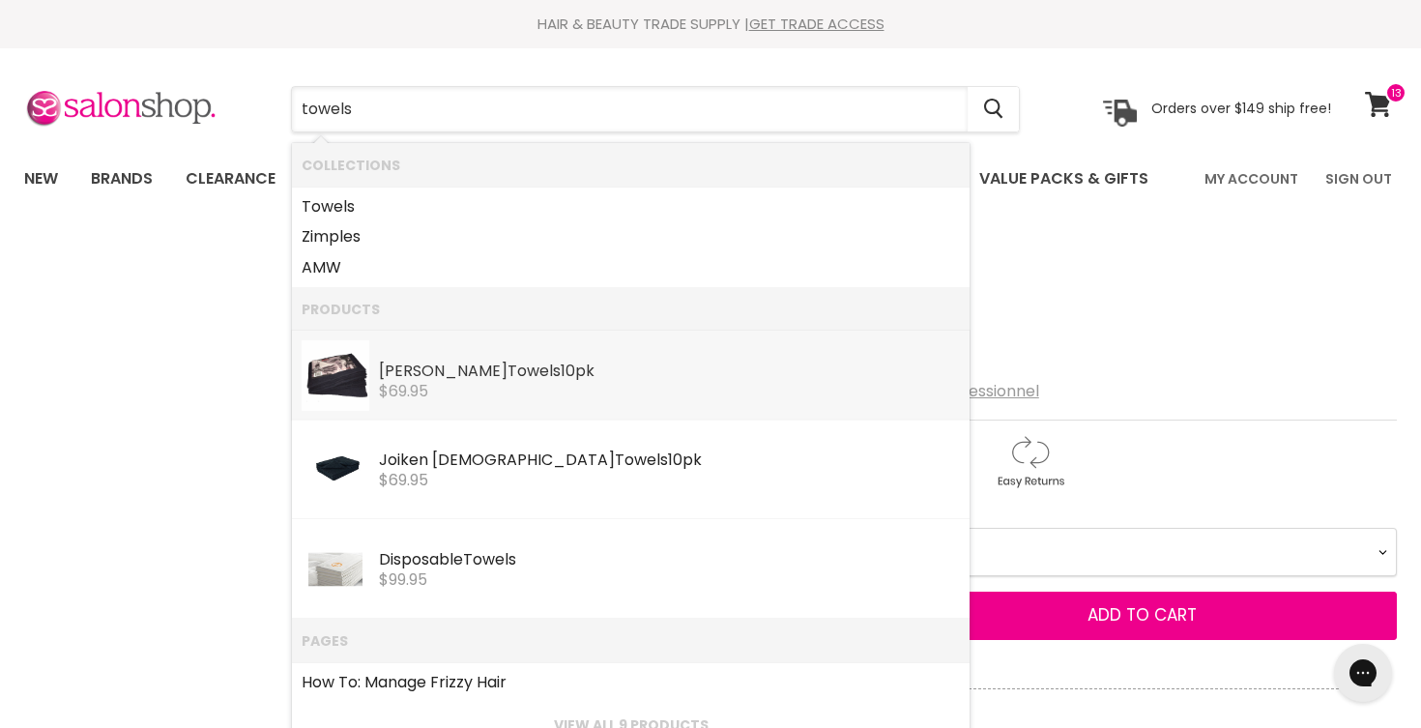
click at [517, 391] on div "$69.95" at bounding box center [669, 391] width 581 height 17
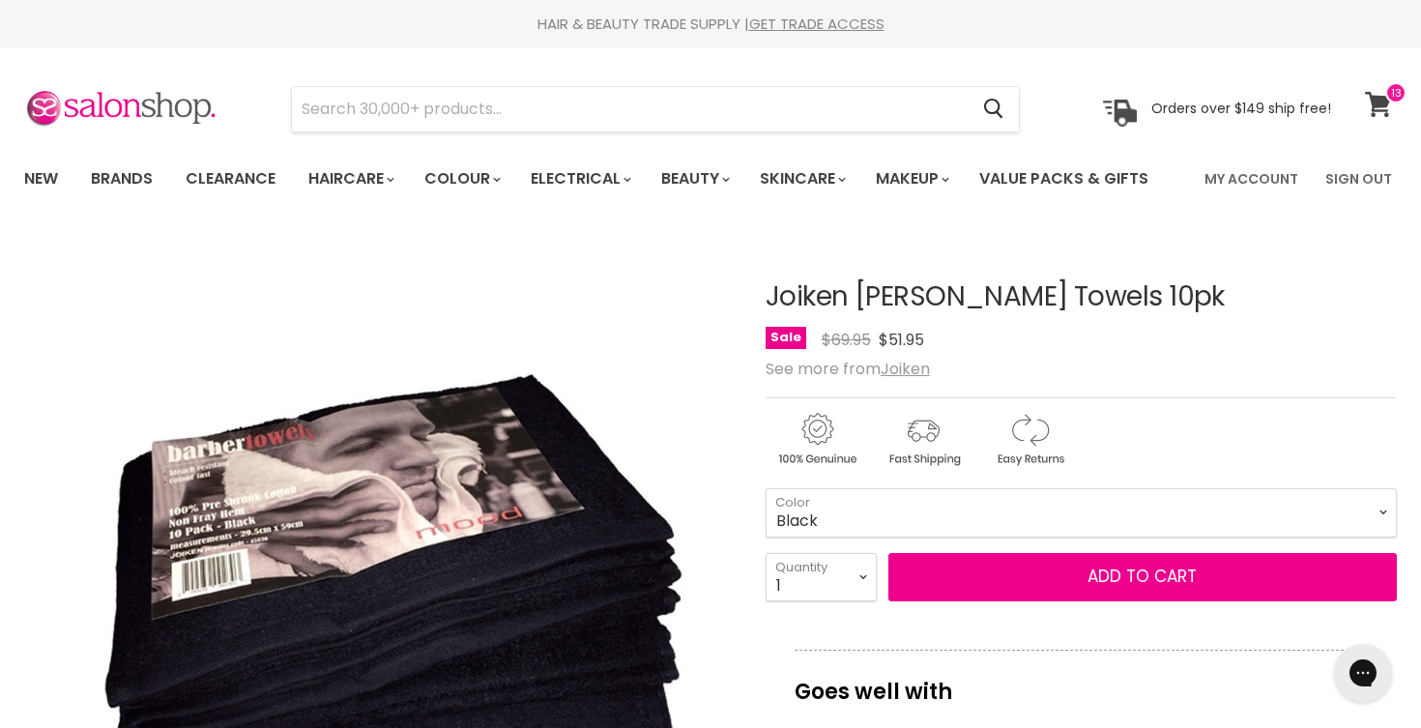
click at [1386, 109] on icon at bounding box center [1378, 104] width 26 height 25
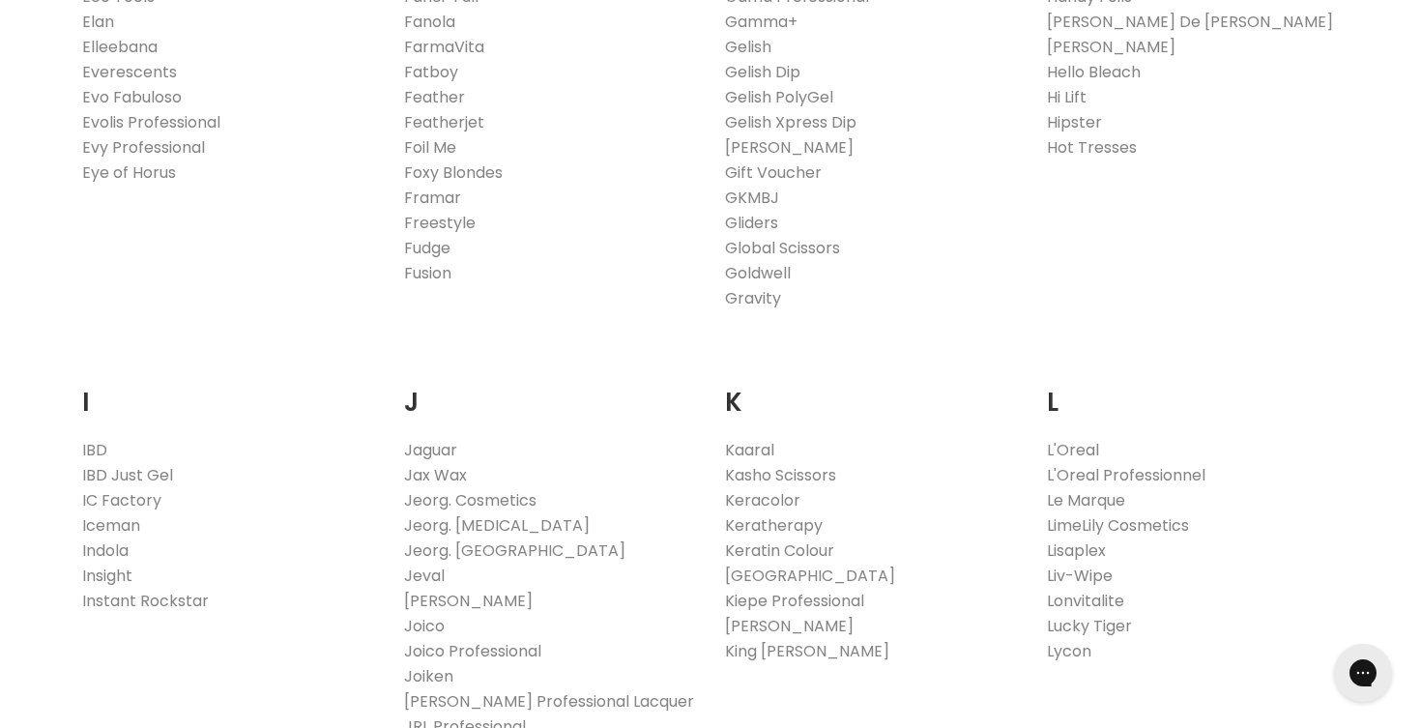
scroll to position [1372, 0]
click at [1151, 467] on link "L'Oreal Professionnel" at bounding box center [1126, 471] width 159 height 22
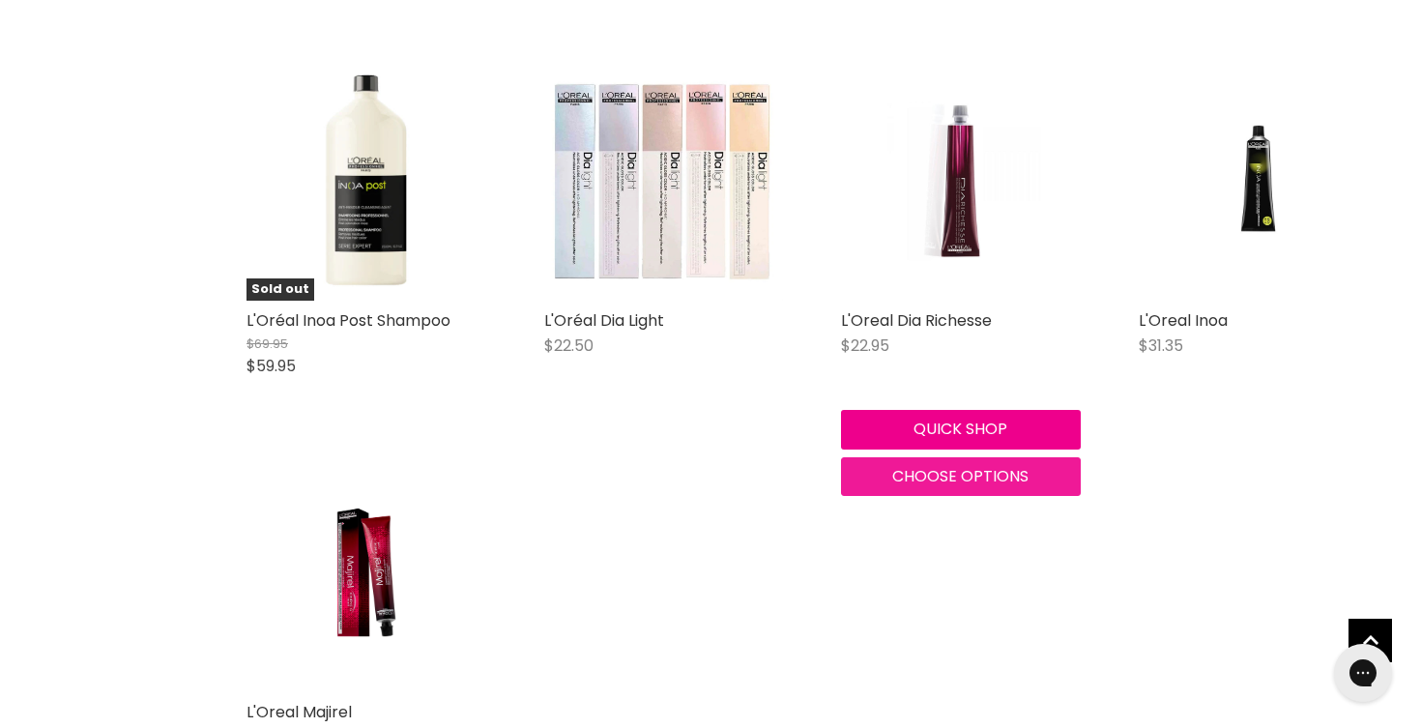
scroll to position [3175, 0]
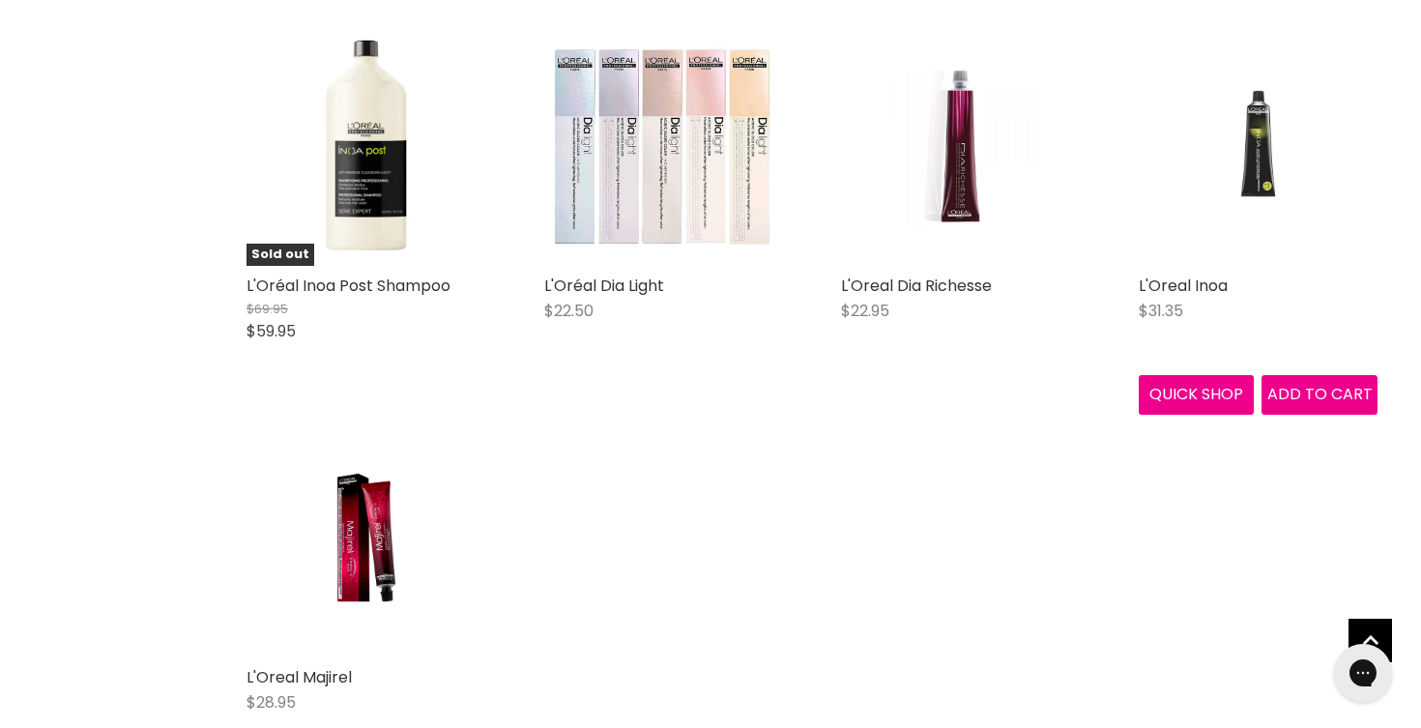
click at [1263, 162] on img "Main content" at bounding box center [1259, 146] width 160 height 240
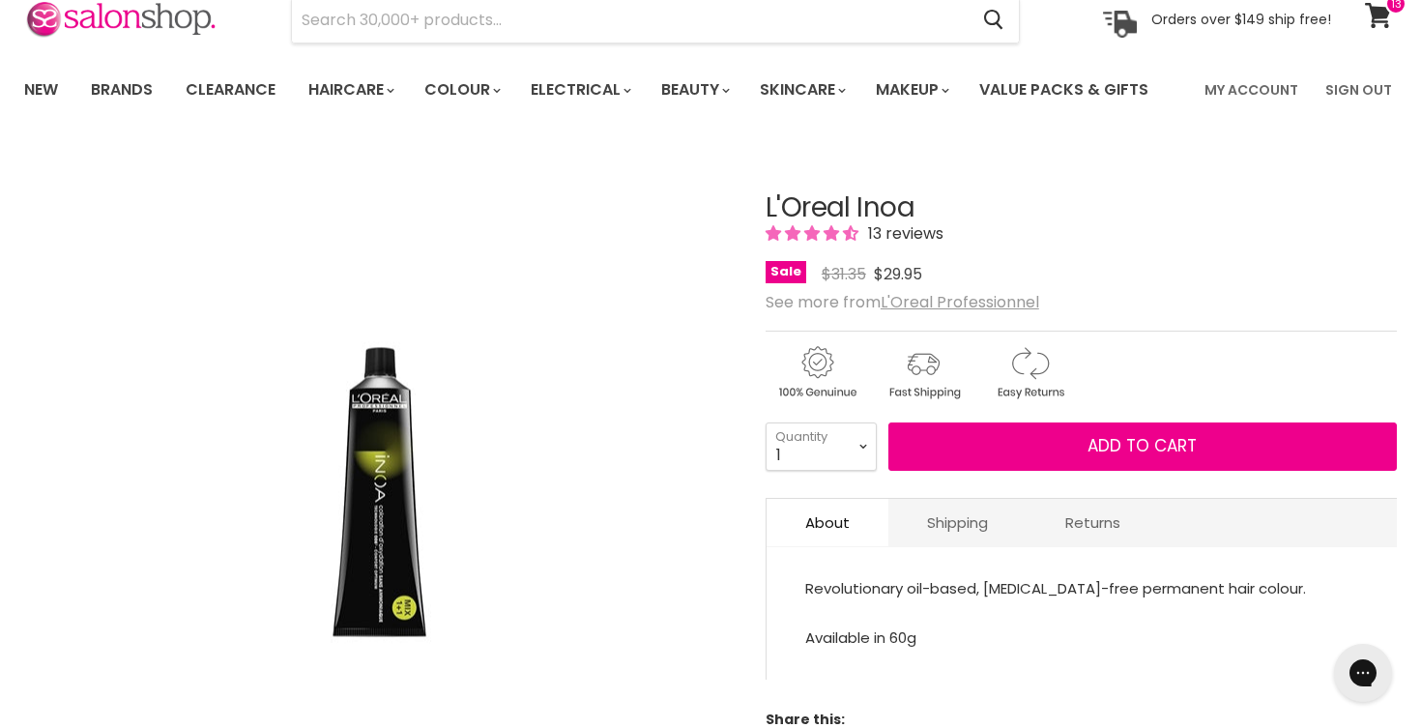
scroll to position [118, 0]
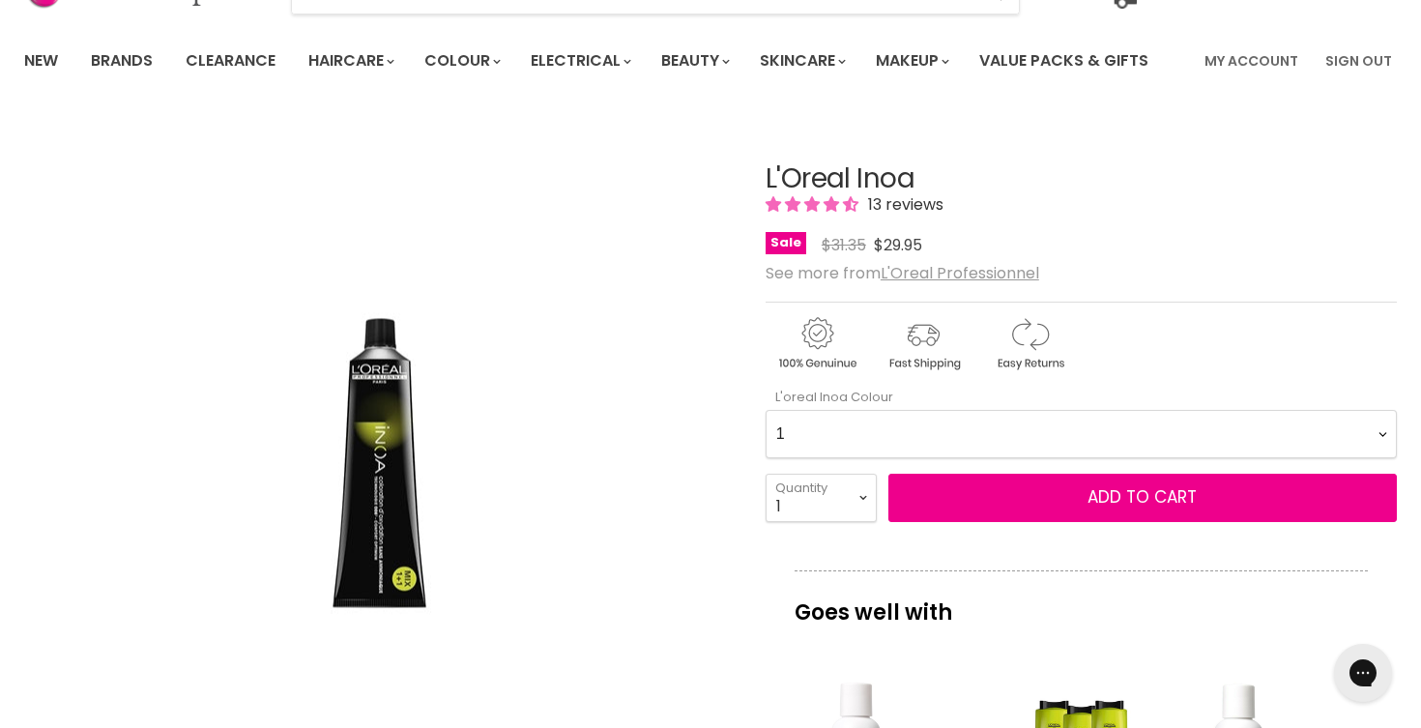
click at [849, 438] on Colour-0-0 "1 4.15 4.20 4.35 4.45 4.56 High Resist C4.62 5.12 High Resist 5.15 High Resist …" at bounding box center [1081, 434] width 631 height 48
select Colour-0-0 "4 *NEW FORMULA*"
click at [766, 410] on Colour-0-0 "1 4.15 4.20 4.35 4.45 4.56 High Resist C4.62 5.12 High Resist 5.15 High Resist …" at bounding box center [1081, 434] width 631 height 48
click at [861, 498] on select "1 2 3 4 5 6 7 8 9 10+" at bounding box center [821, 498] width 111 height 48
select select "2"
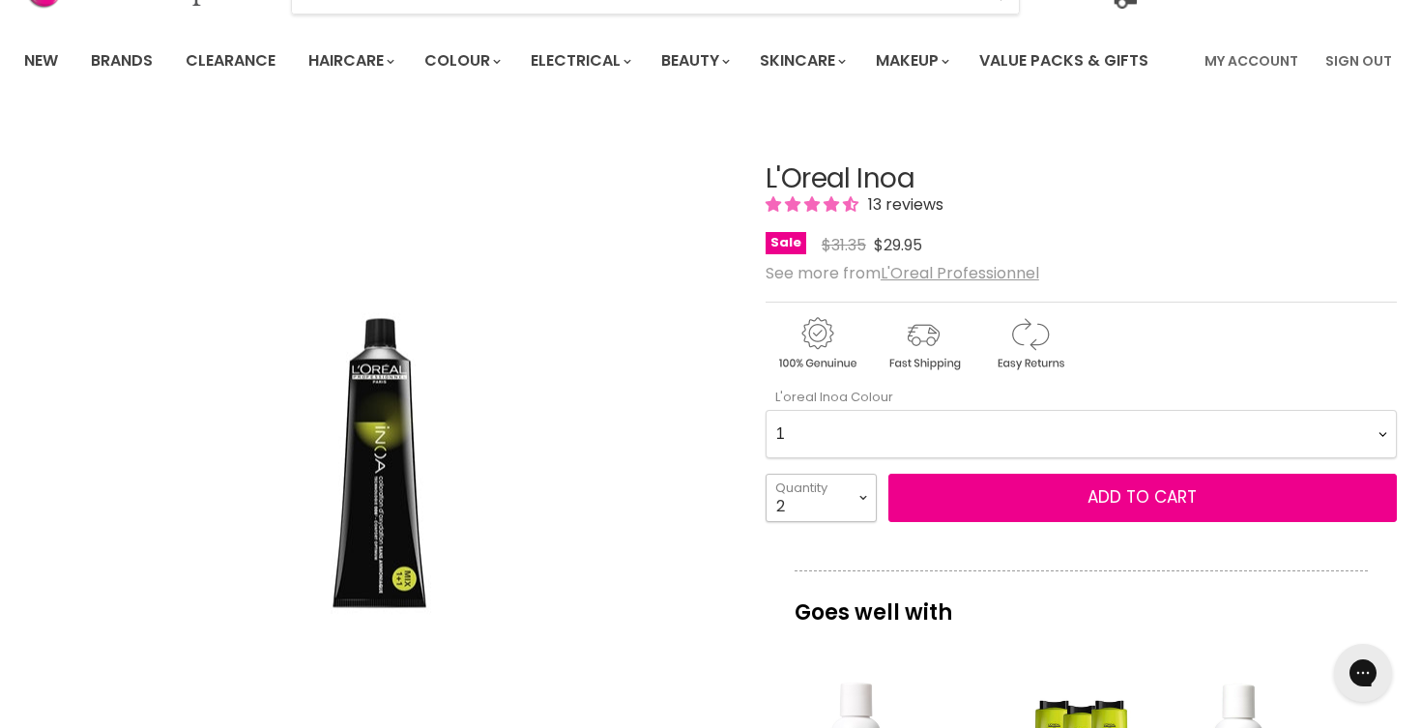
click at [766, 474] on select "1 2 3 4 5 6 7 8 9 10+" at bounding box center [821, 498] width 111 height 48
type input "2"
click at [863, 497] on select "1 2 3 4 5 6 7 8 9 10+" at bounding box center [821, 498] width 111 height 48
select select "3"
click at [766, 474] on select "1 2 3 4 5 6 7 8 9 10+" at bounding box center [821, 498] width 111 height 48
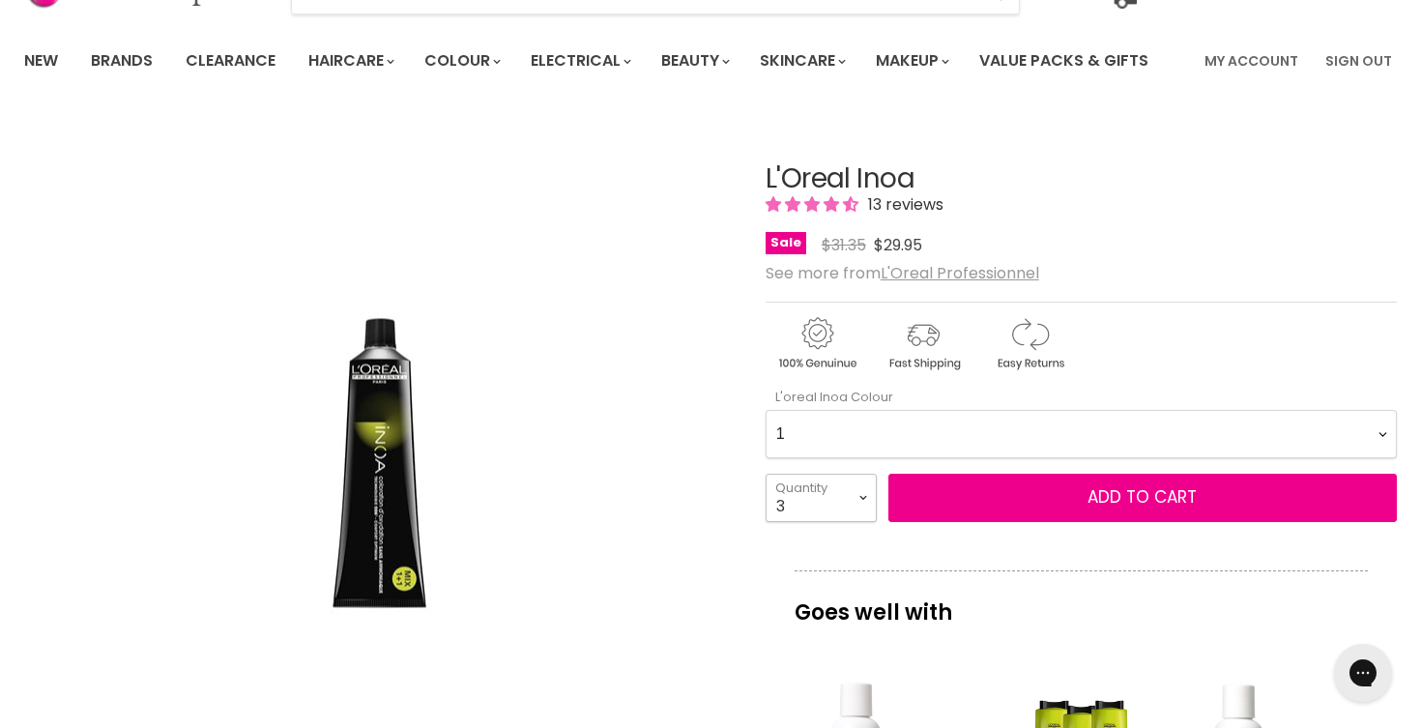
type input "3"
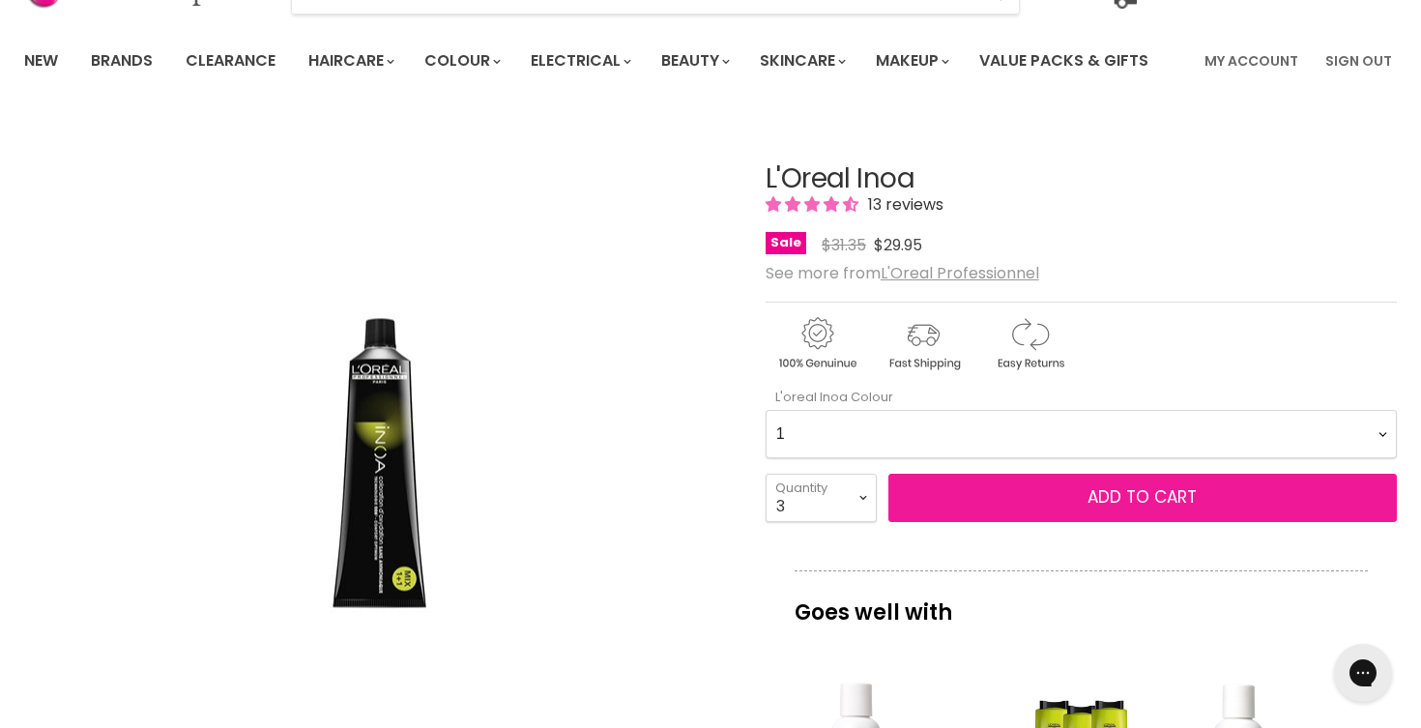
click at [978, 494] on button "Add to cart" at bounding box center [1143, 498] width 509 height 48
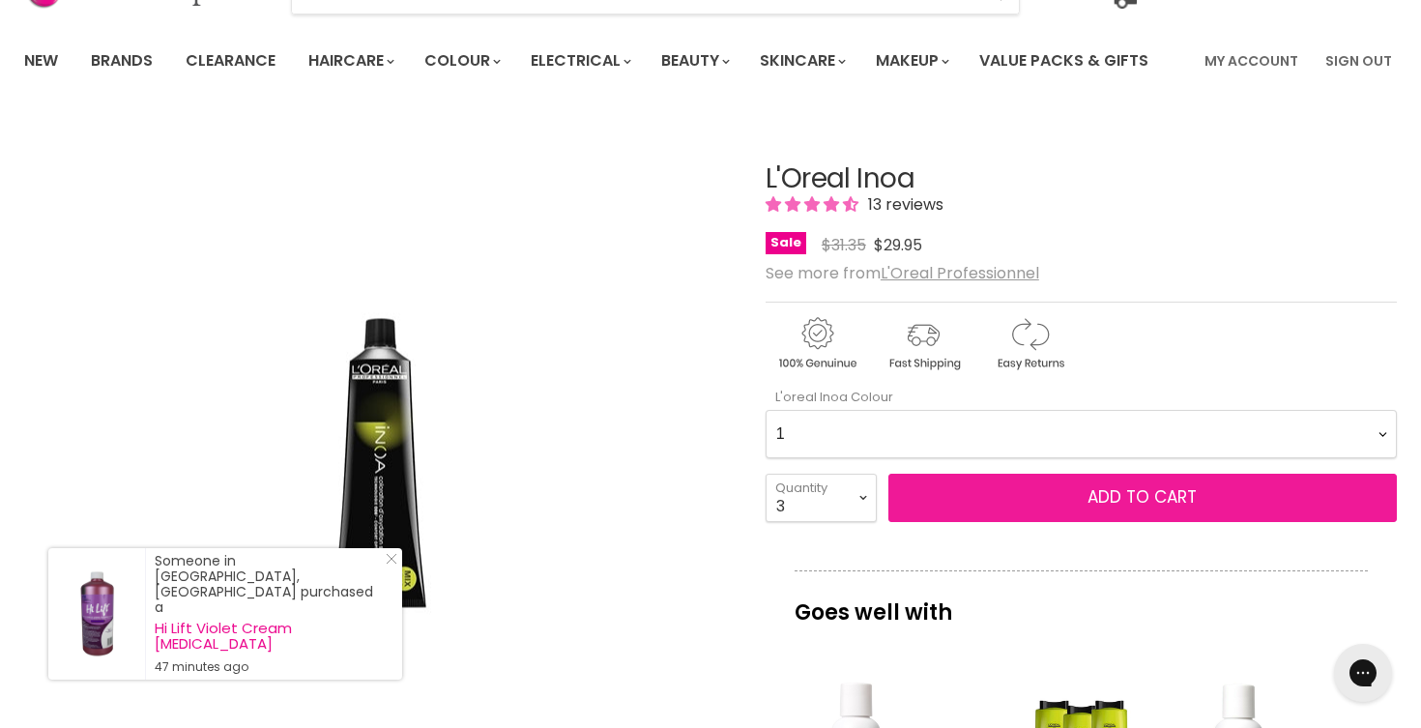
click at [978, 493] on button "Add to cart" at bounding box center [1143, 498] width 509 height 48
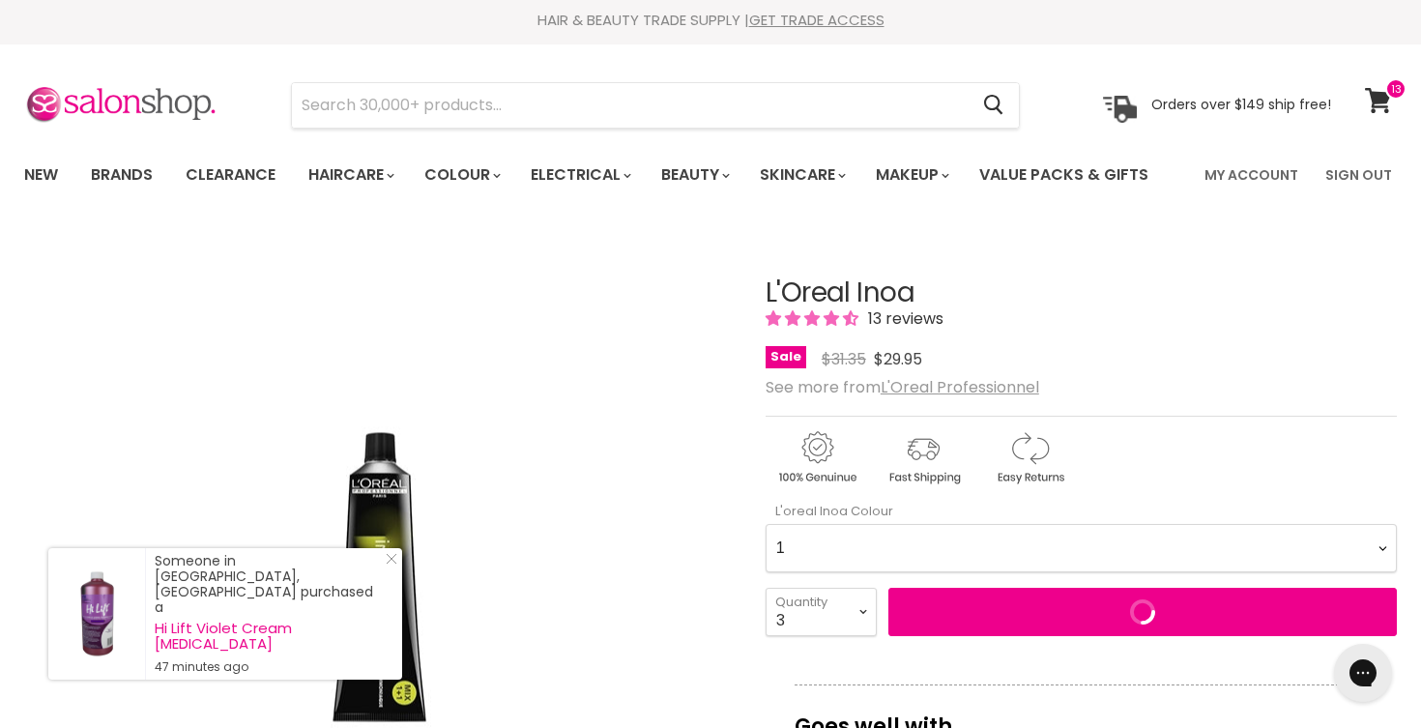
scroll to position [0, 0]
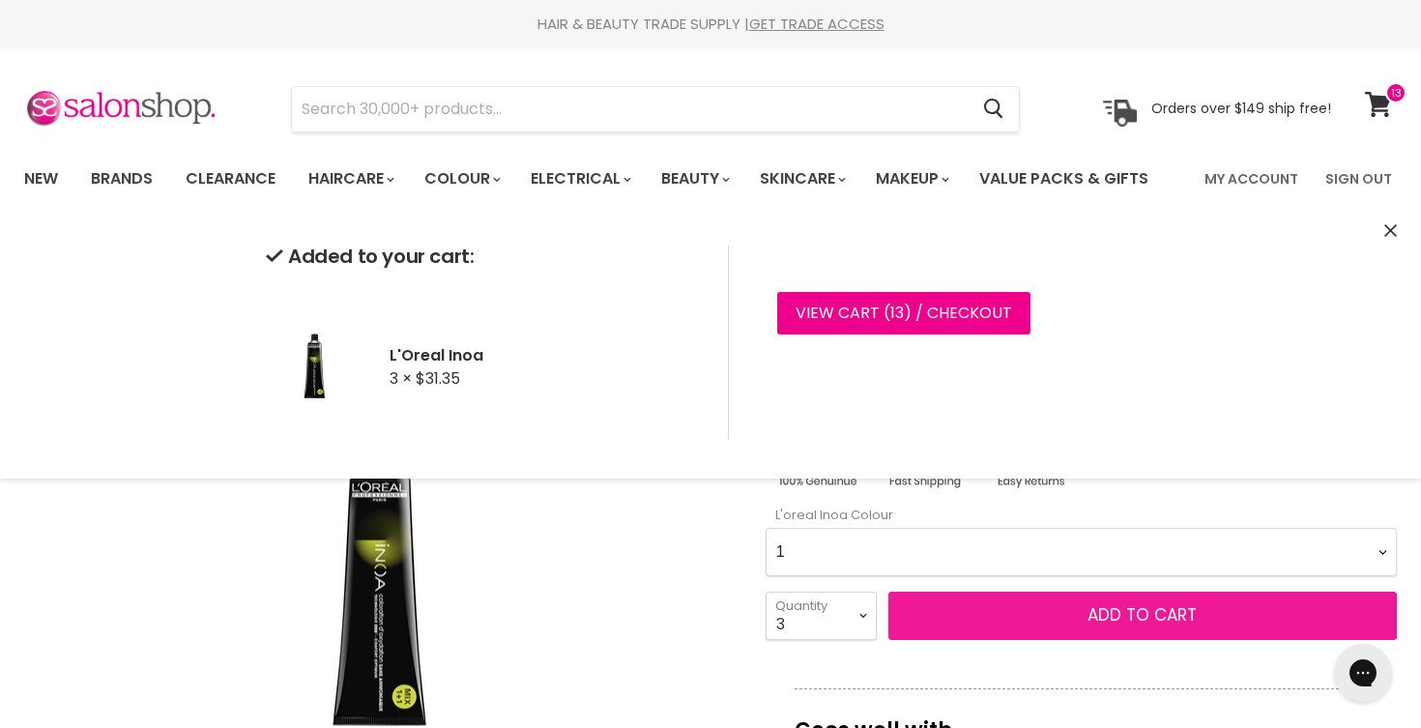
click at [1098, 607] on span "Add to cart" at bounding box center [1142, 614] width 109 height 23
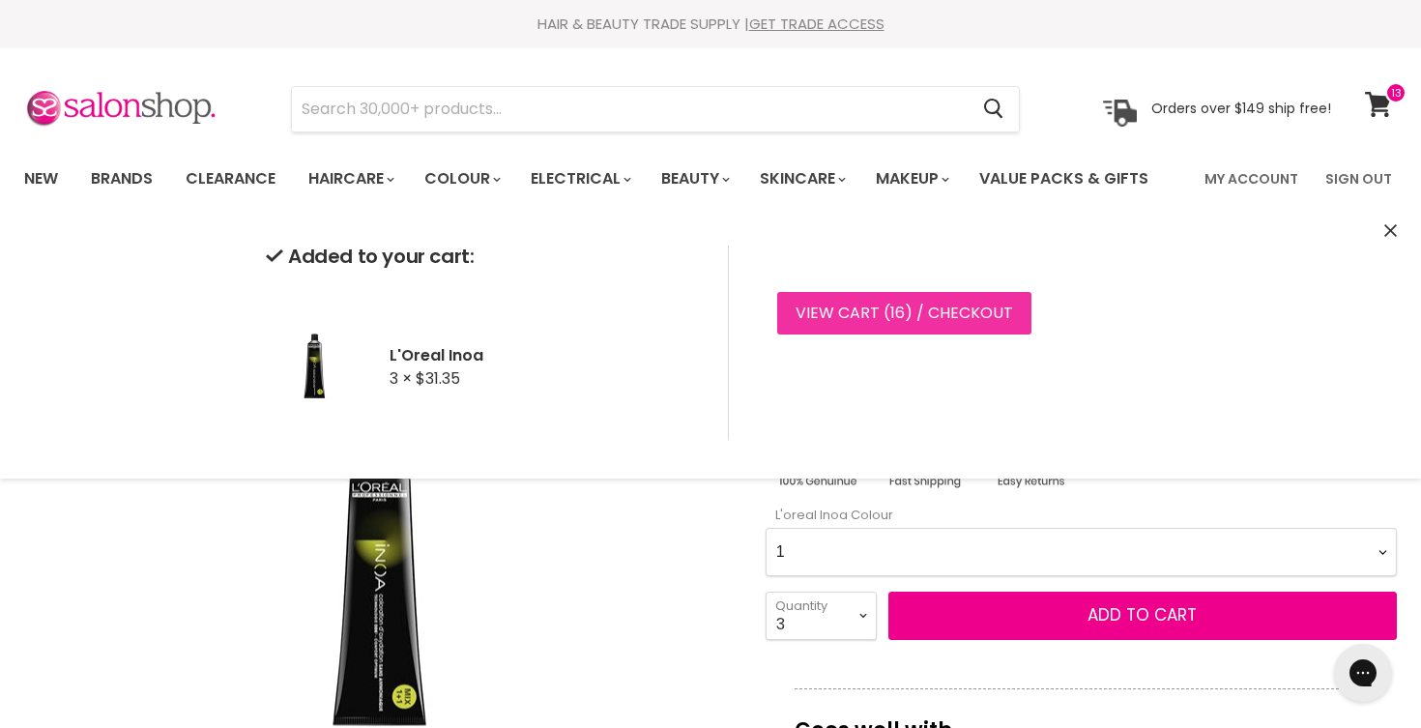
click at [848, 307] on link "View cart ( 16 ) / Checkout" at bounding box center [904, 313] width 254 height 43
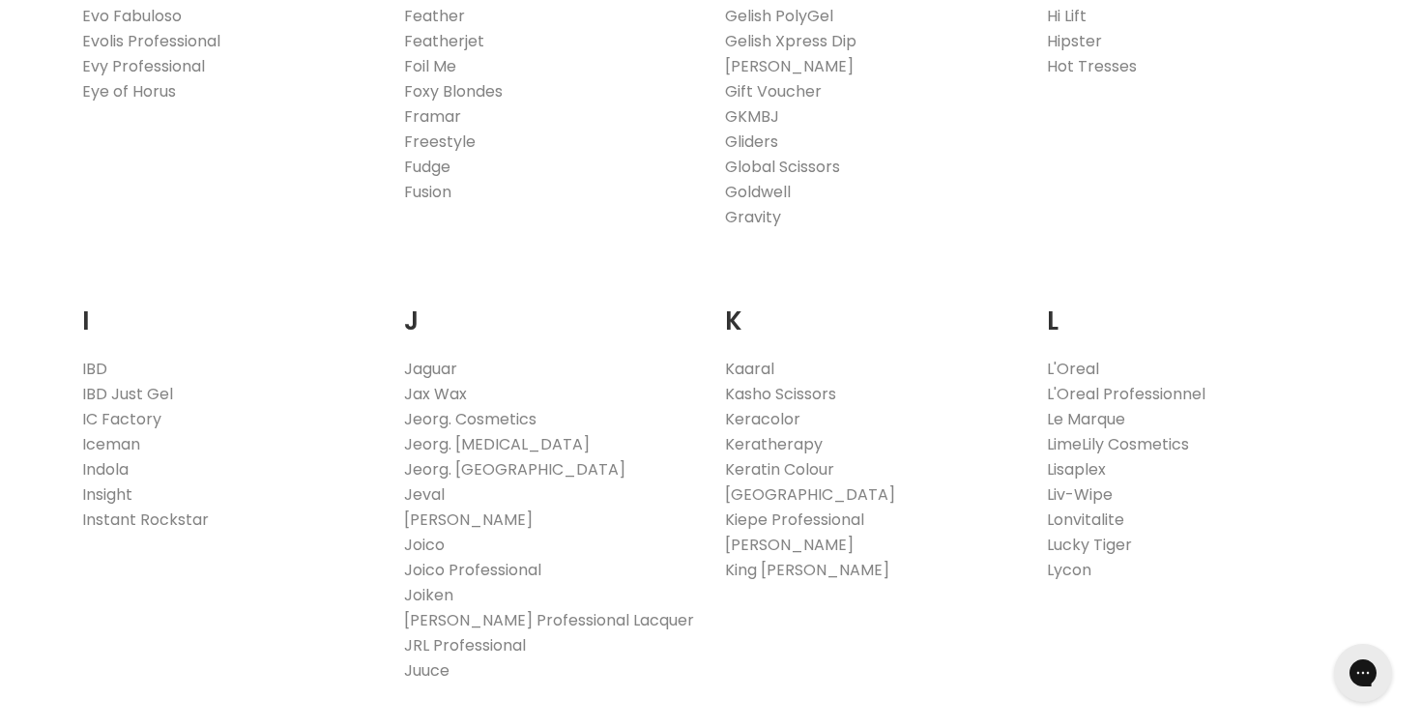
scroll to position [1454, 0]
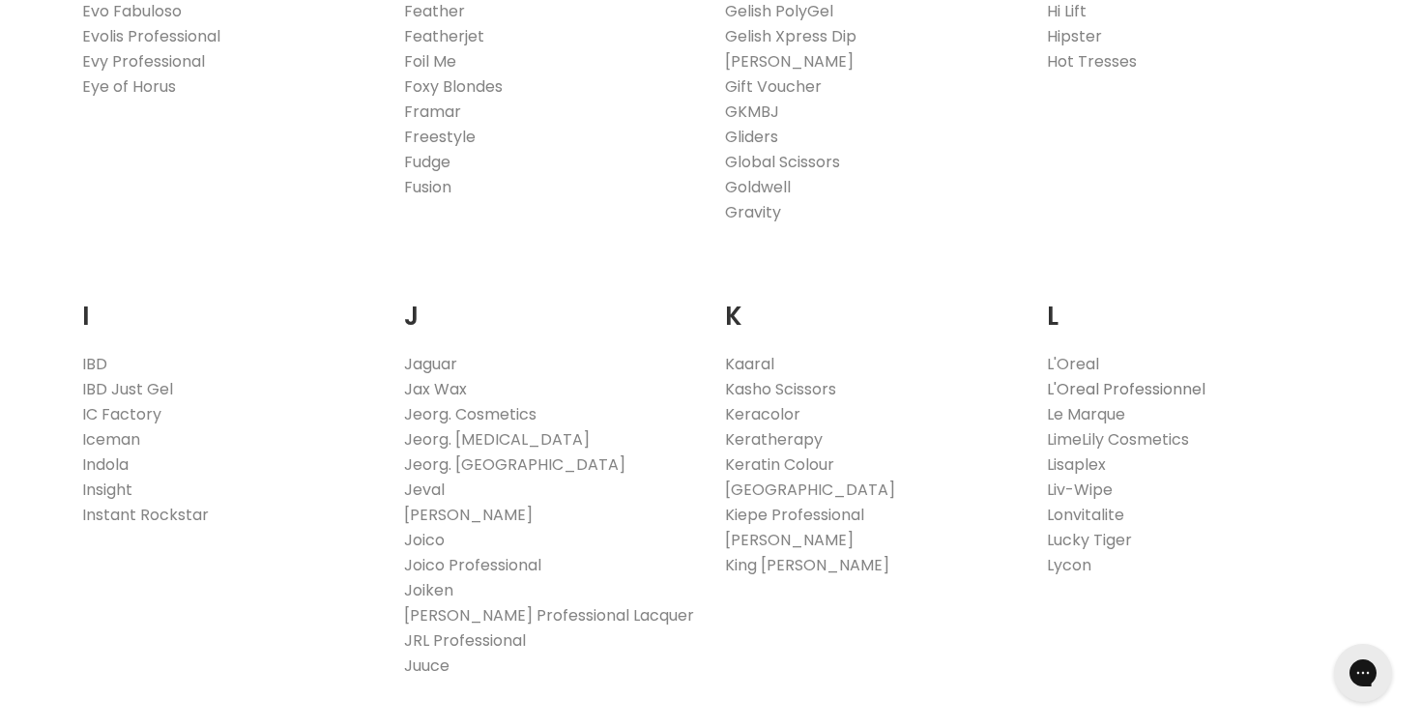
click at [1169, 392] on link "L'Oreal Professionnel" at bounding box center [1126, 389] width 159 height 22
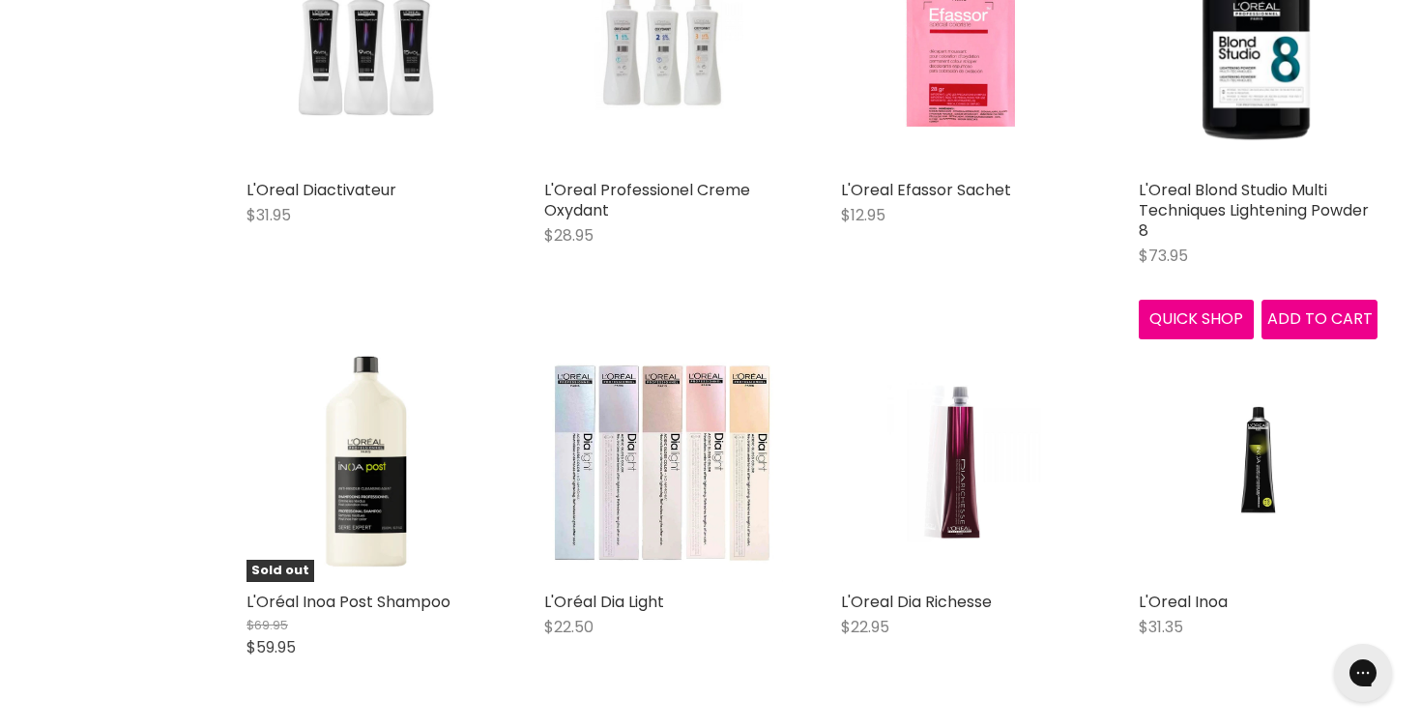
scroll to position [2971, 0]
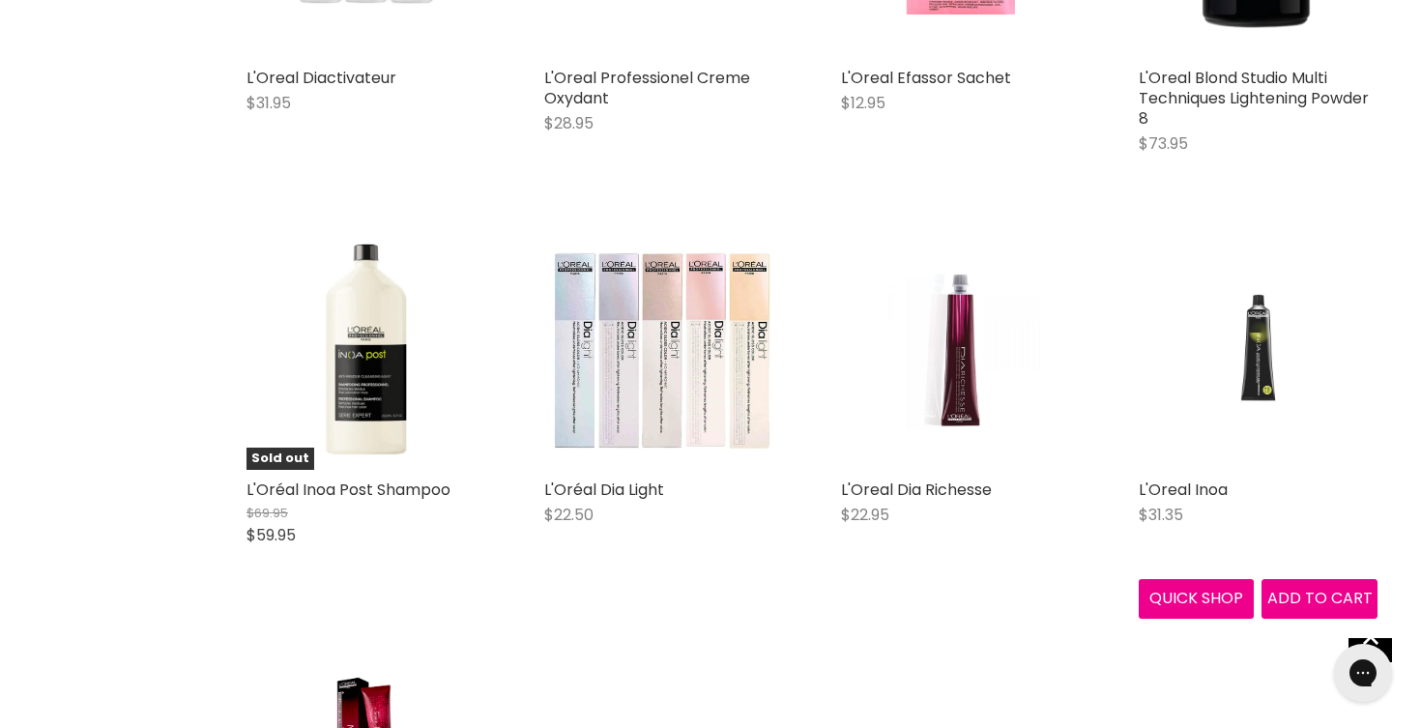
click at [1258, 391] on img "Main content" at bounding box center [1259, 350] width 160 height 240
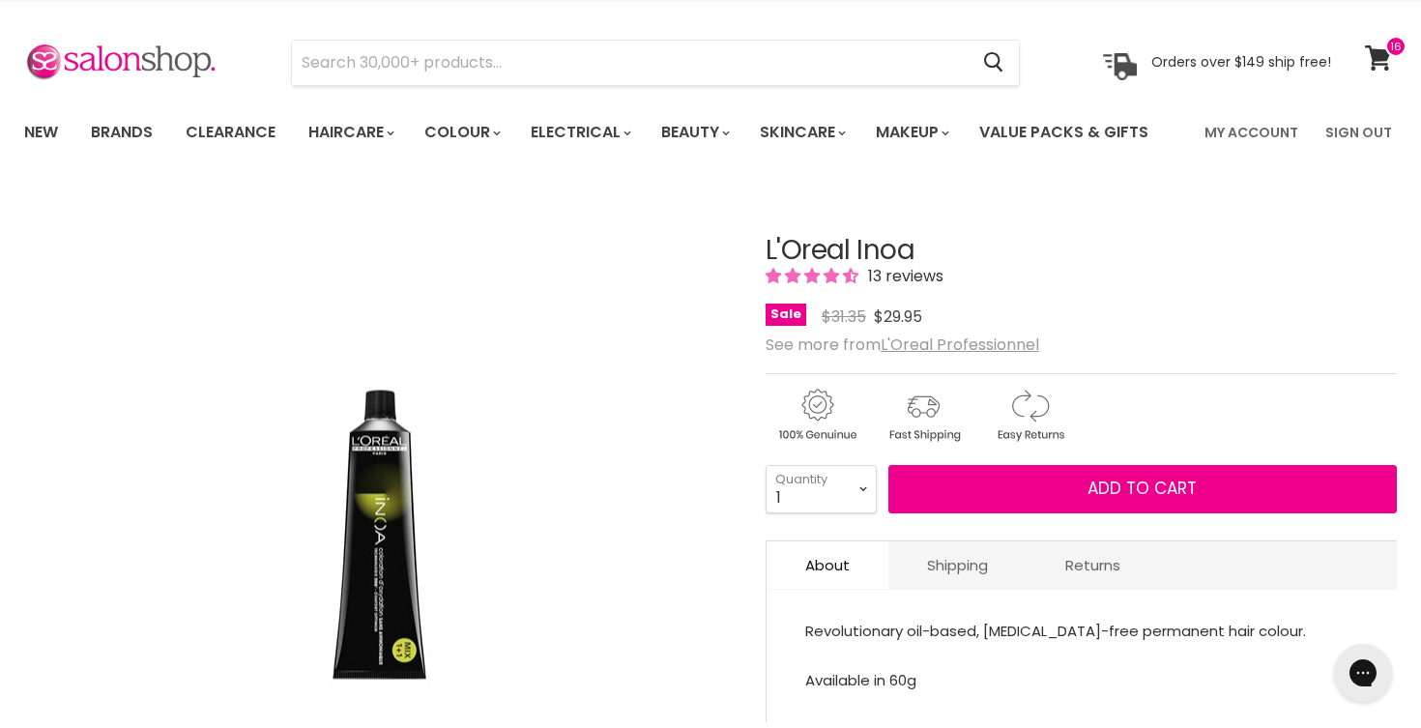
scroll to position [100, 0]
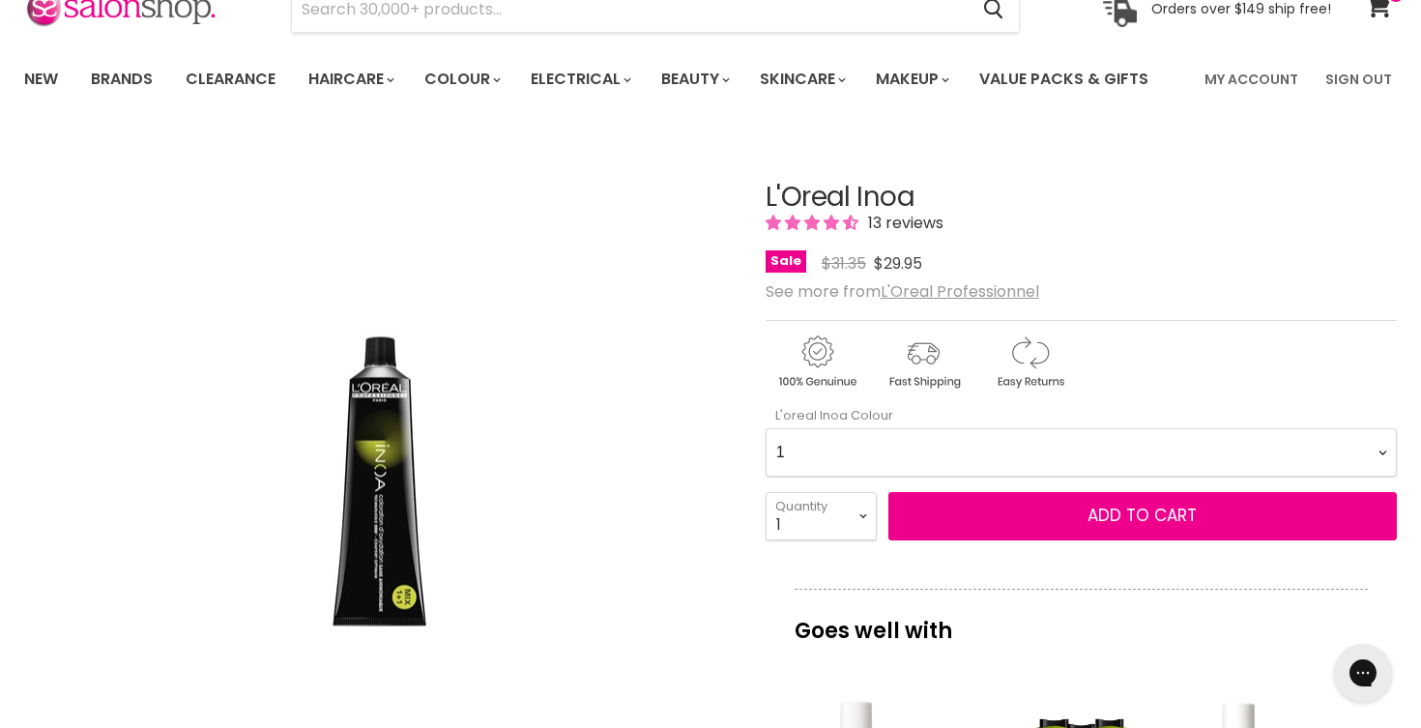
click at [876, 452] on Colour-0-0 "1 4.15 4.20 4.35 4.45 4.56 High Resist C4.62 5.12 High Resist 5.15 High Resist …" at bounding box center [1081, 452] width 631 height 48
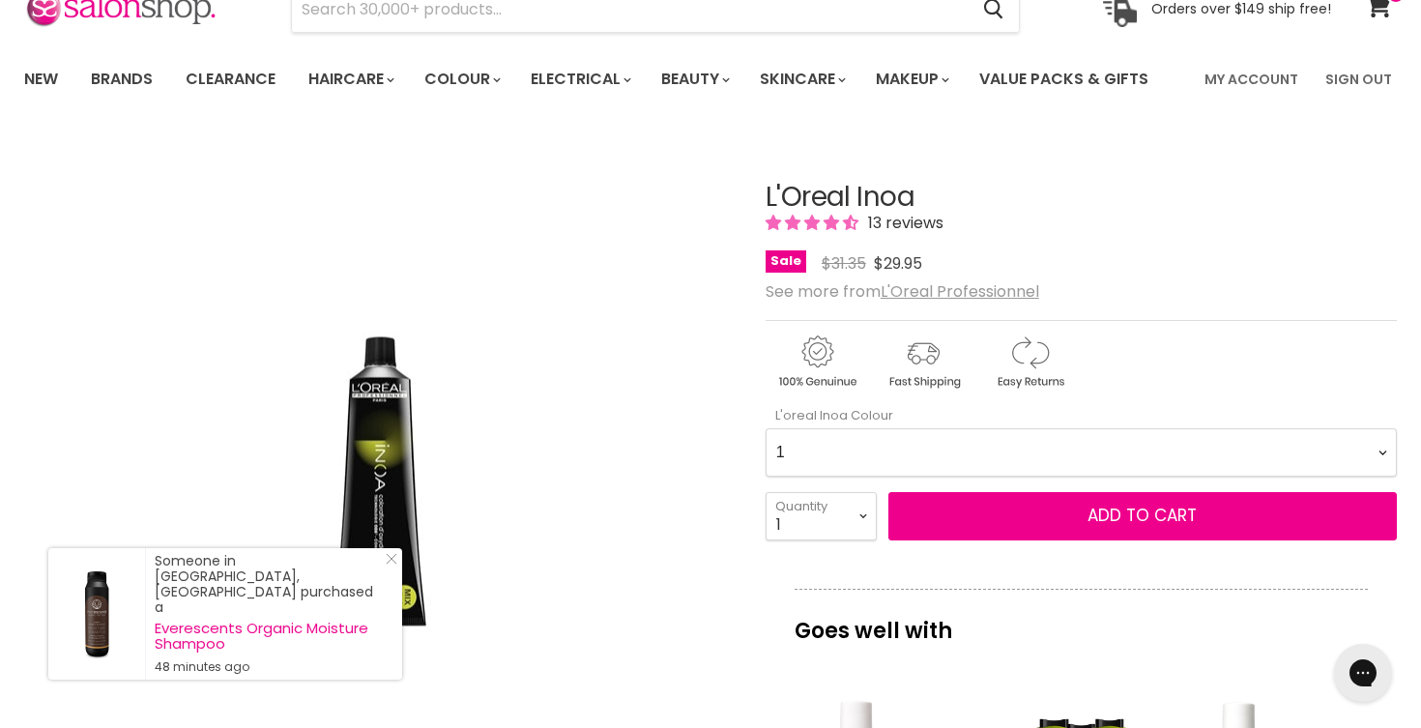
click at [766, 428] on Colour-0-0 "1 4.15 4.20 4.35 4.45 4.56 High Resist C4.62 5.12 High Resist 5.15 High Resist …" at bounding box center [1081, 452] width 631 height 48
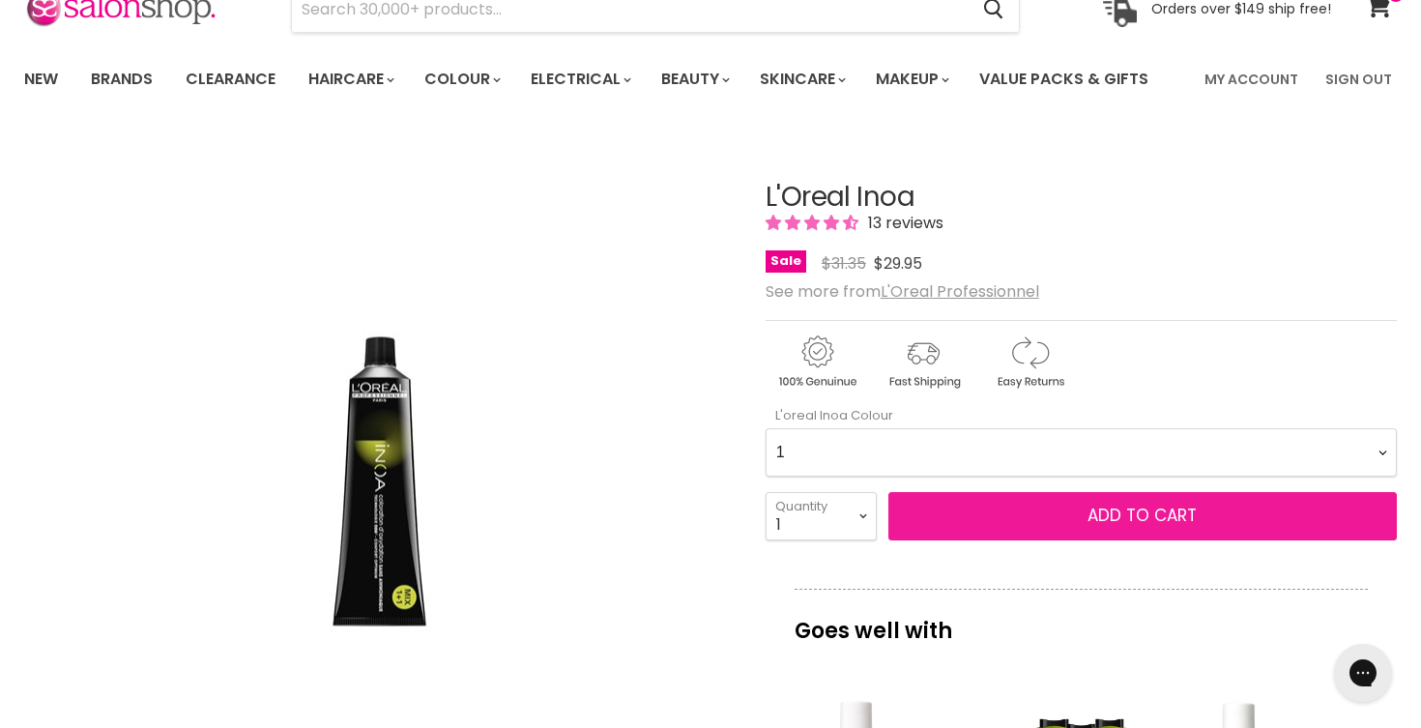
click at [949, 516] on button "Add to cart" at bounding box center [1143, 516] width 509 height 48
click at [992, 515] on button "Add to cart" at bounding box center [1143, 516] width 509 height 48
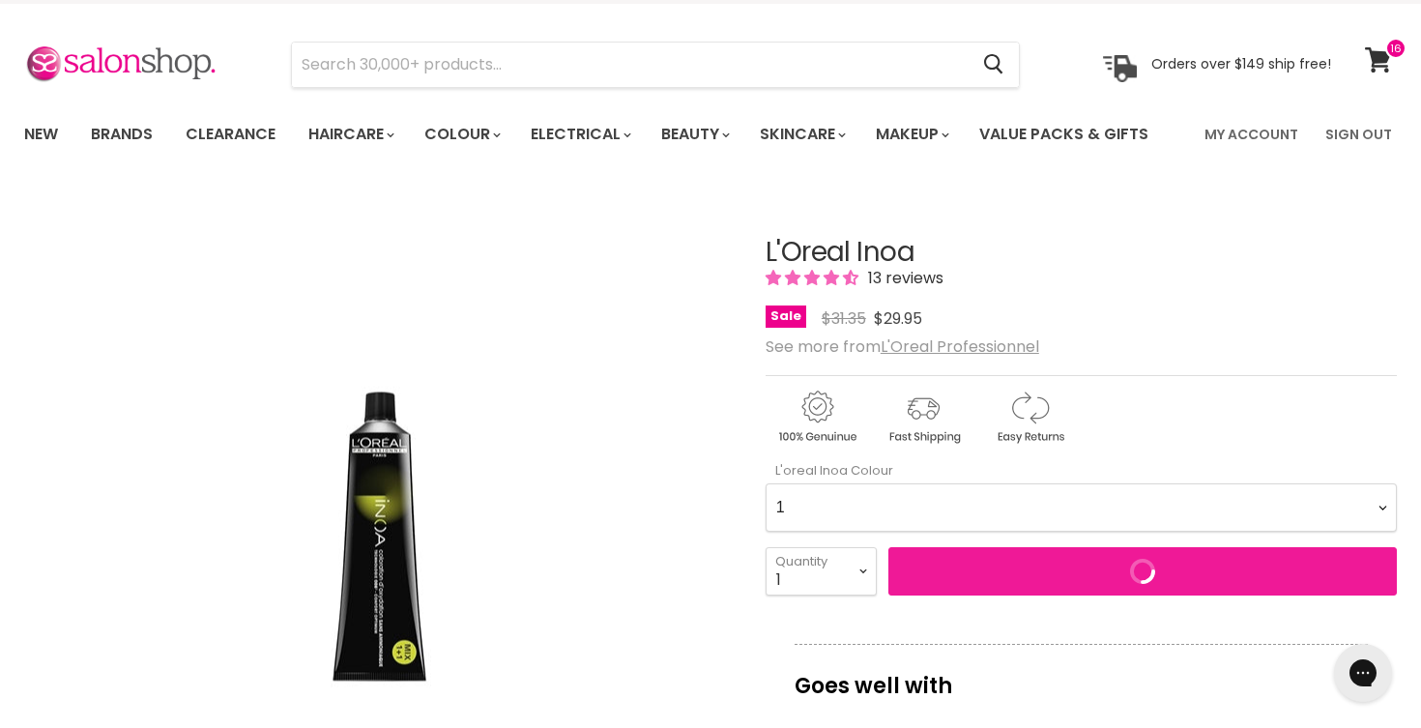
scroll to position [0, 0]
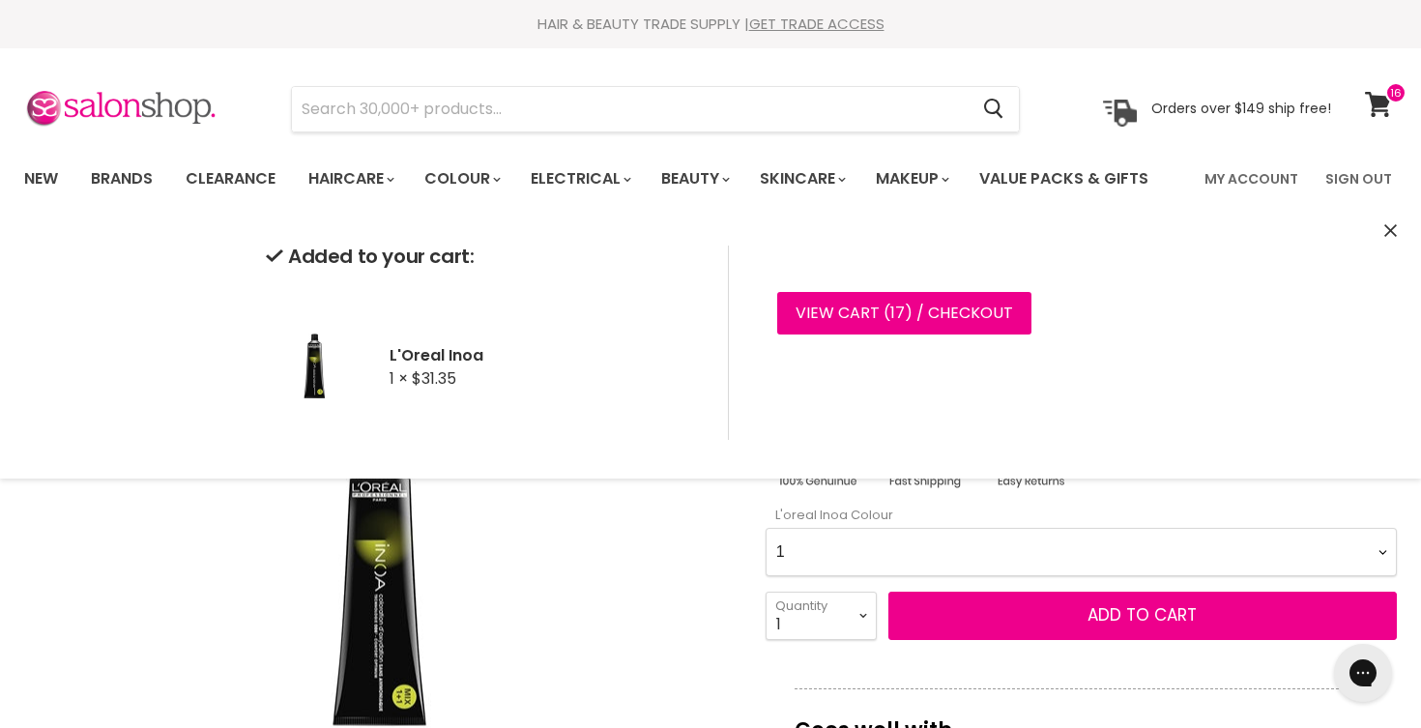
click at [689, 633] on div "Click or scroll to zoom Tap or pinch to zoom" at bounding box center [377, 587] width 707 height 707
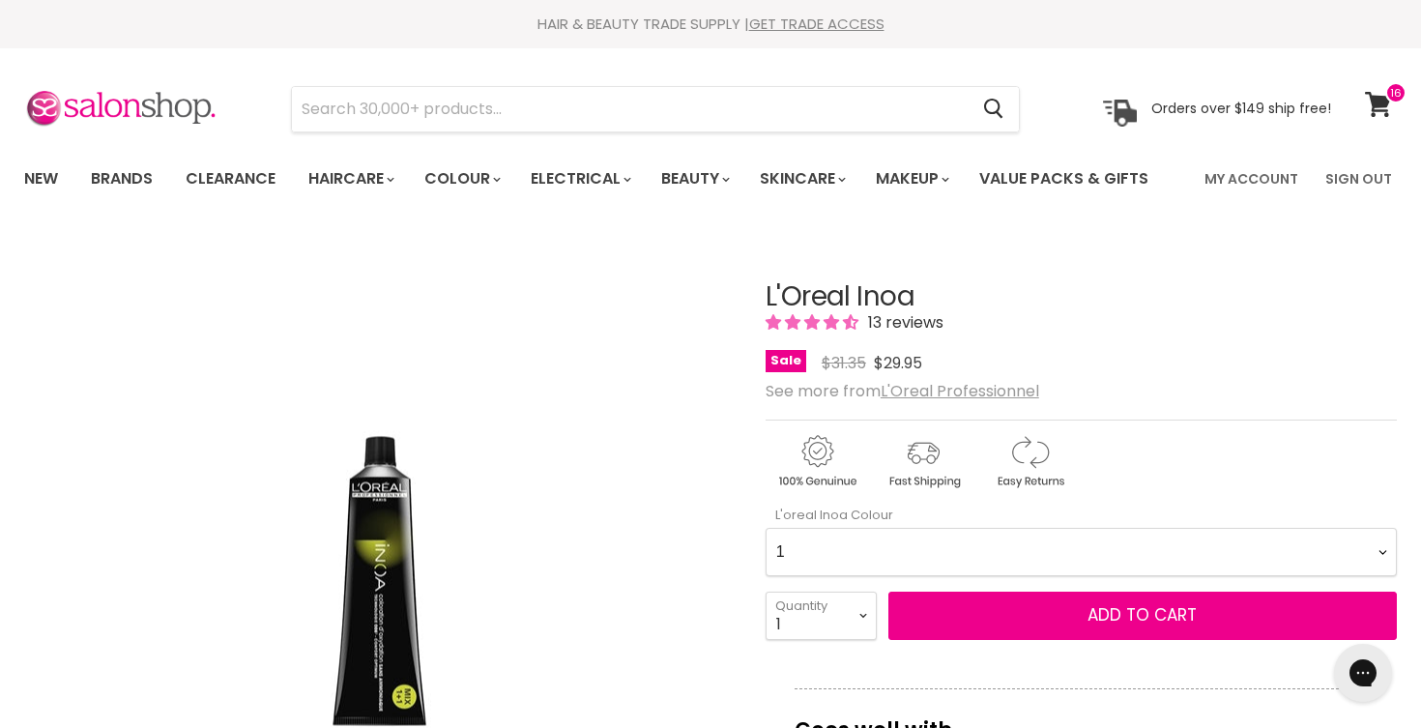
click at [839, 564] on Colour-0-0 "1 4.15 4.20 4.35 4.45 4.56 High Resist C4.62 5.12 High Resist 5.15 High Resist …" at bounding box center [1081, 552] width 631 height 48
select Colour-0-0 "7.0 *NEW FORMULA*"
click at [766, 528] on Colour-0-0 "1 4.15 4.20 4.35 4.45 4.56 High Resist C4.62 5.12 High Resist 5.15 High Resist …" at bounding box center [1081, 552] width 631 height 48
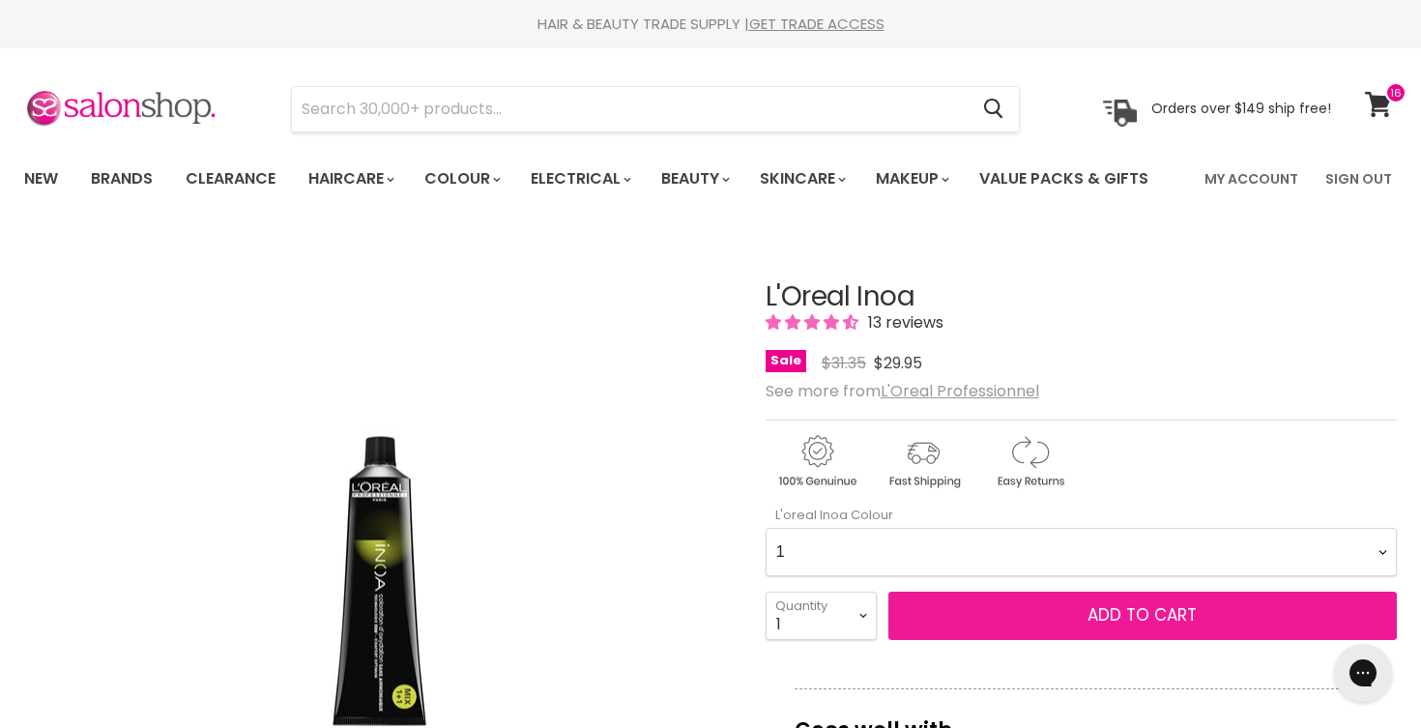
click at [979, 612] on button "Add to cart" at bounding box center [1143, 616] width 509 height 48
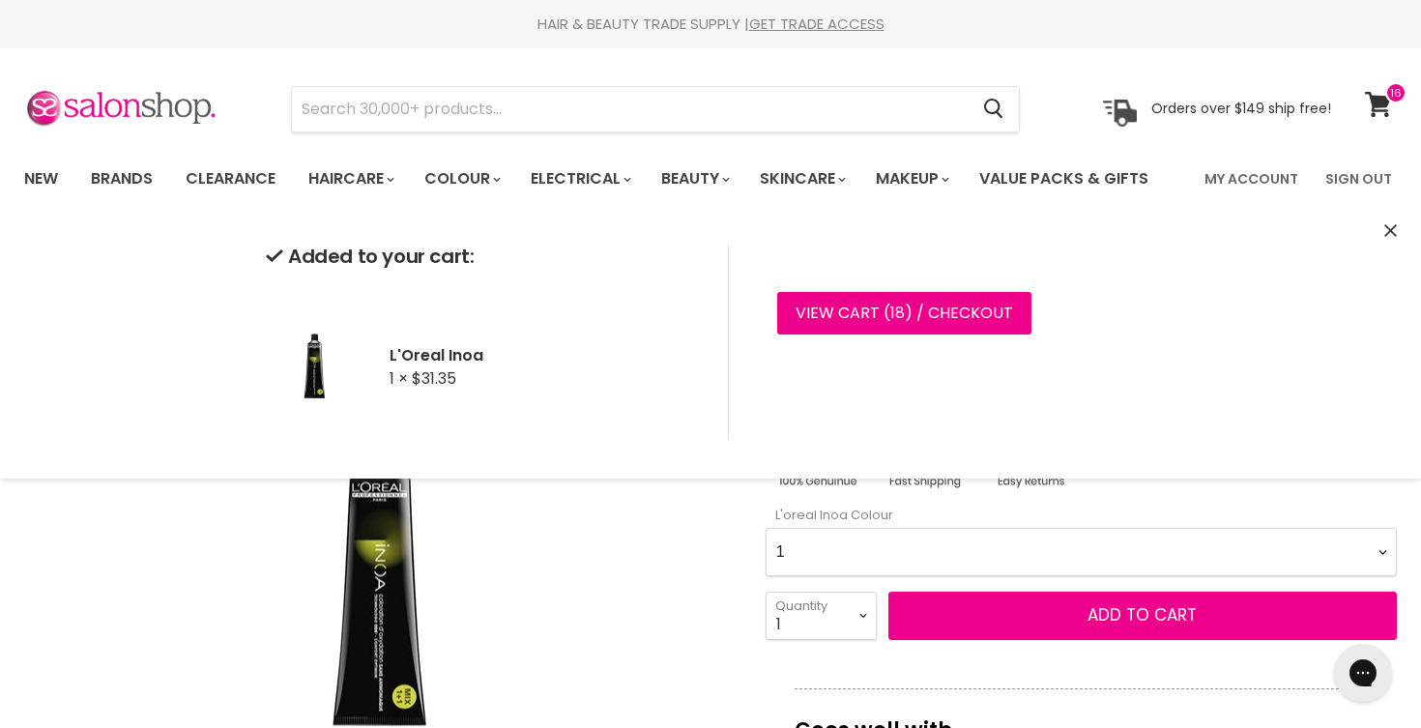
click at [615, 628] on div "Click or scroll to zoom Tap or pinch to zoom" at bounding box center [377, 587] width 707 height 707
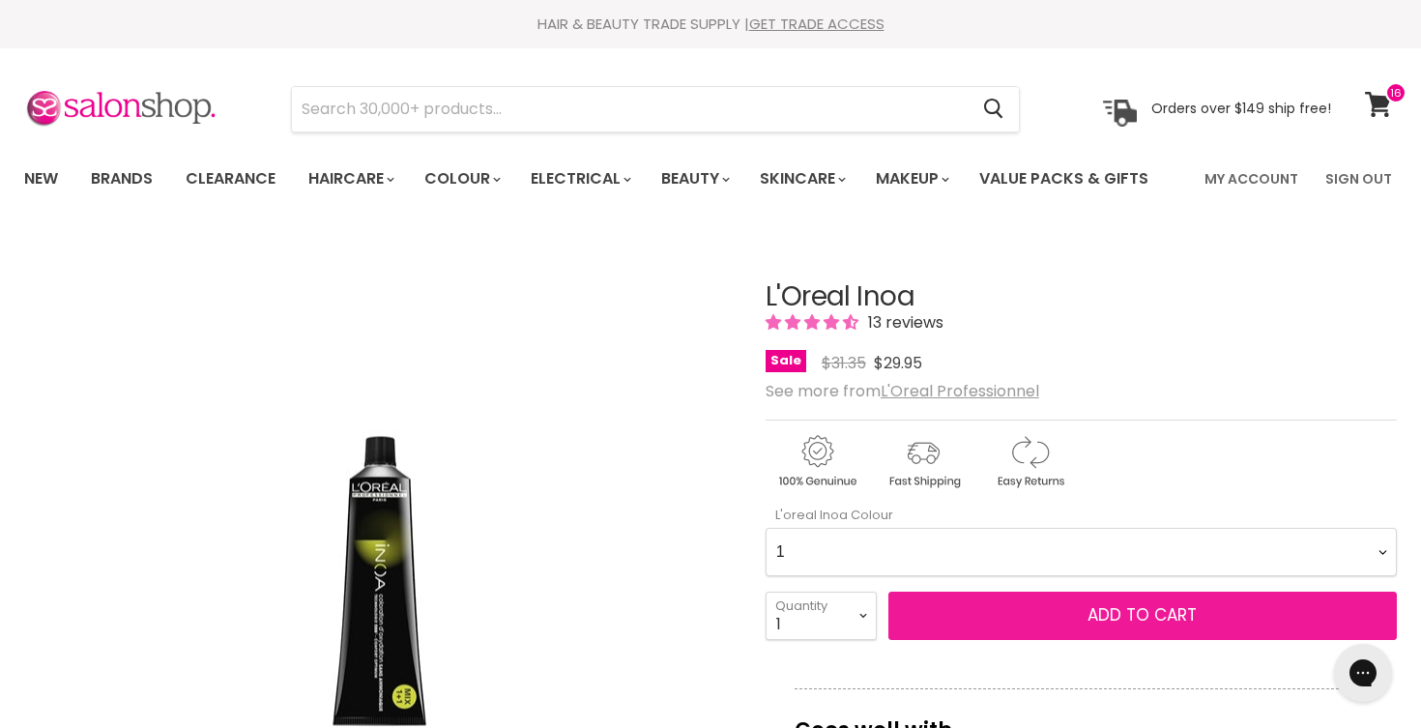
click at [931, 613] on button "Add to cart" at bounding box center [1143, 616] width 509 height 48
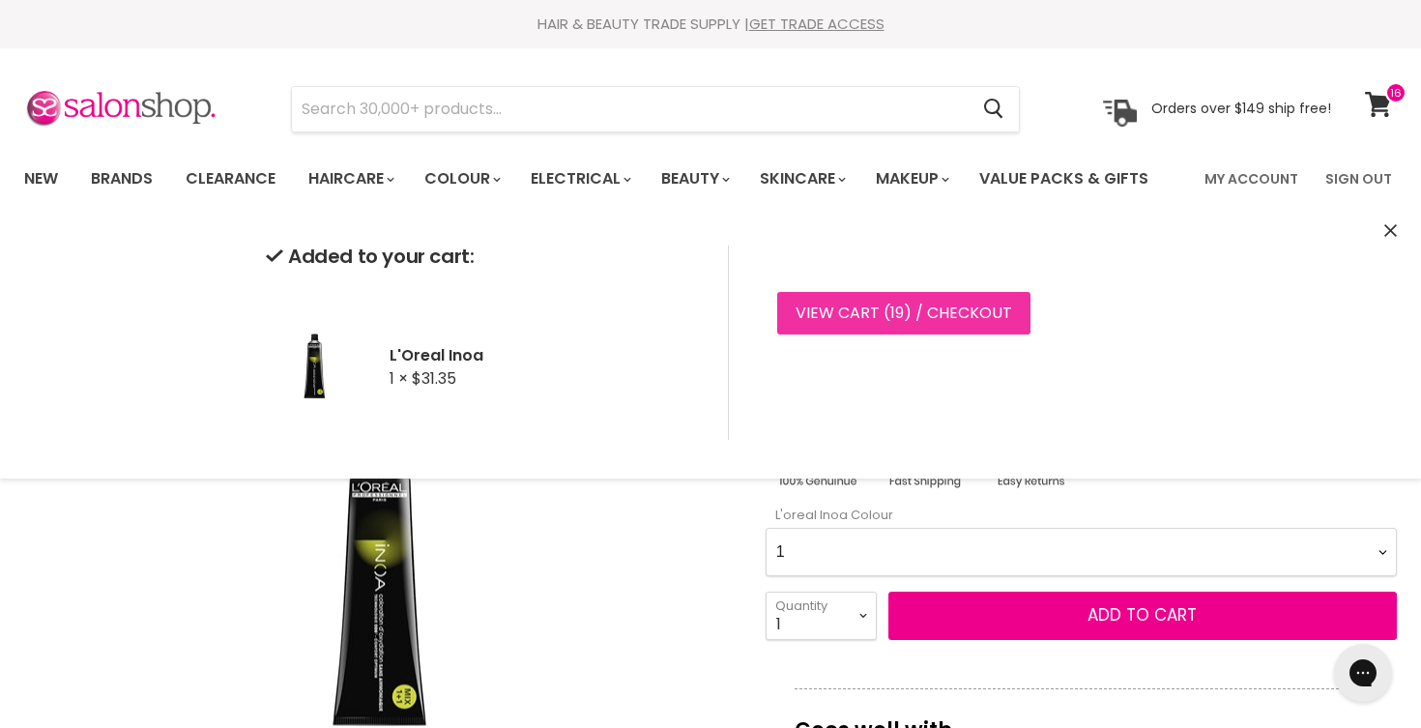
click at [969, 326] on link "View cart ( 19 ) / Checkout" at bounding box center [903, 313] width 253 height 43
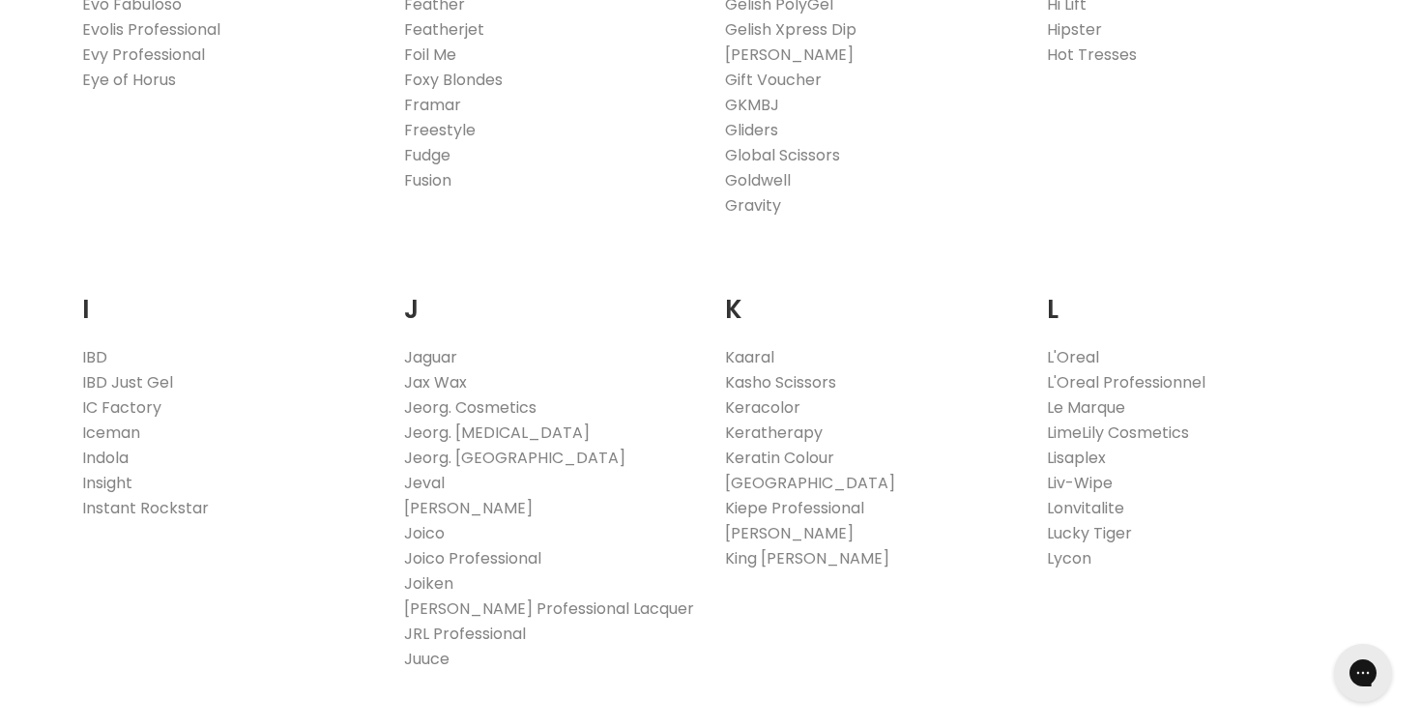
scroll to position [1467, 0]
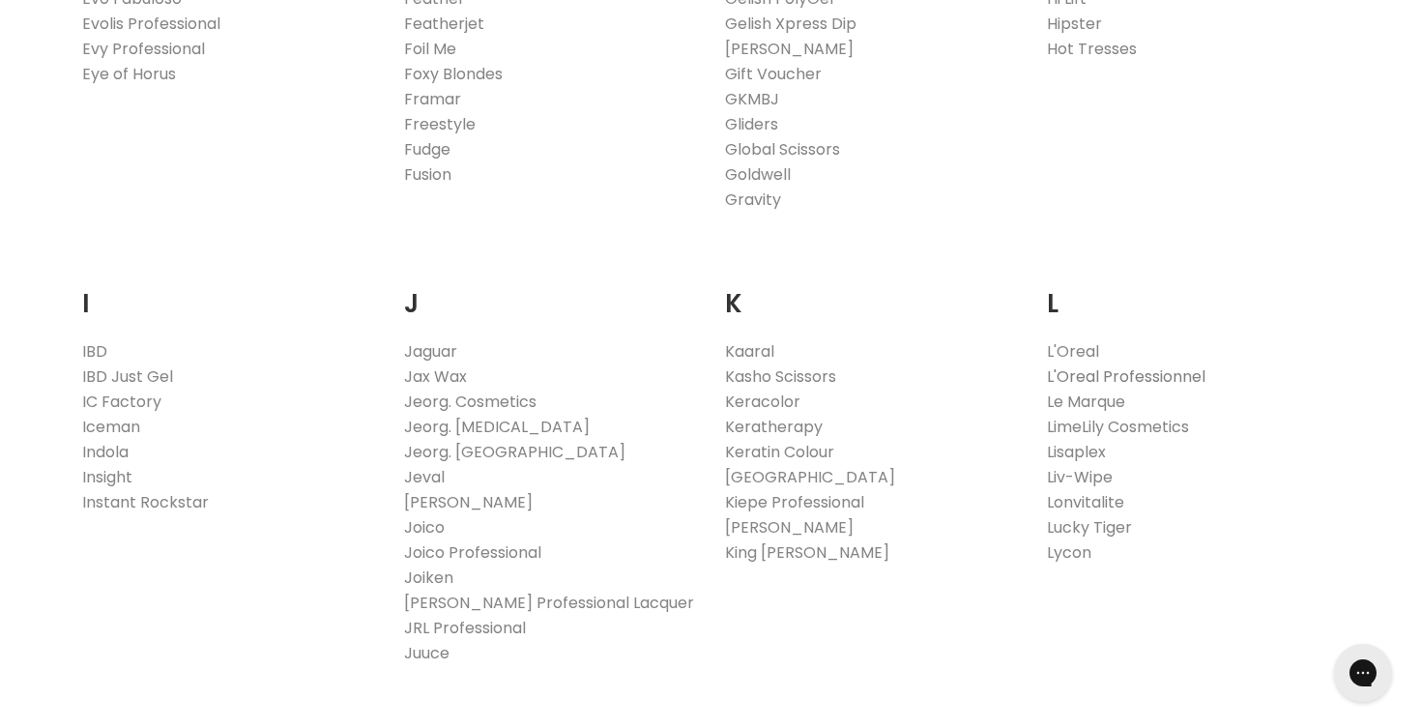
click at [1073, 376] on link "L'Oreal Professionnel" at bounding box center [1126, 376] width 159 height 22
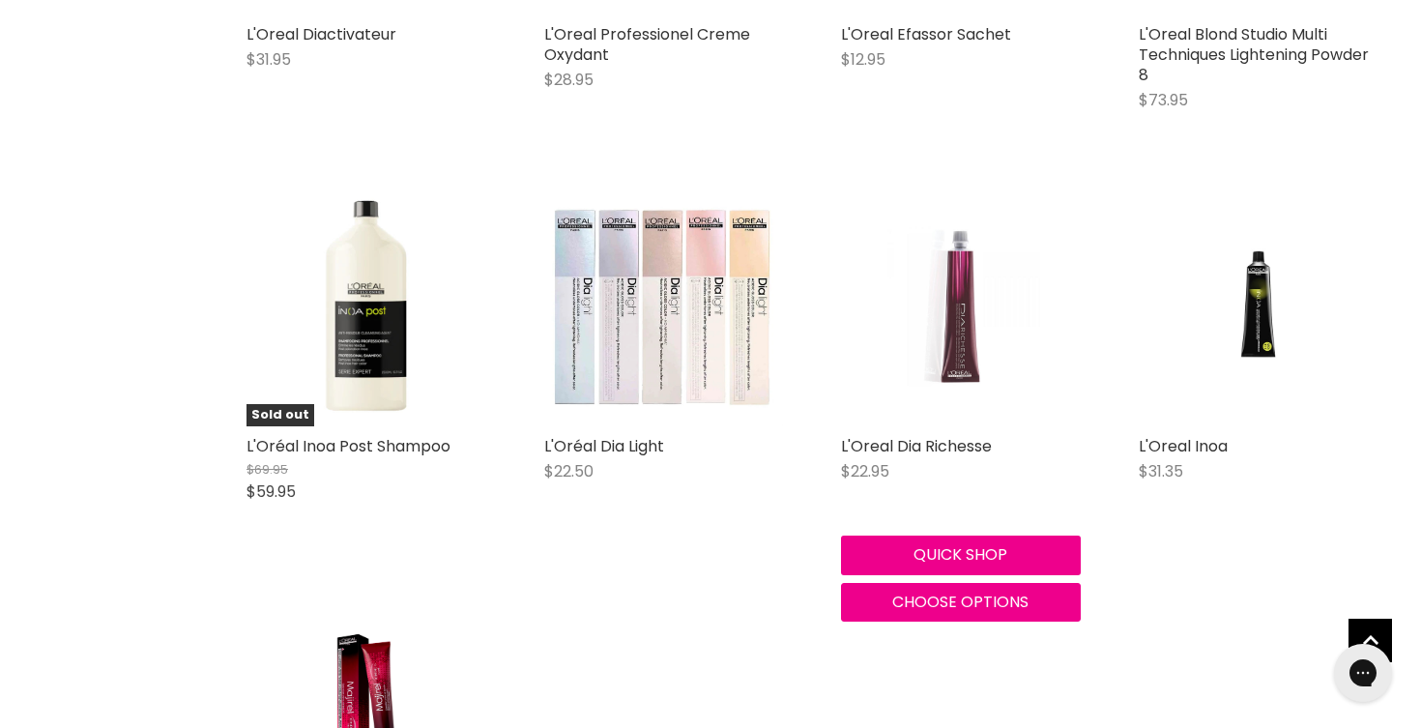
scroll to position [3027, 0]
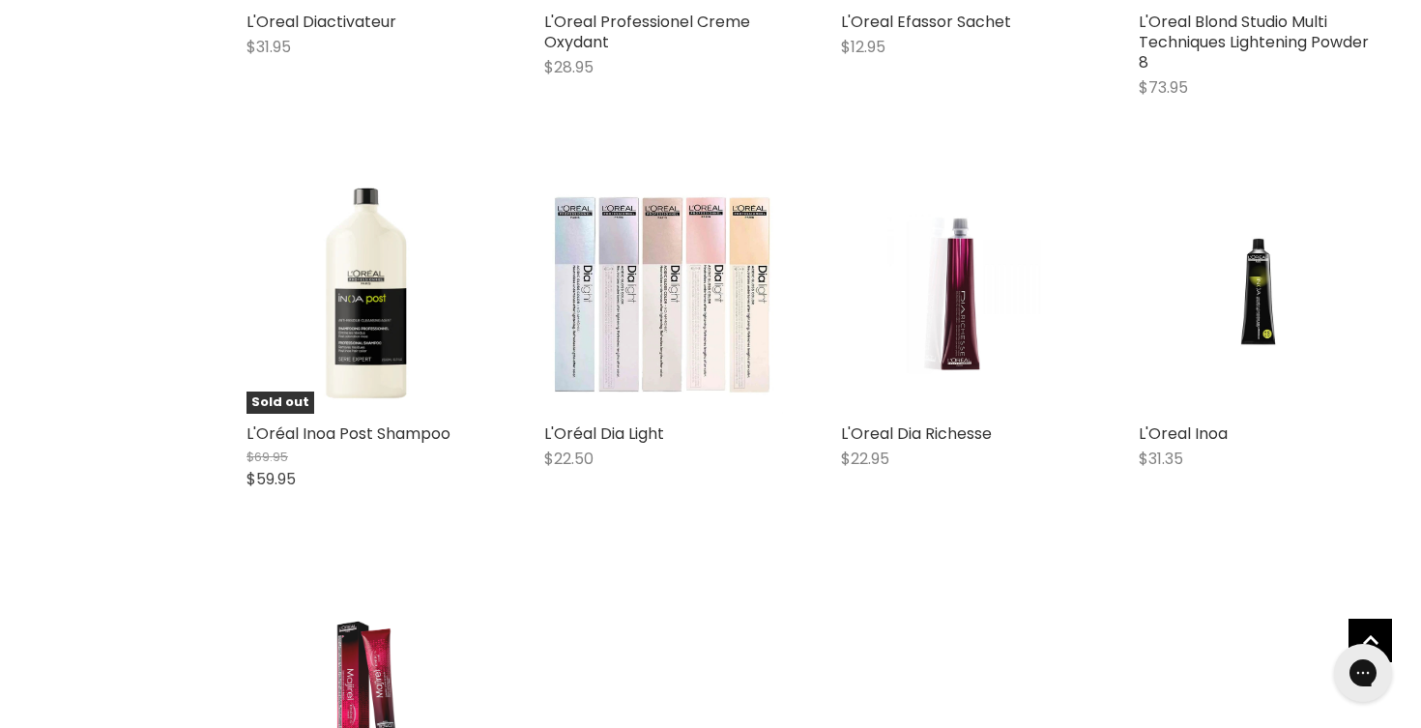
click at [386, 657] on img "Main content" at bounding box center [366, 686] width 160 height 240
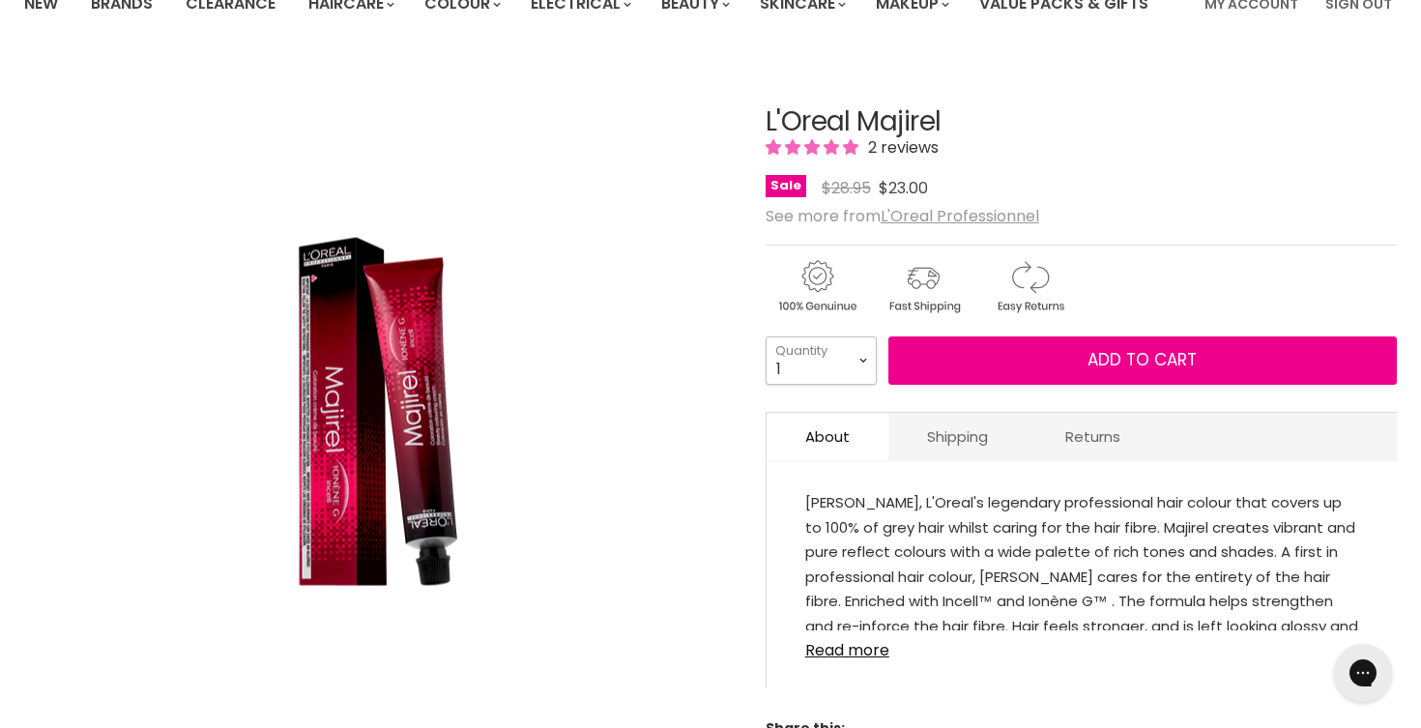
click at [861, 354] on select "1 2 3 4 5 6 7 8 9 10+" at bounding box center [821, 360] width 111 height 48
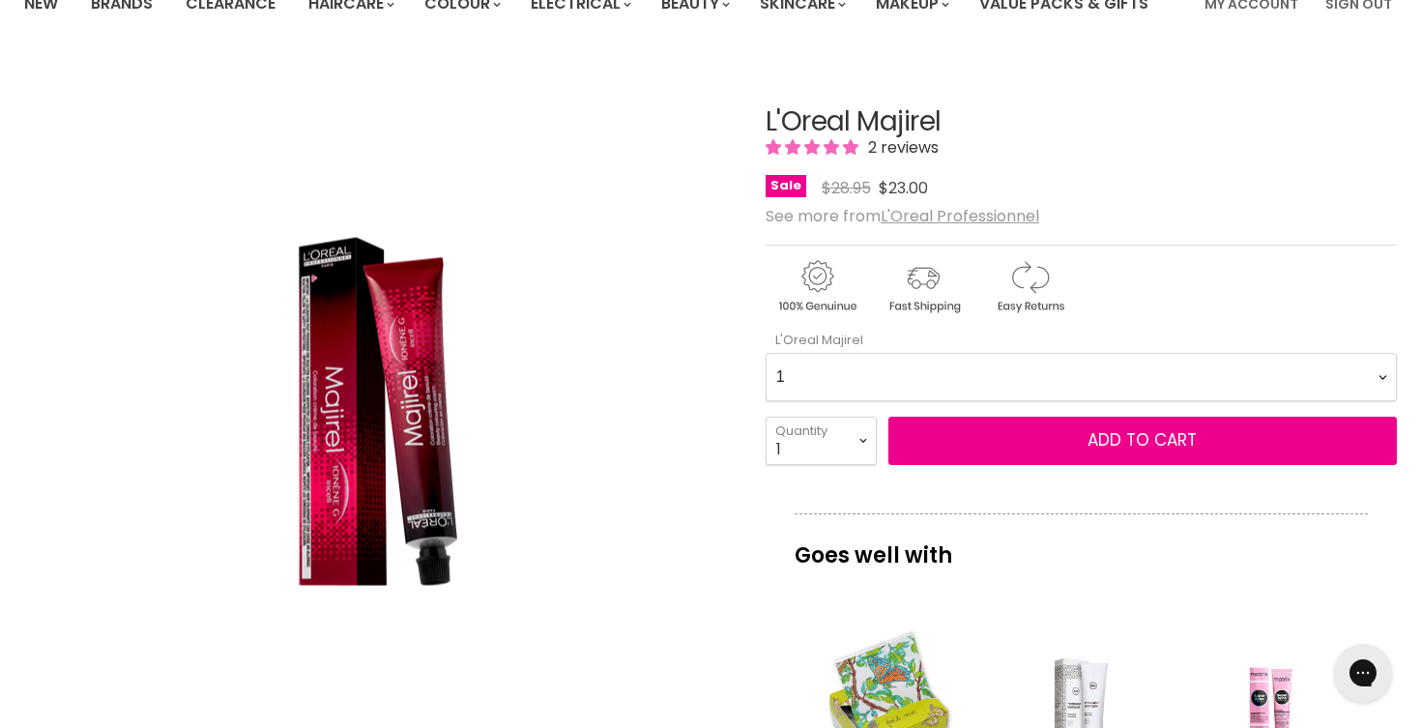
click at [891, 381] on Majirel-0-0 "1 3 4 4.0 4.15 4.3 4.35 4.45 4.56 4.8 5 5.0 5.12 5.15 5.3 5.32 5.35 5.4 5.5 5.5…" at bounding box center [1081, 377] width 631 height 48
click at [766, 353] on Majirel-0-0 "1 3 4 4.0 4.15 4.3 4.35 4.45 4.56 4.8 5 5.0 5.12 5.15 5.3 5.32 5.35 5.4 5.5 5.5…" at bounding box center [1081, 377] width 631 height 48
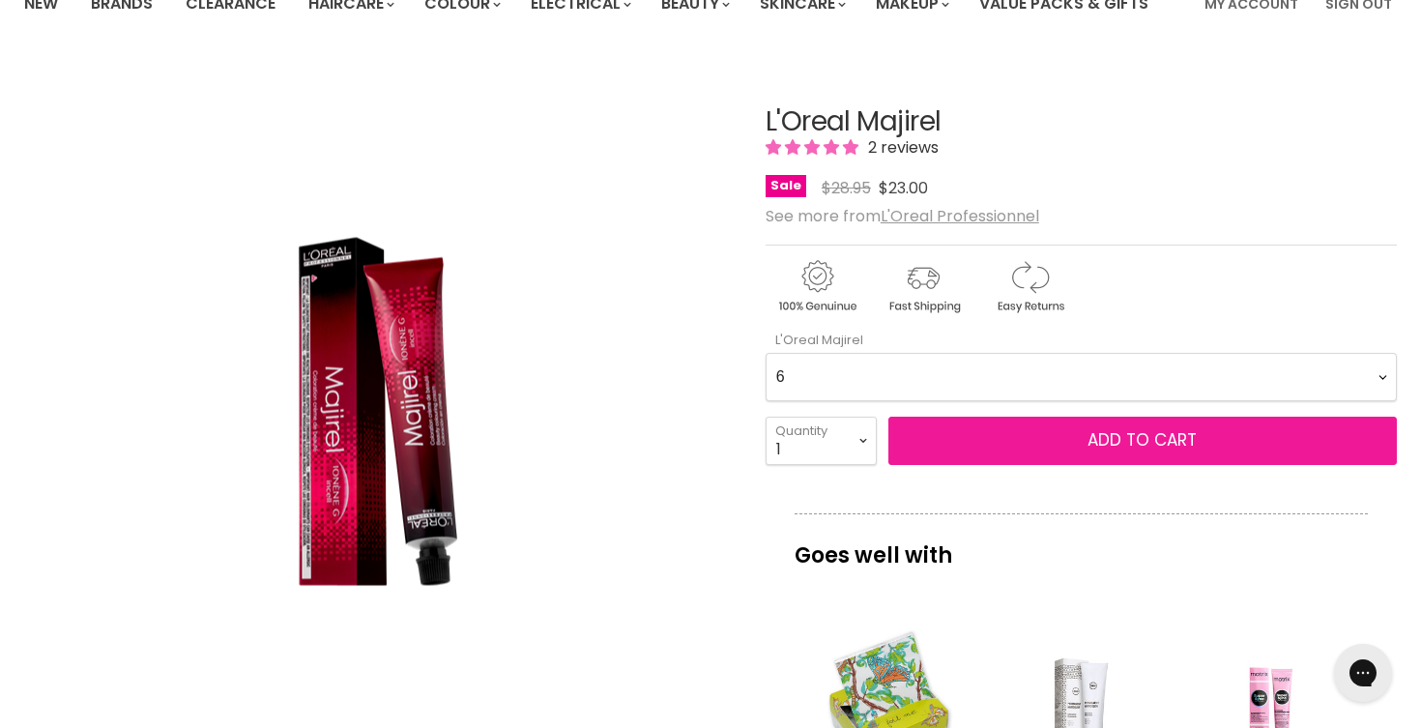
click at [940, 439] on button "Add to cart" at bounding box center [1143, 441] width 509 height 48
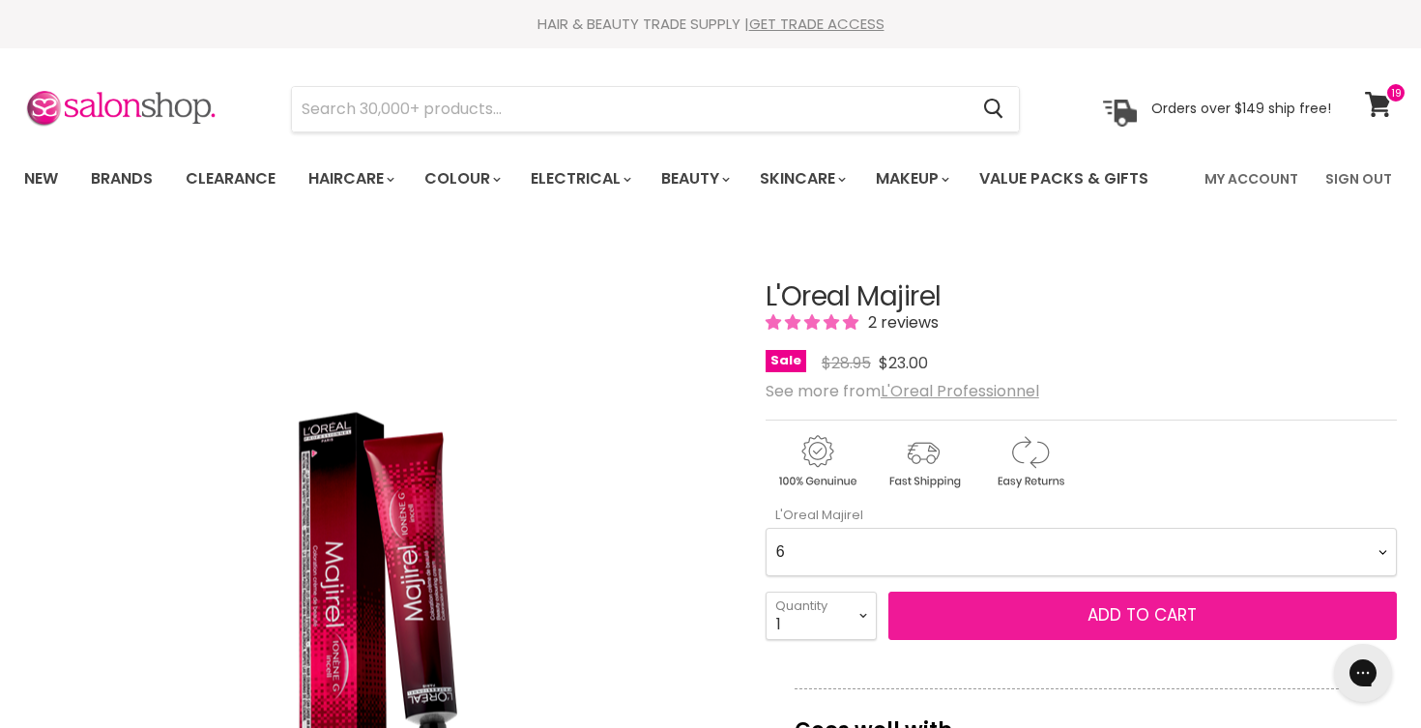
click at [929, 604] on button "Add to cart" at bounding box center [1143, 616] width 509 height 48
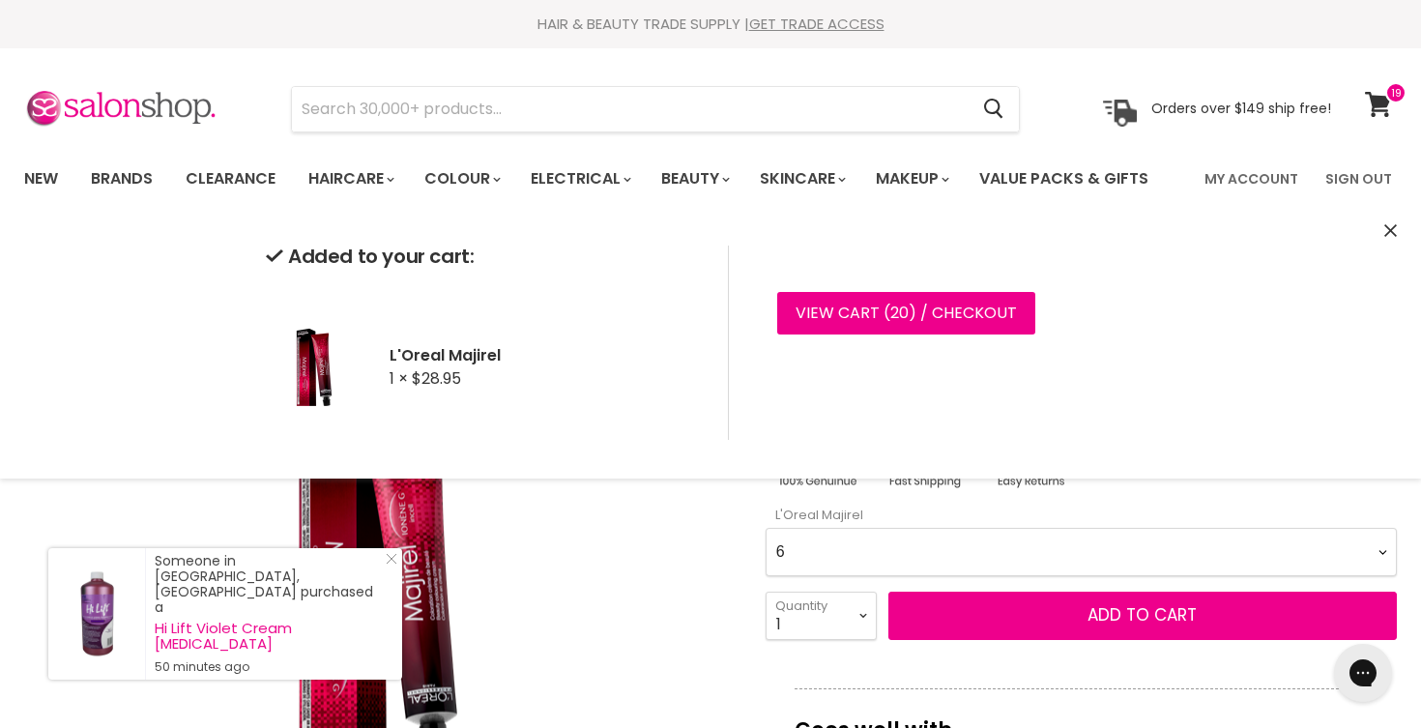
click at [905, 548] on Majirel-0-0 "1 3 4 4.0 4.15 4.3 4.35 4.45 4.56 4.8 5 5.0 5.12 5.15 5.3 5.32 5.35 5.4 5.5 5.5…" at bounding box center [1081, 552] width 631 height 48
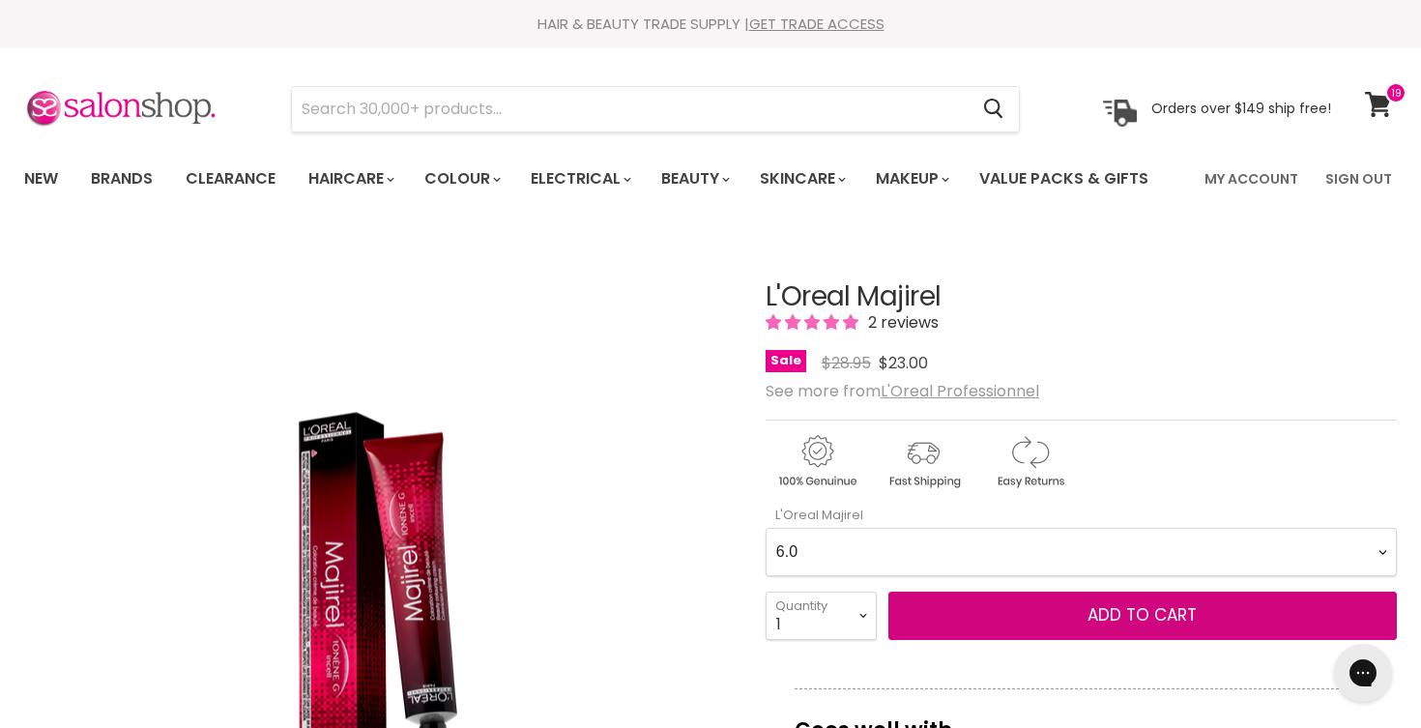
click at [766, 528] on Majirel-0-0 "1 3 4 4.0 4.15 4.3 4.35 4.45 4.56 4.8 5 5.0 5.12 5.15 5.3 5.32 5.35 5.4 5.5 5.5…" at bounding box center [1081, 552] width 631 height 48
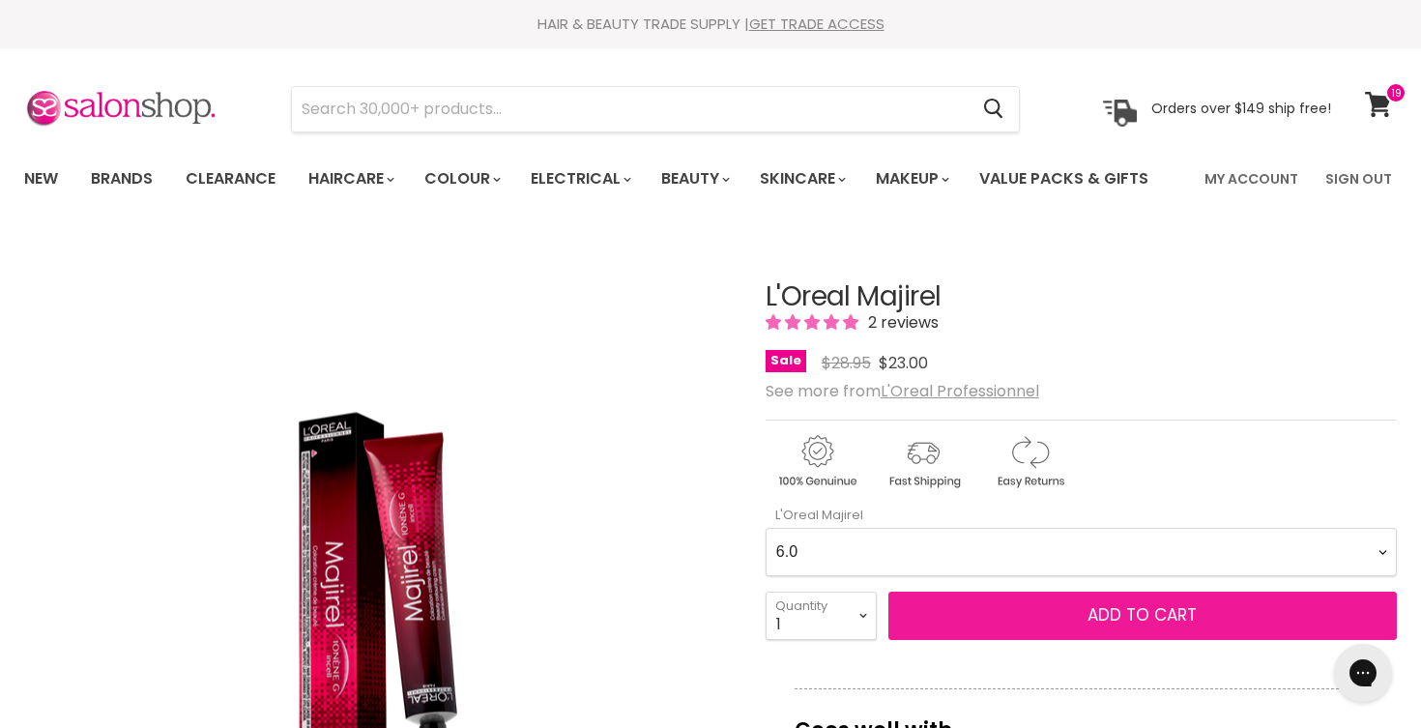
click at [972, 625] on button "Add to cart" at bounding box center [1143, 616] width 509 height 48
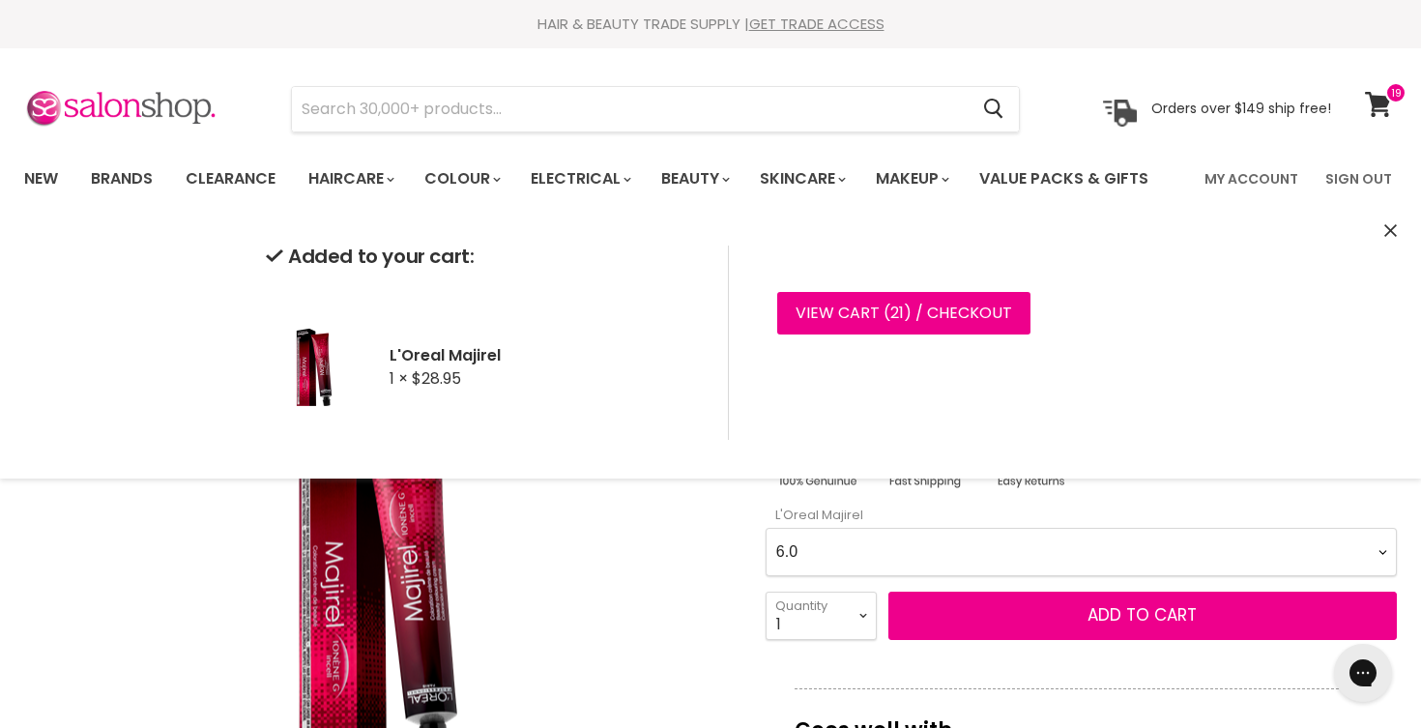
click at [940, 548] on Majirel-0-0 "1 3 4 4.0 4.15 4.3 4.35 4.45 4.56 4.8 5 5.0 5.12 5.15 5.3 5.32 5.35 5.4 5.5 5.5…" at bounding box center [1081, 552] width 631 height 48
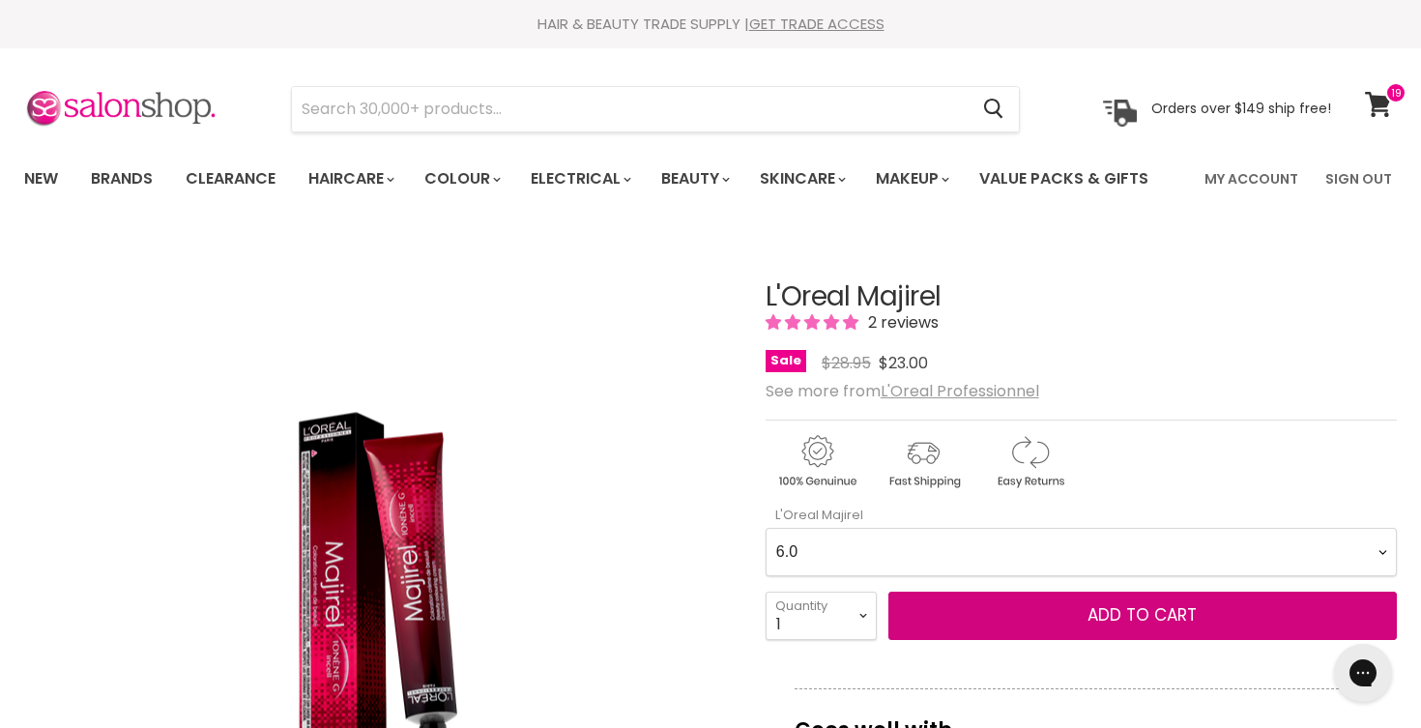
select Majirel-0-0 "7.0"
click at [766, 528] on Majirel-0-0 "1 3 4 4.0 4.15 4.3 4.35 4.45 4.56 4.8 5 5.0 5.12 5.15 5.3 5.32 5.35 5.4 5.5 5.5…" at bounding box center [1081, 552] width 631 height 48
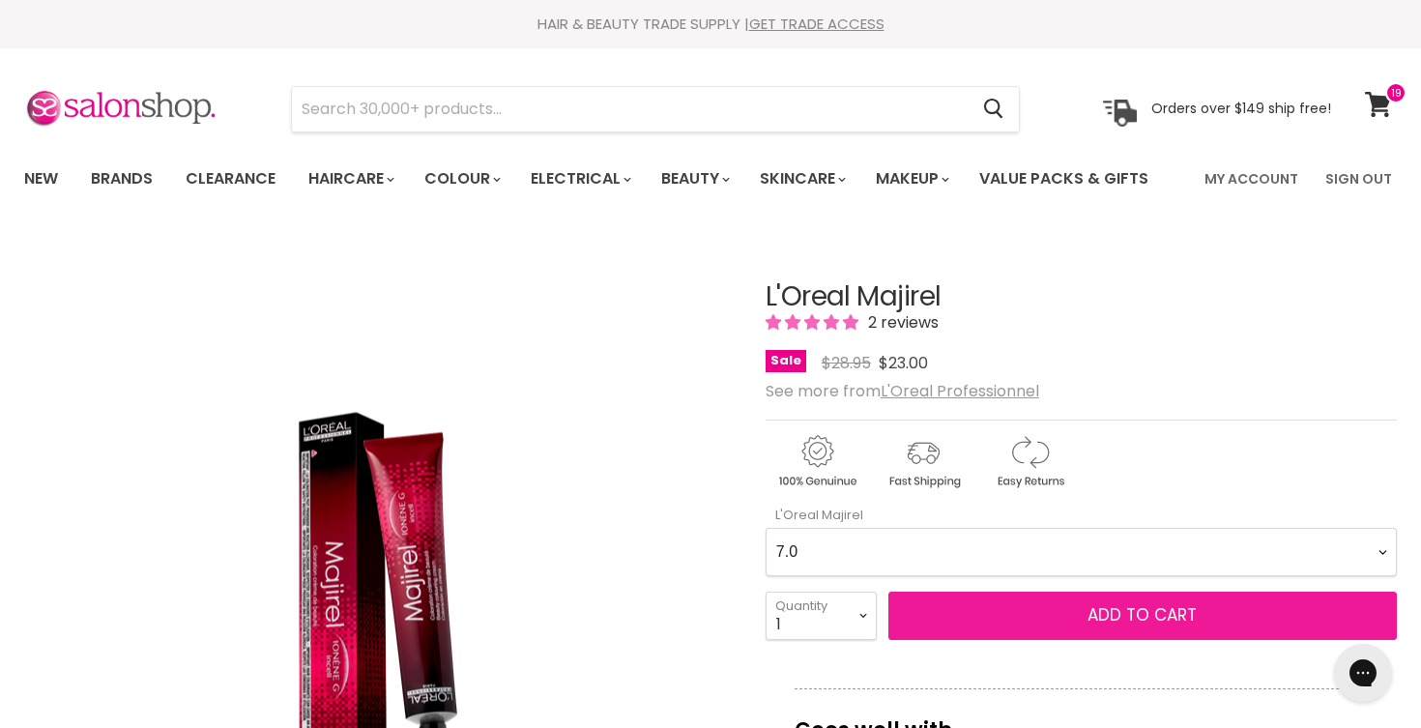
click at [978, 616] on button "Add to cart" at bounding box center [1143, 616] width 509 height 48
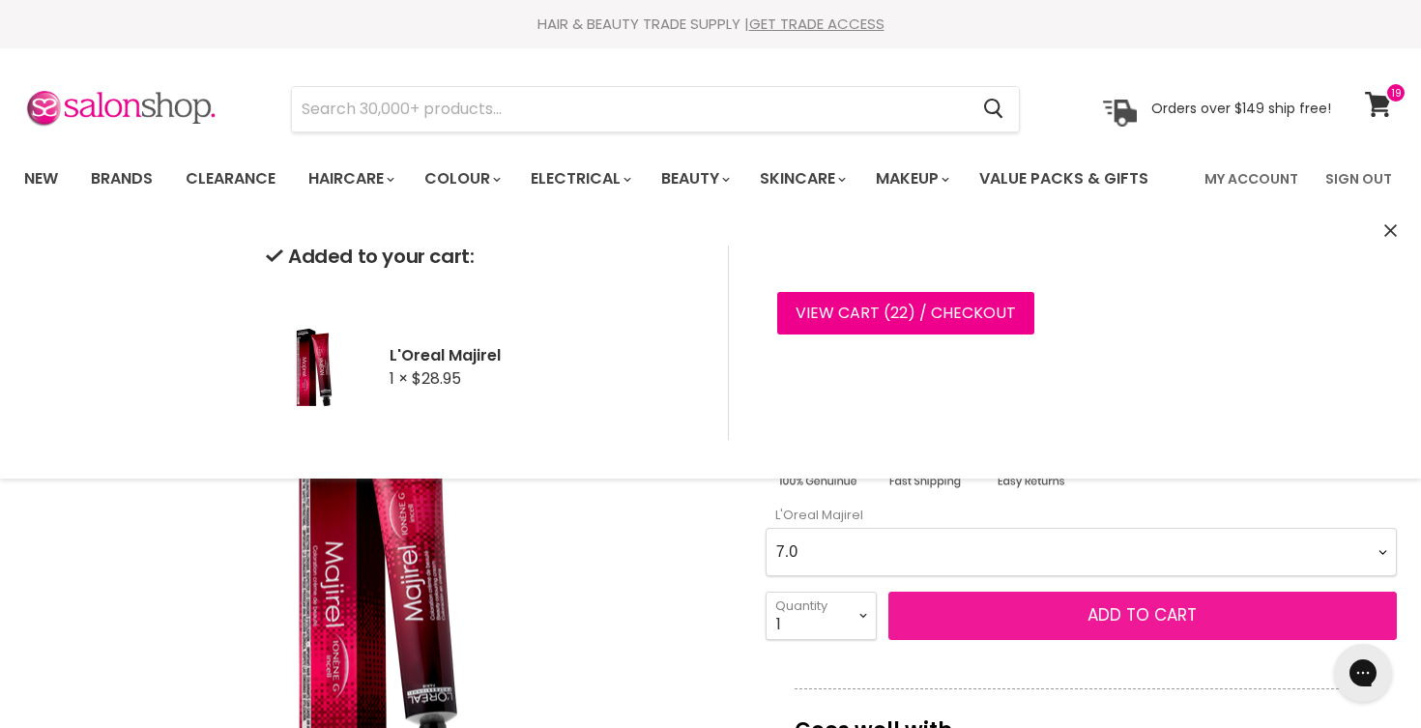
click at [978, 616] on button "Add to cart" at bounding box center [1143, 616] width 509 height 48
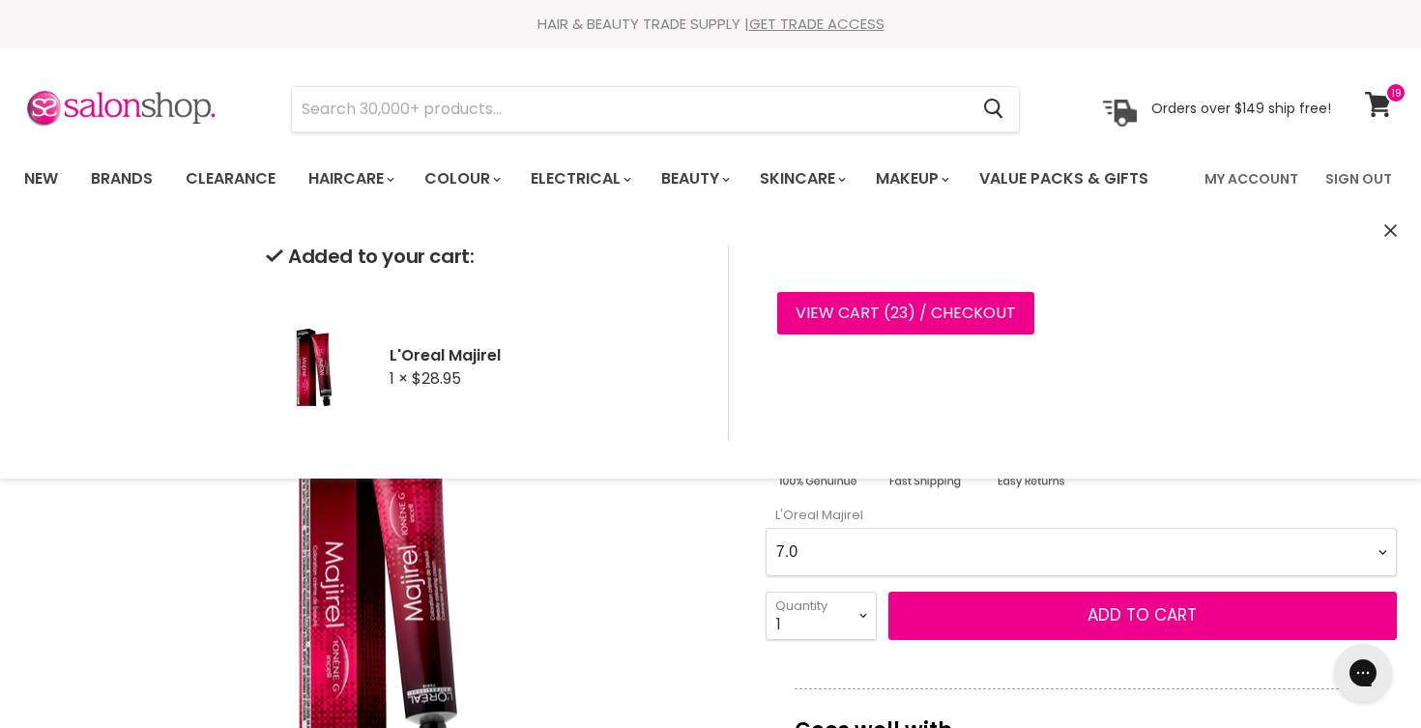
click at [593, 632] on img "L'Oreal Majirel image. Click or Scroll to Zoom." at bounding box center [378, 587] width 435 height 653
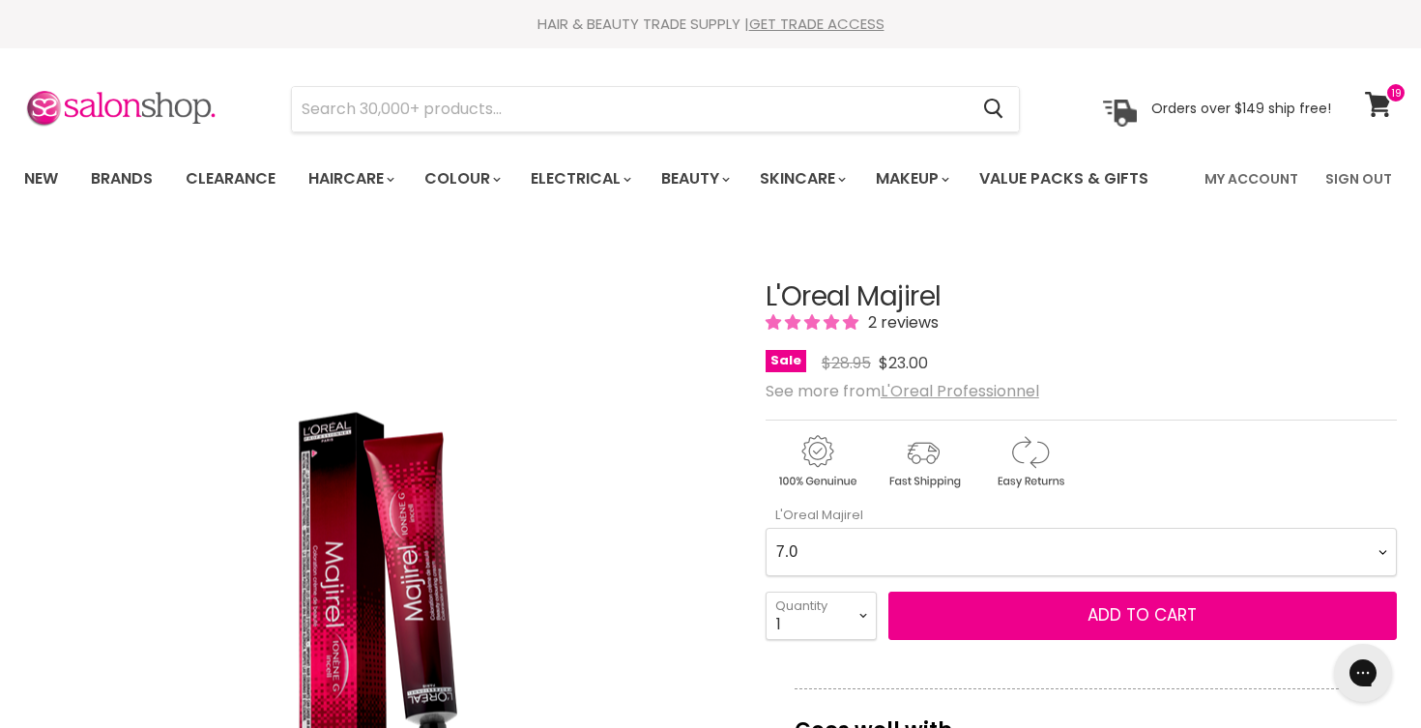
click at [834, 550] on Majirel-0-0 "1 3 4 4.0 4.15 4.3 4.35 4.45 4.56 4.8 5 5.0 5.12 5.15 5.3 5.32 5.35 5.4 5.5 5.5…" at bounding box center [1081, 552] width 631 height 48
click at [1388, 107] on icon at bounding box center [1378, 104] width 27 height 25
